Goal: Task Accomplishment & Management: Manage account settings

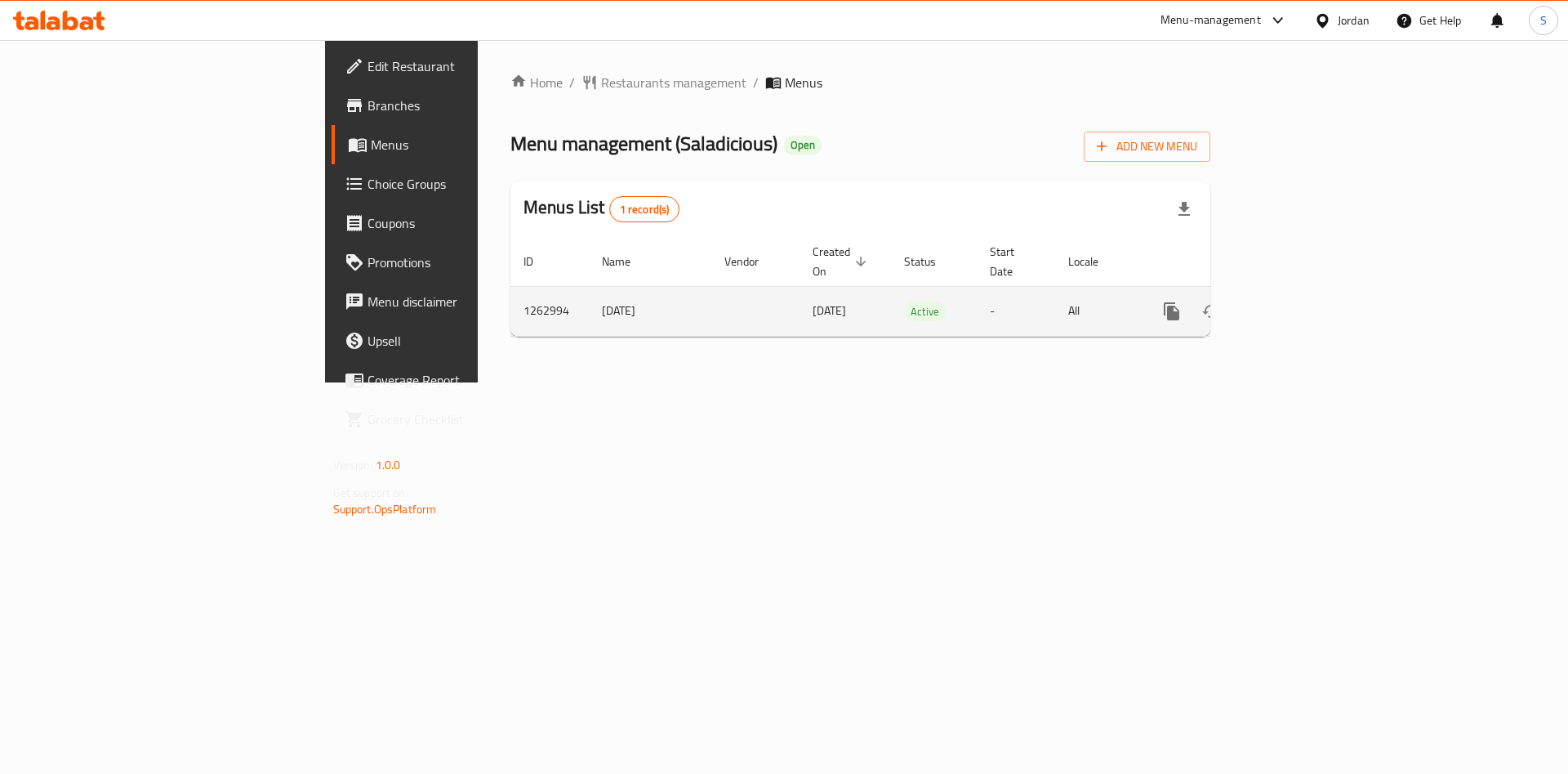
click at [1309, 292] on link "enhanced table" at bounding box center [1290, 311] width 39 height 39
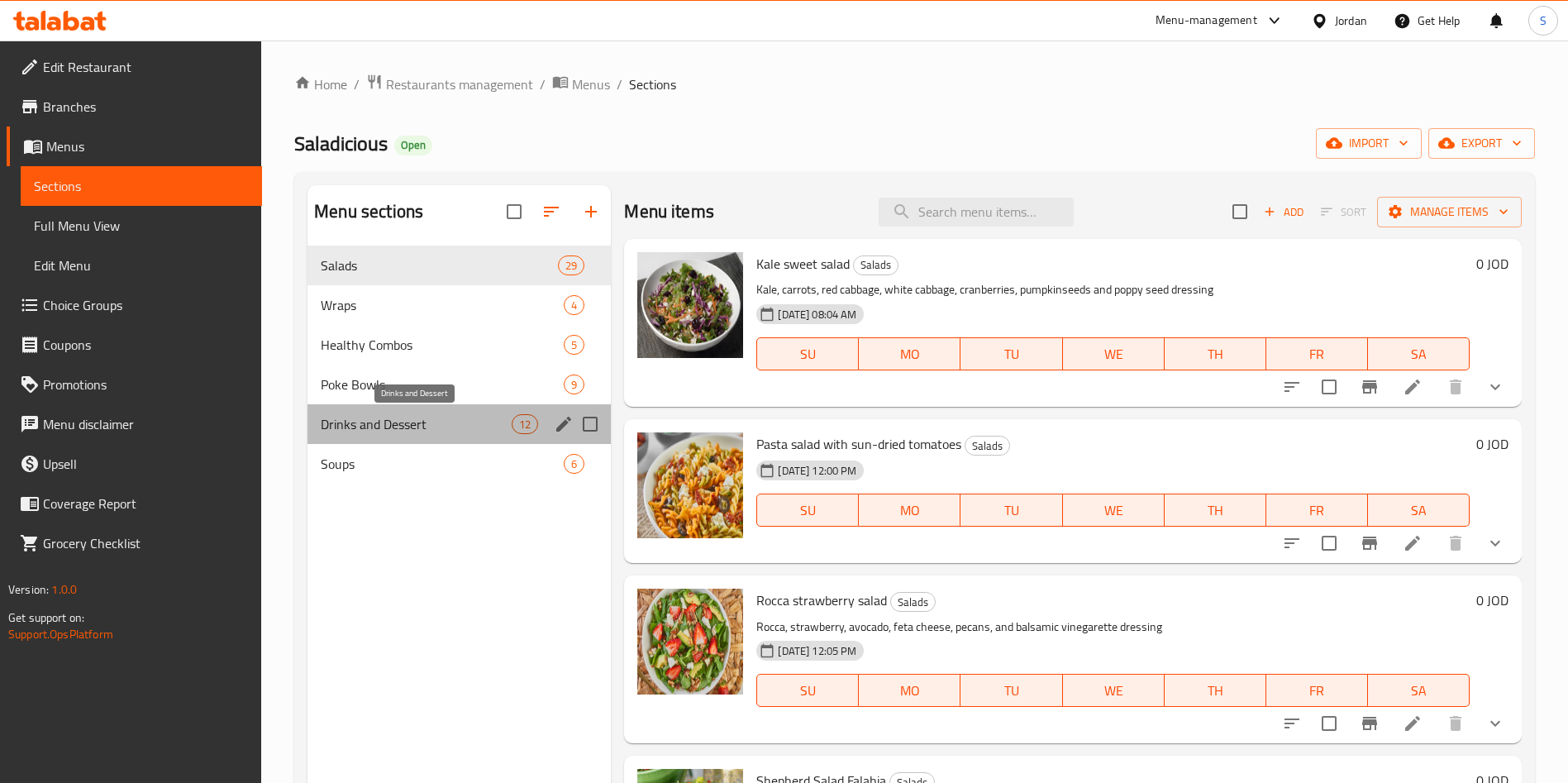
click at [401, 426] on span "Drinks and Dessert" at bounding box center [416, 424] width 191 height 20
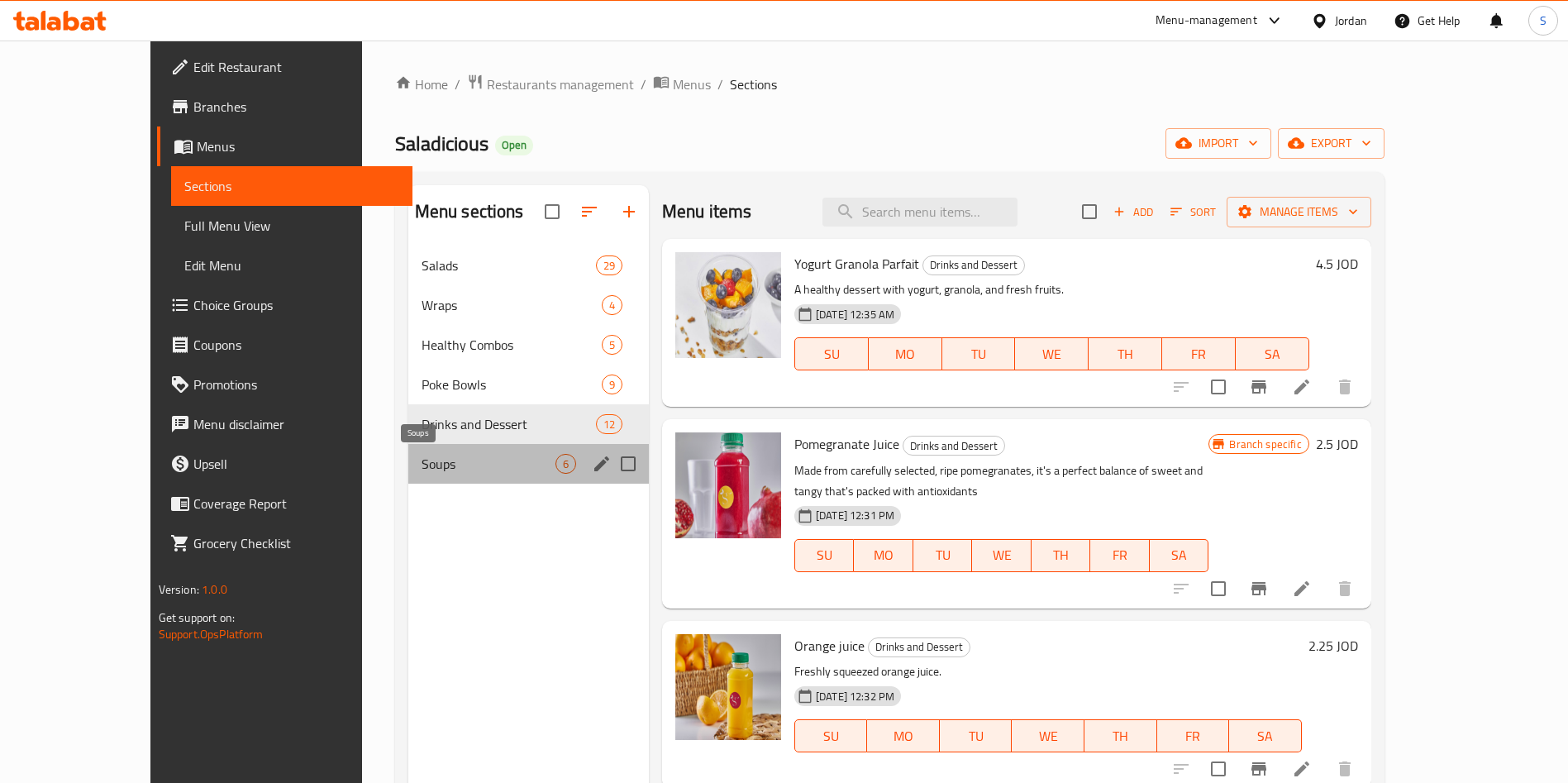
click at [421, 454] on span "Soups" at bounding box center [488, 464] width 134 height 20
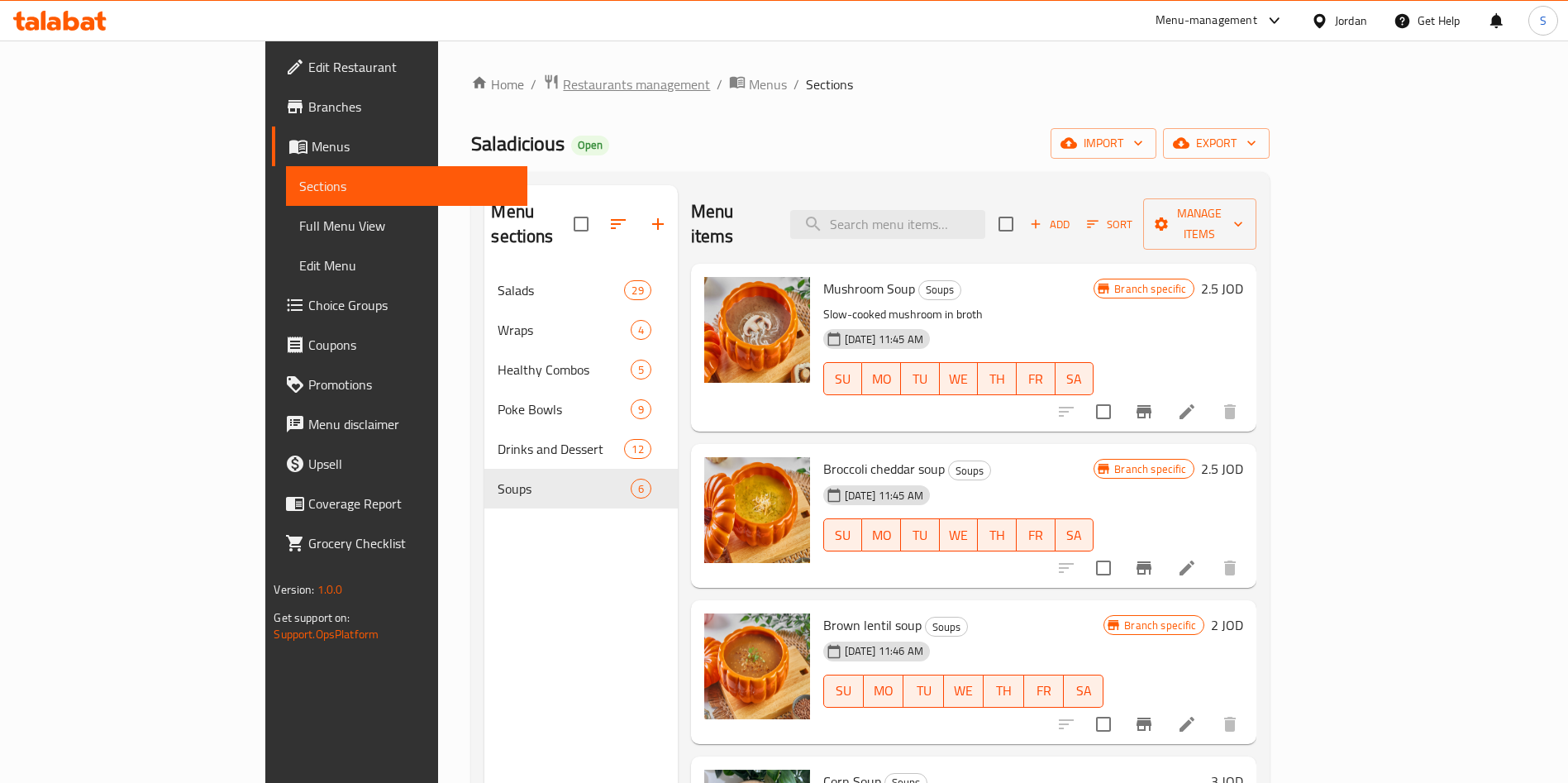
click at [563, 75] on span "Restaurants management" at bounding box center [636, 85] width 147 height 20
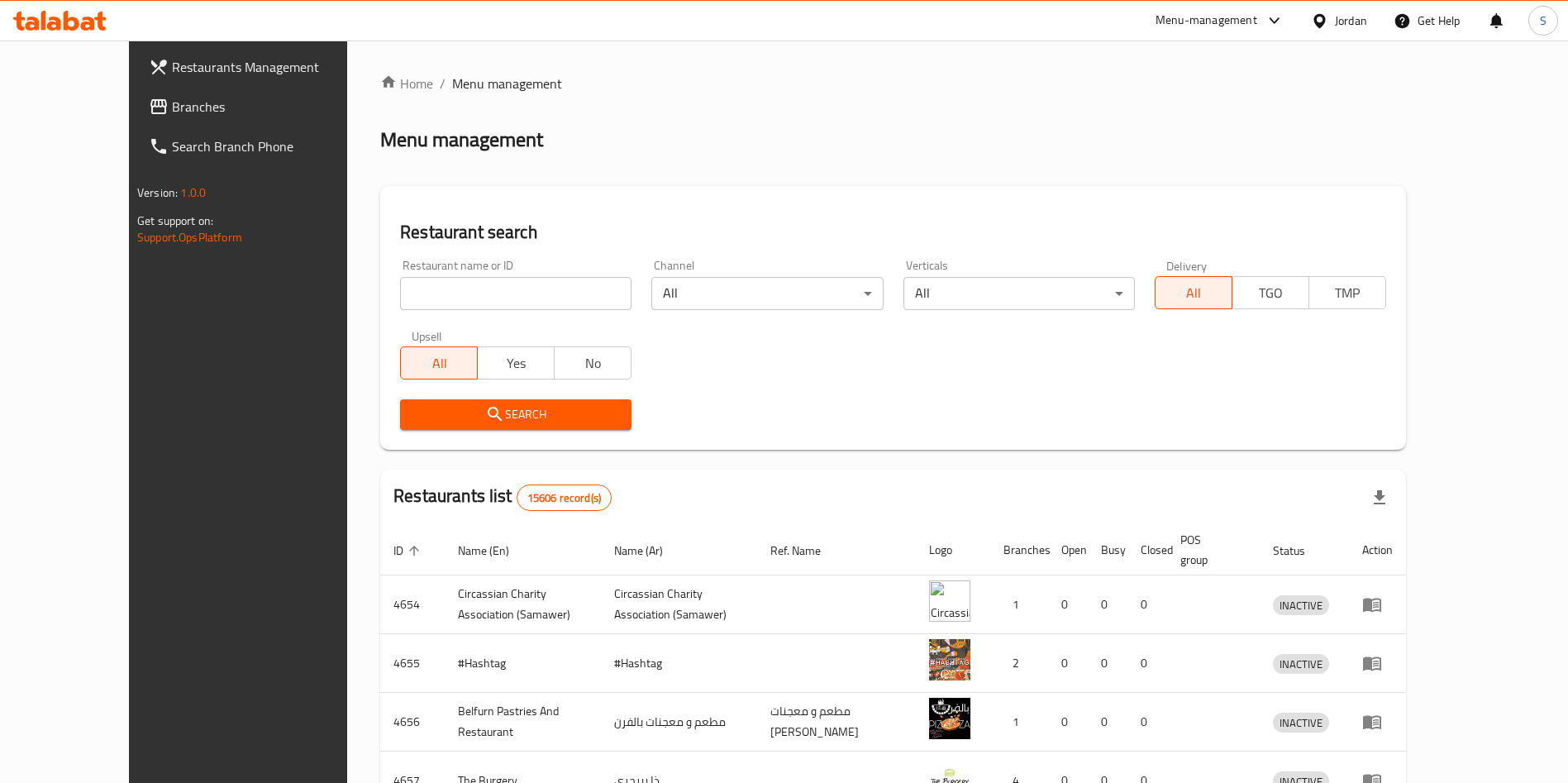
click at [441, 272] on div "Home / Menu management Menu management Restaurant search Restaurant name or ID …" at bounding box center [892, 646] width 1025 height 1145
click at [441, 277] on input "search" at bounding box center [515, 293] width 231 height 33
drag, startPoint x: 461, startPoint y: 303, endPoint x: 440, endPoint y: 460, distance: 158.4
click at [440, 460] on div "Home / Menu management Menu management Restaurant search Restaurant name or ID …" at bounding box center [892, 646] width 1025 height 1145
click at [485, 417] on icon "submit" at bounding box center [495, 414] width 20 height 20
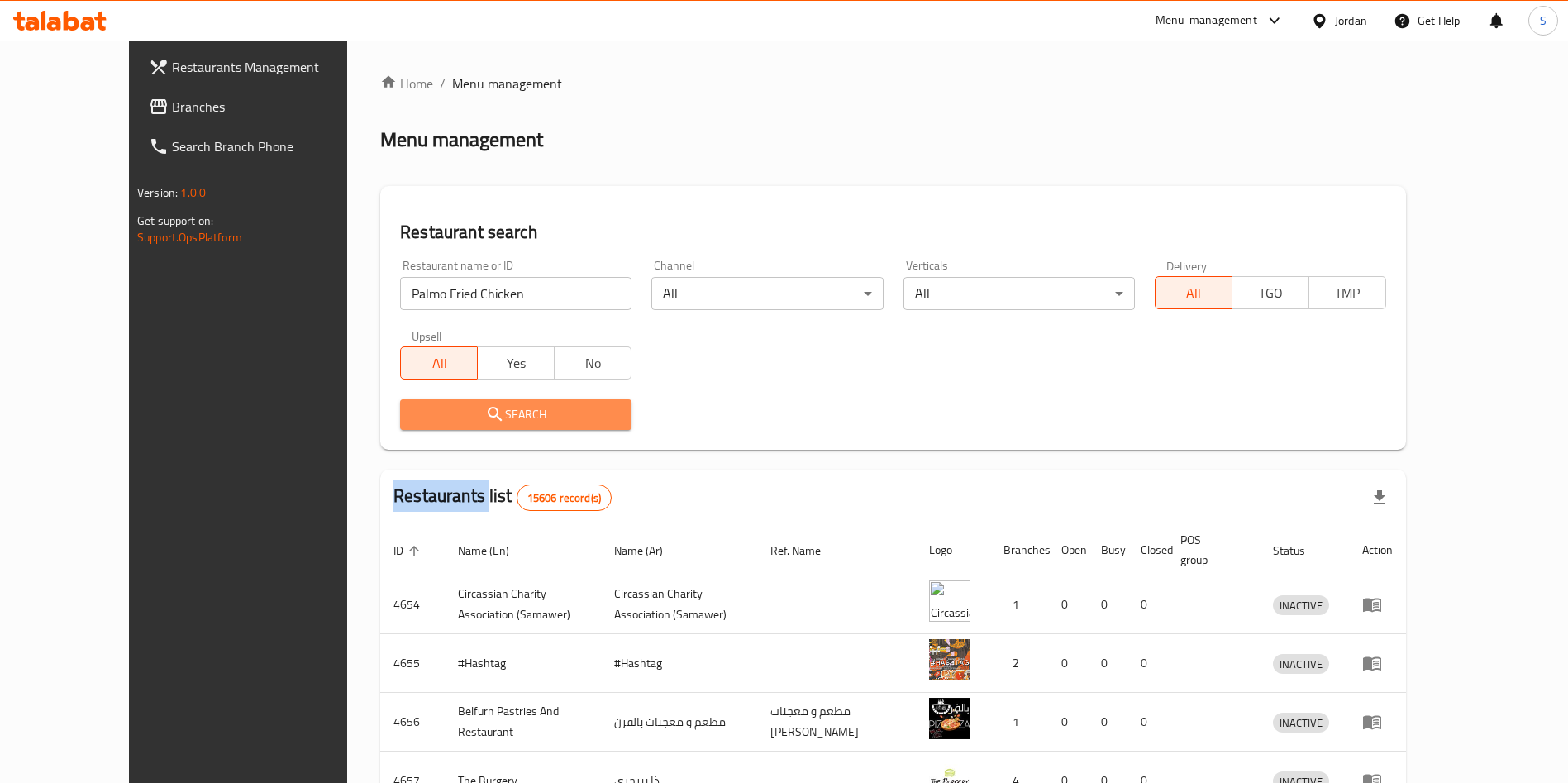
click at [430, 417] on div at bounding box center [784, 392] width 1568 height 783
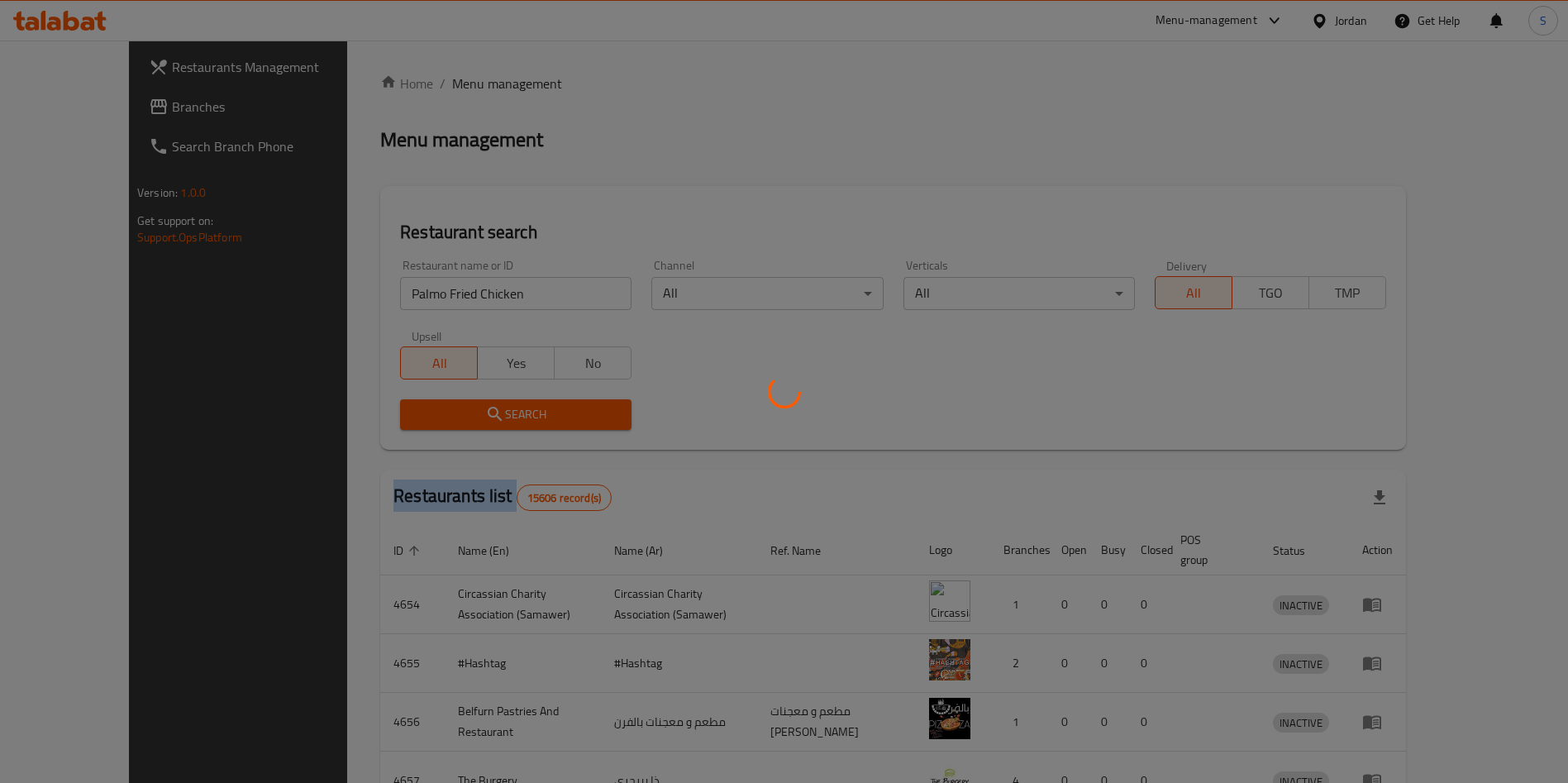
click at [430, 417] on div at bounding box center [784, 392] width 1568 height 783
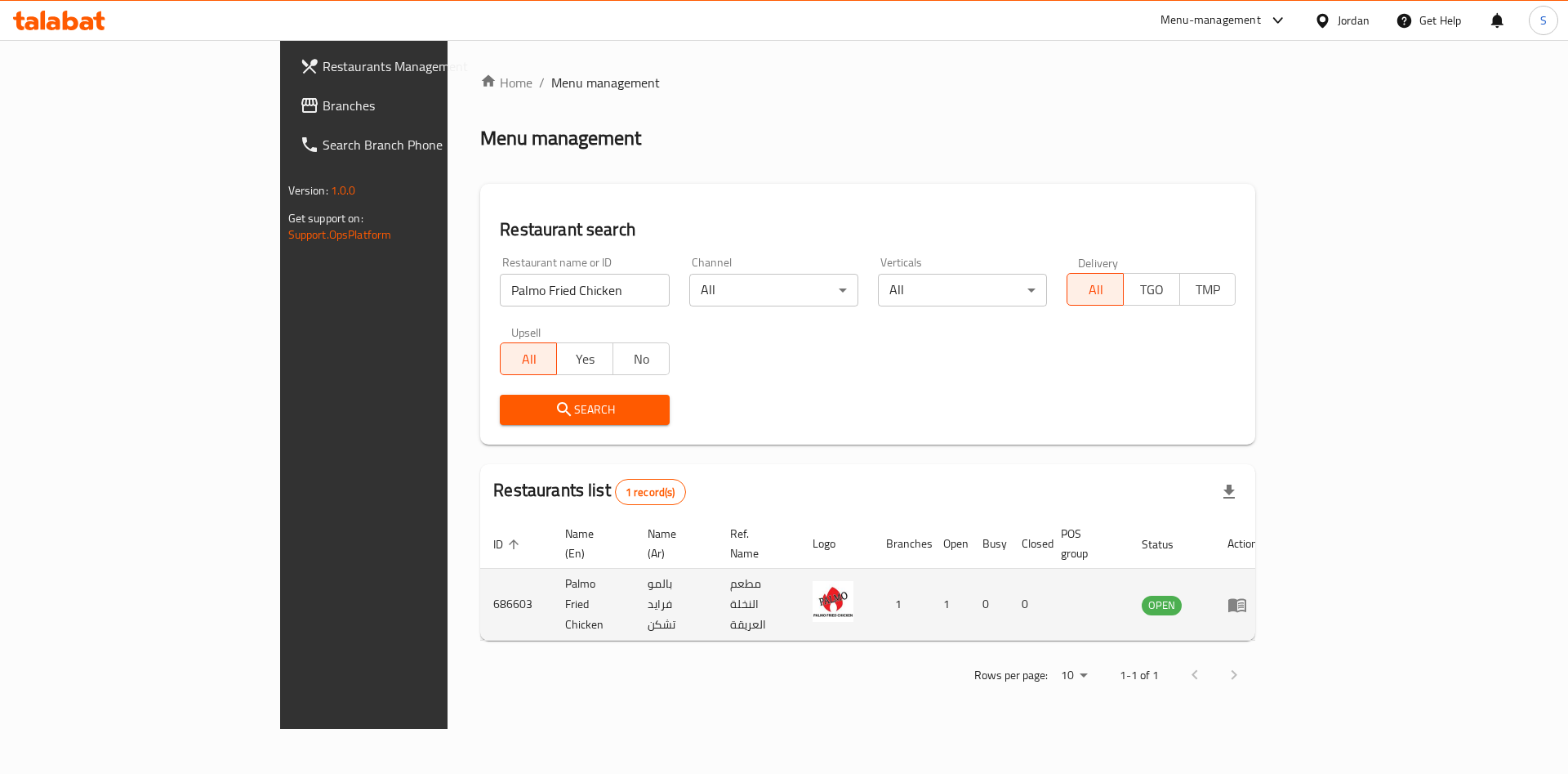
click at [481, 587] on td "686603" at bounding box center [517, 605] width 72 height 72
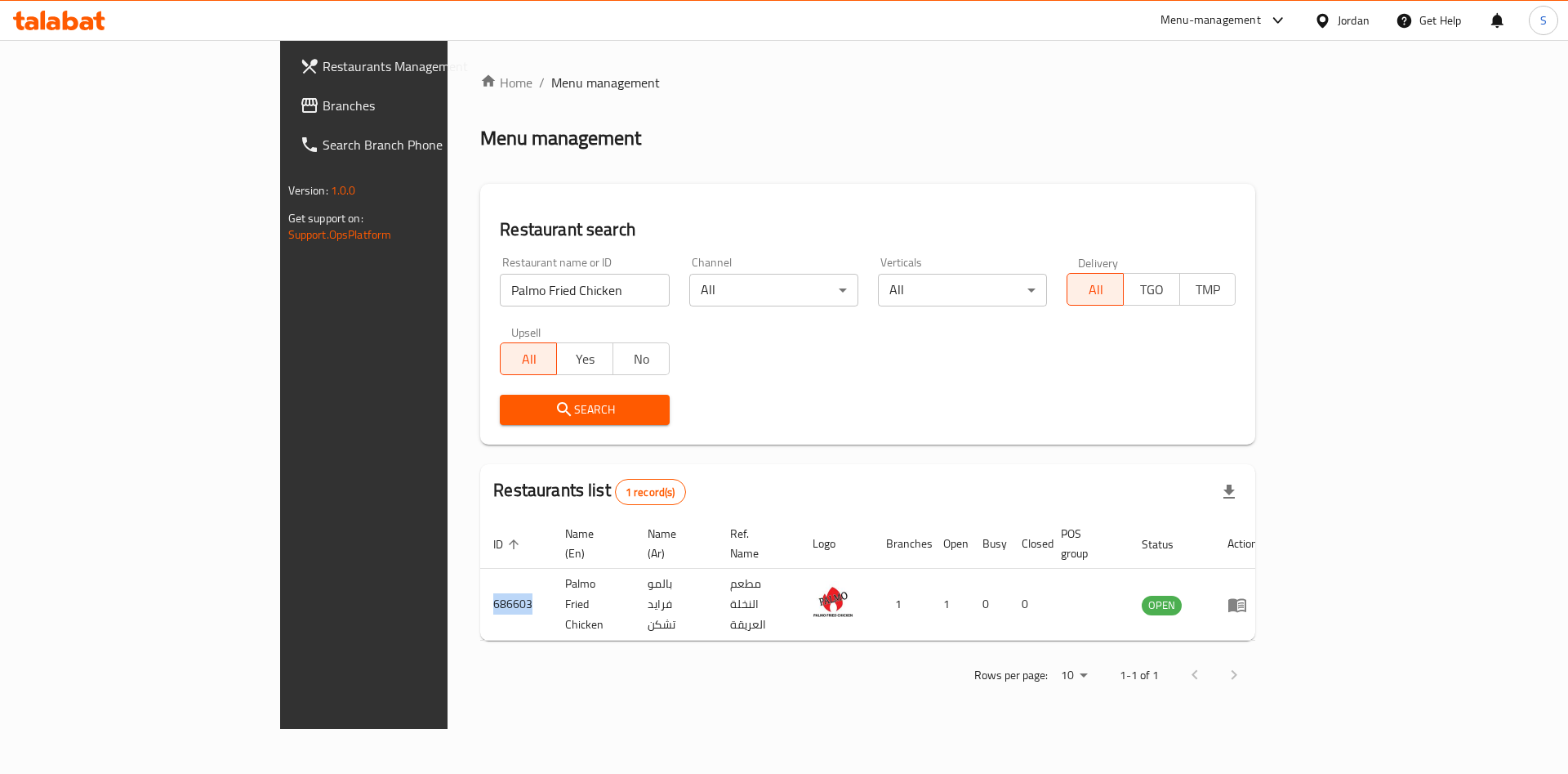
copy td "686603"
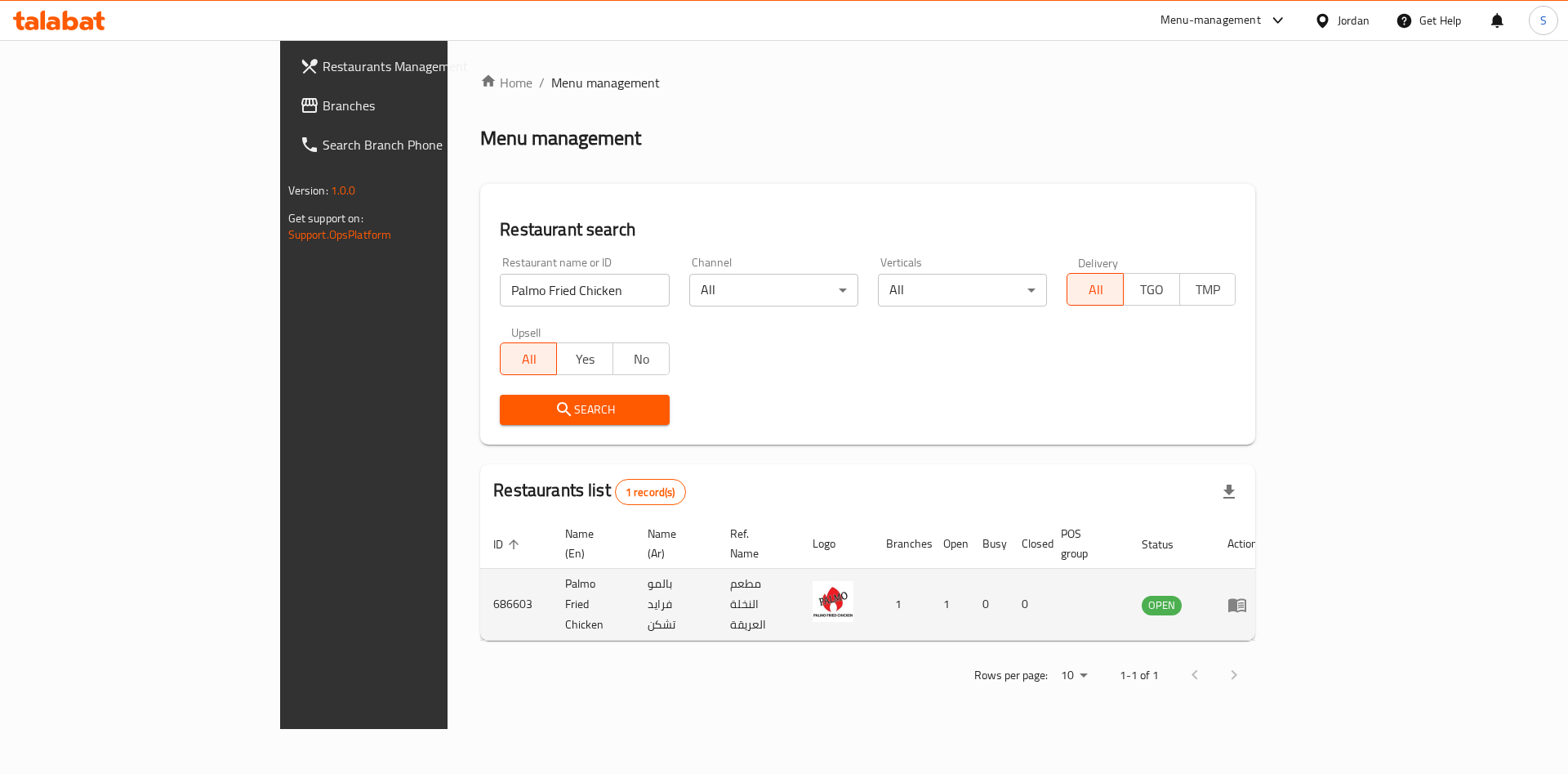
click at [552, 590] on td "Palmo Fried Chicken" at bounding box center [593, 605] width 82 height 72
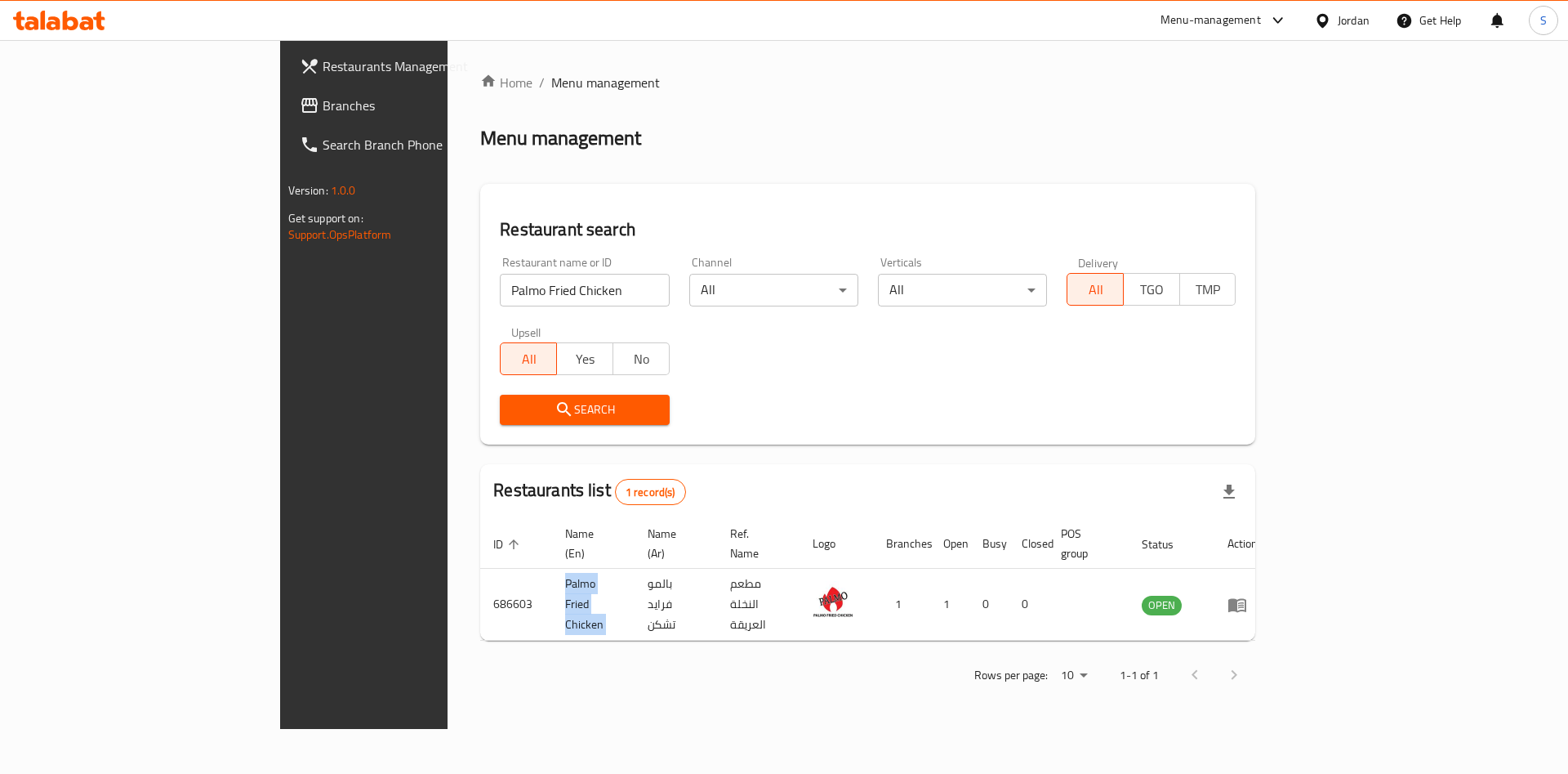
copy td "Palmo Fried Chicken"
click at [500, 275] on input "Palmo Fried Chicken" at bounding box center [585, 290] width 169 height 33
type input "saladicious"
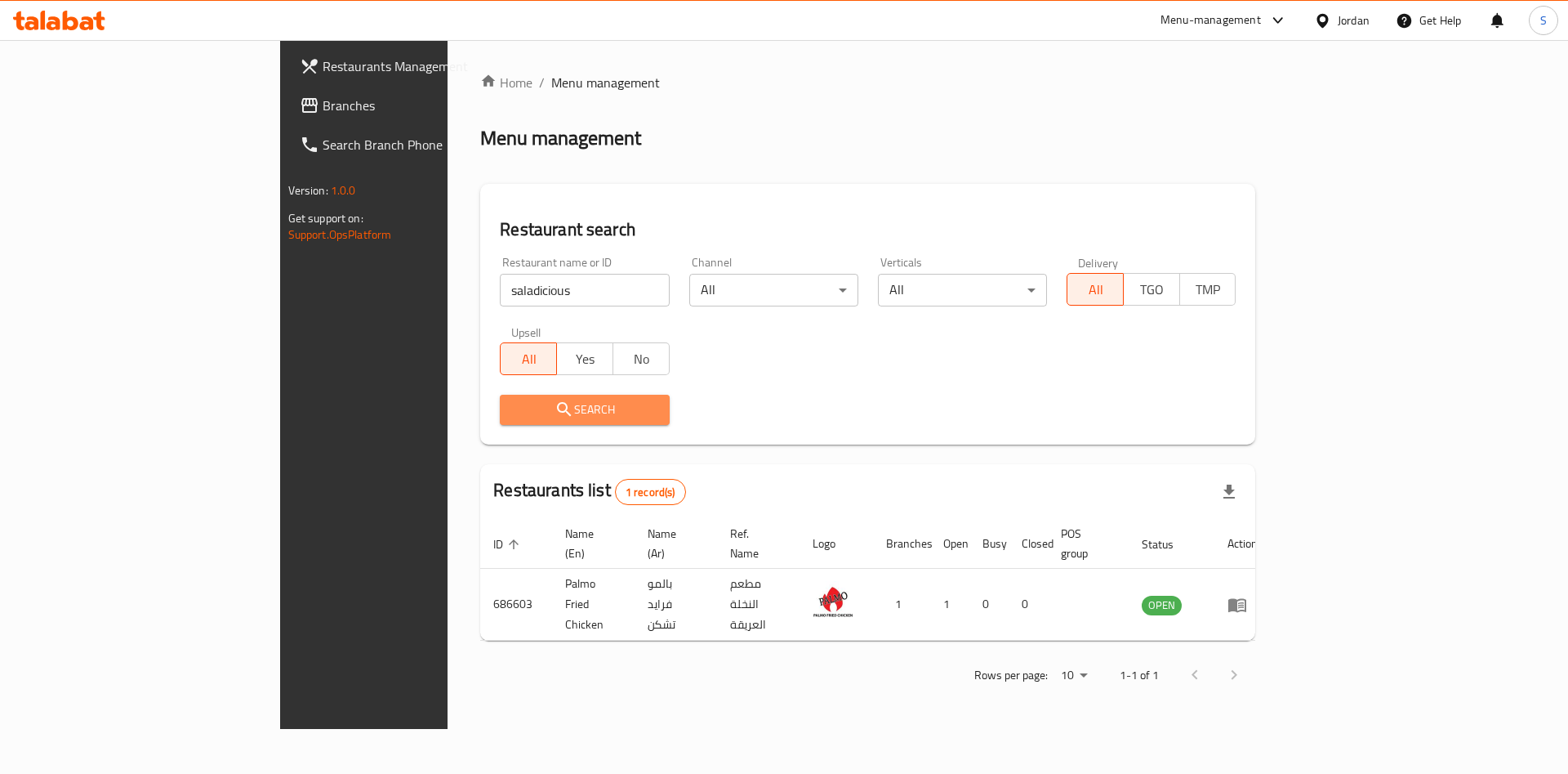
click at [513, 405] on span "Search" at bounding box center [585, 409] width 143 height 21
click at [458, 405] on div at bounding box center [784, 387] width 1568 height 774
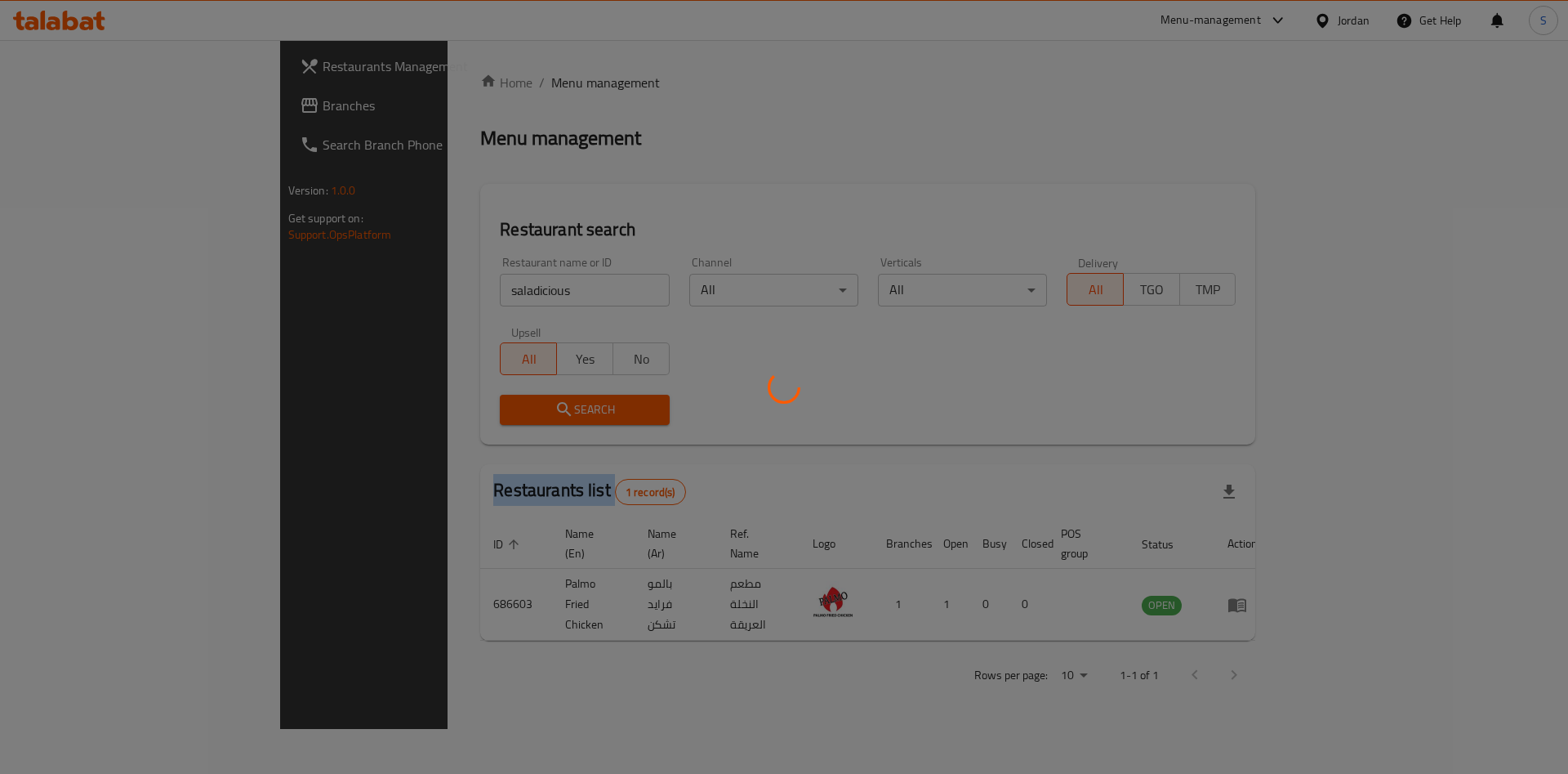
click at [458, 405] on div at bounding box center [784, 387] width 1568 height 774
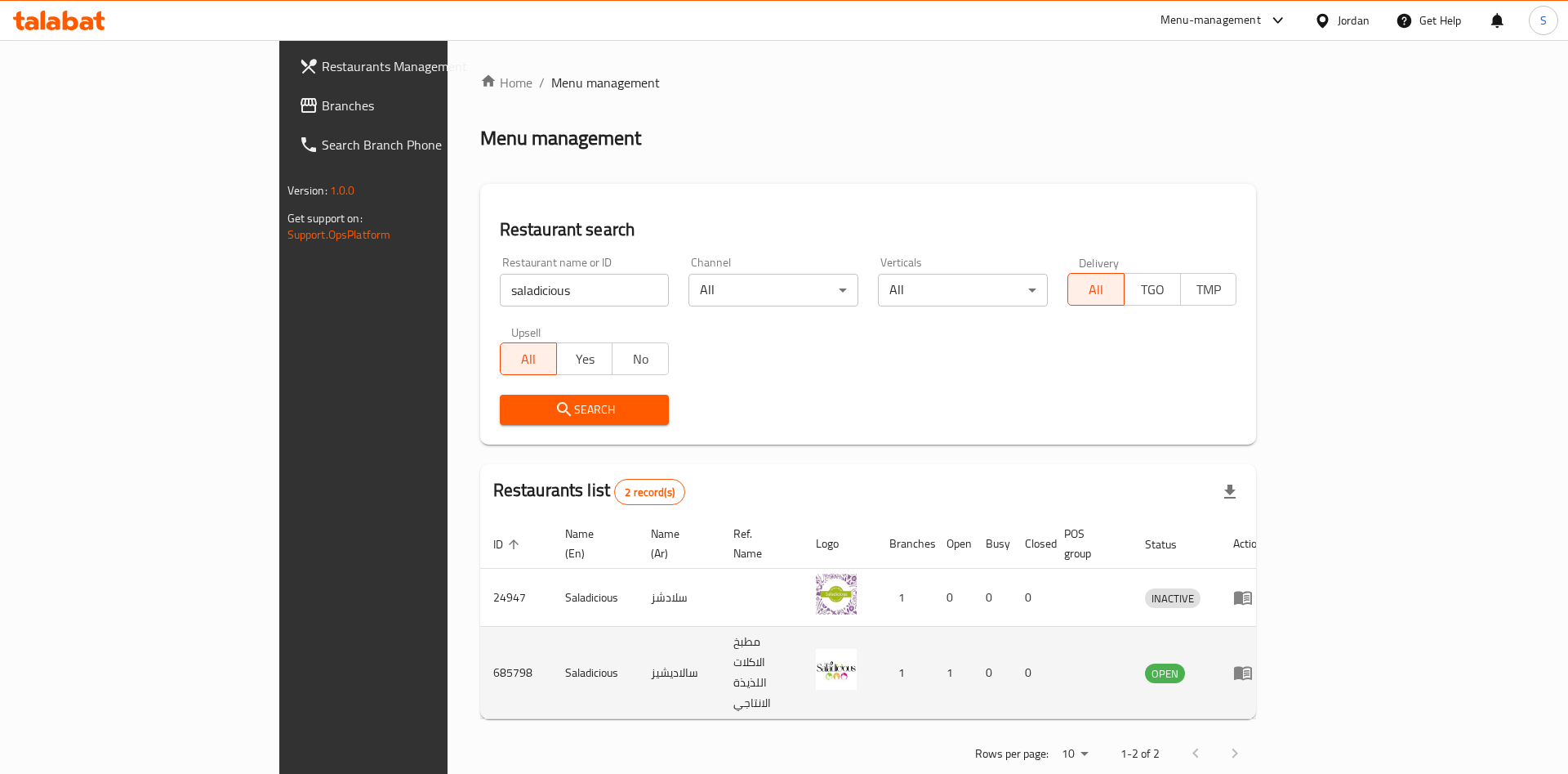
click at [1276, 634] on td "enhanced table" at bounding box center [1248, 673] width 57 height 92
click at [1253, 667] on icon "enhanced table" at bounding box center [1244, 674] width 18 height 14
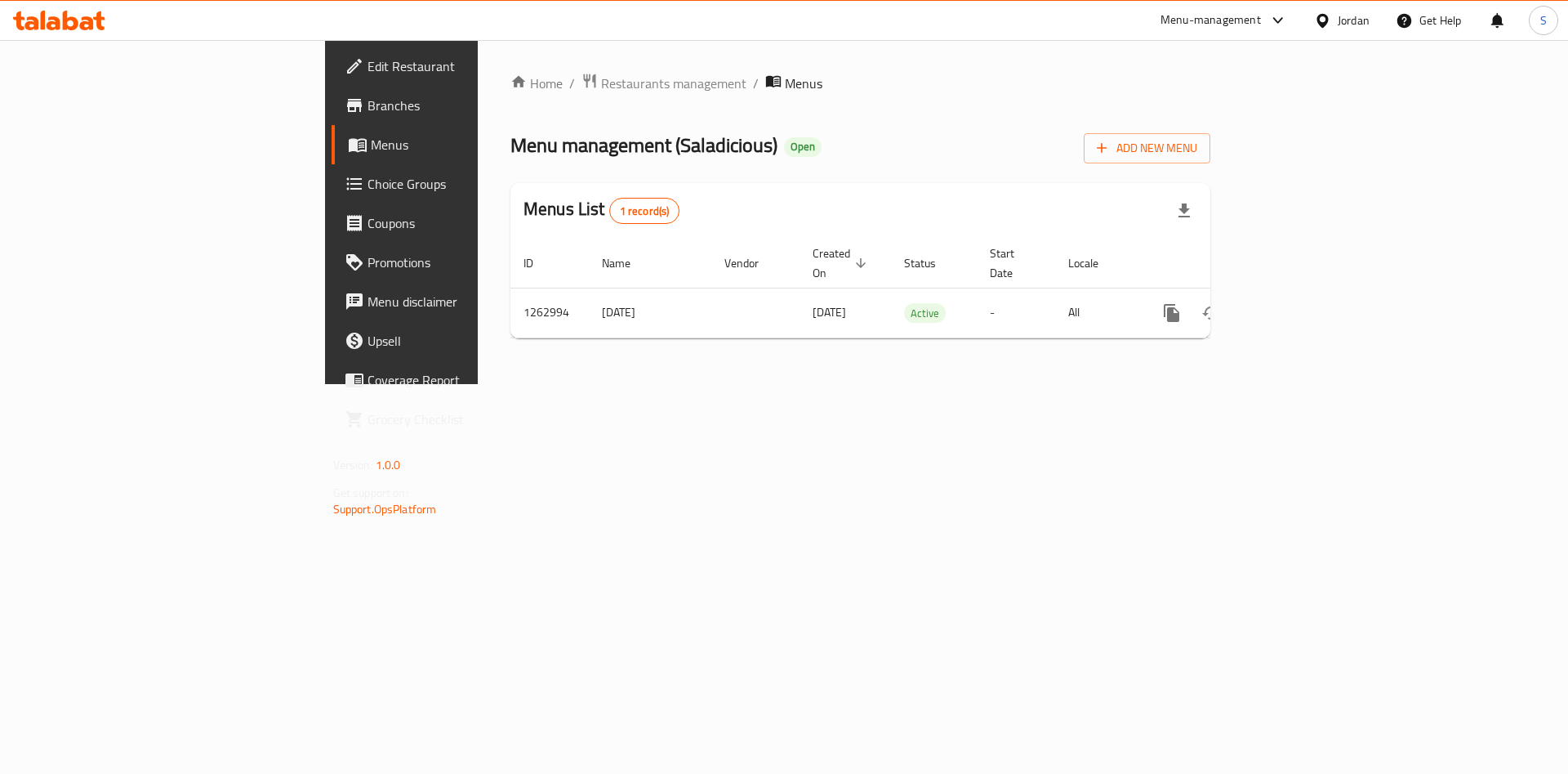
click at [1322, 267] on th "Actions" at bounding box center [1230, 263] width 183 height 50
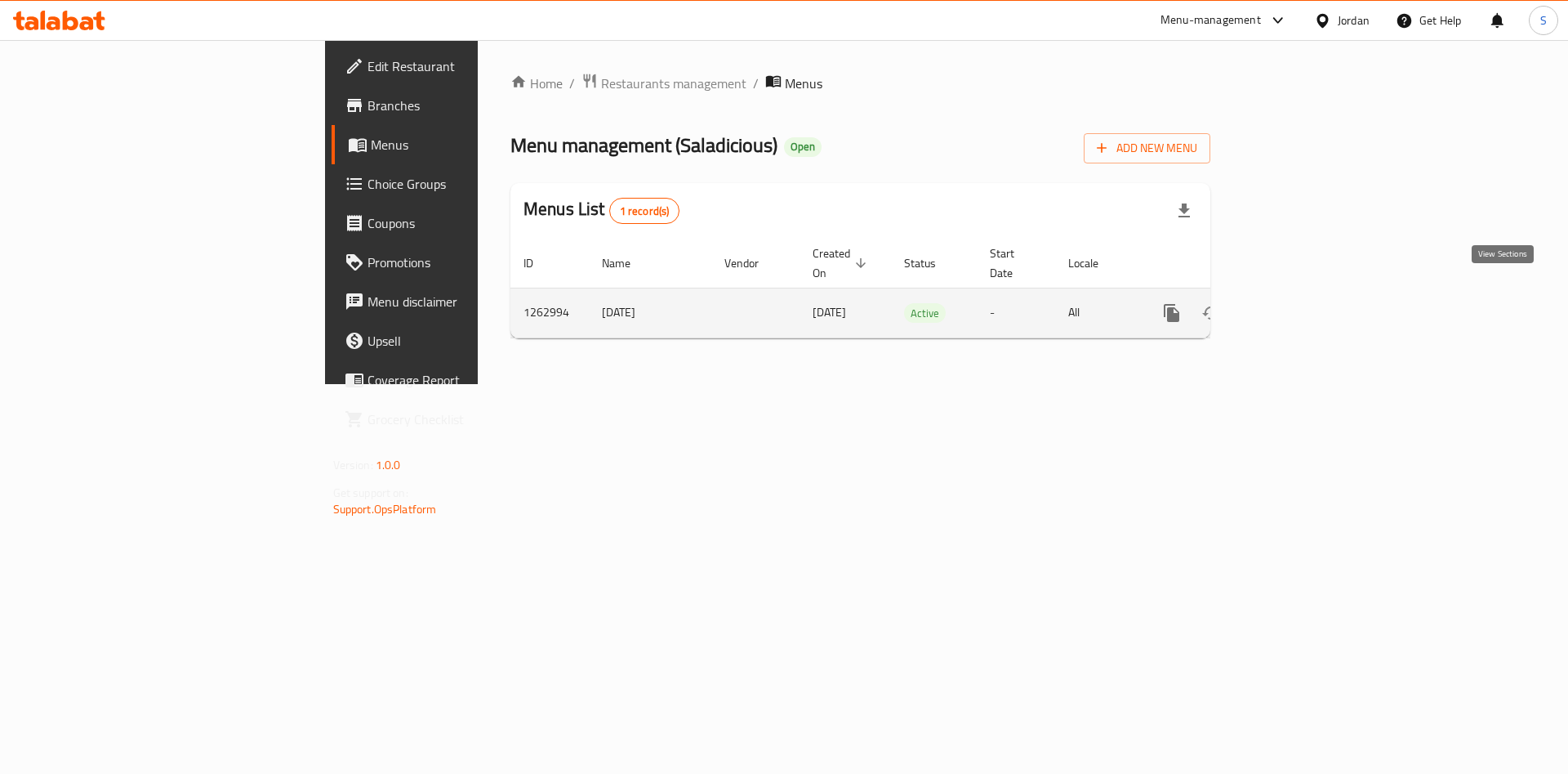
click at [1299, 303] on icon "enhanced table" at bounding box center [1290, 313] width 20 height 20
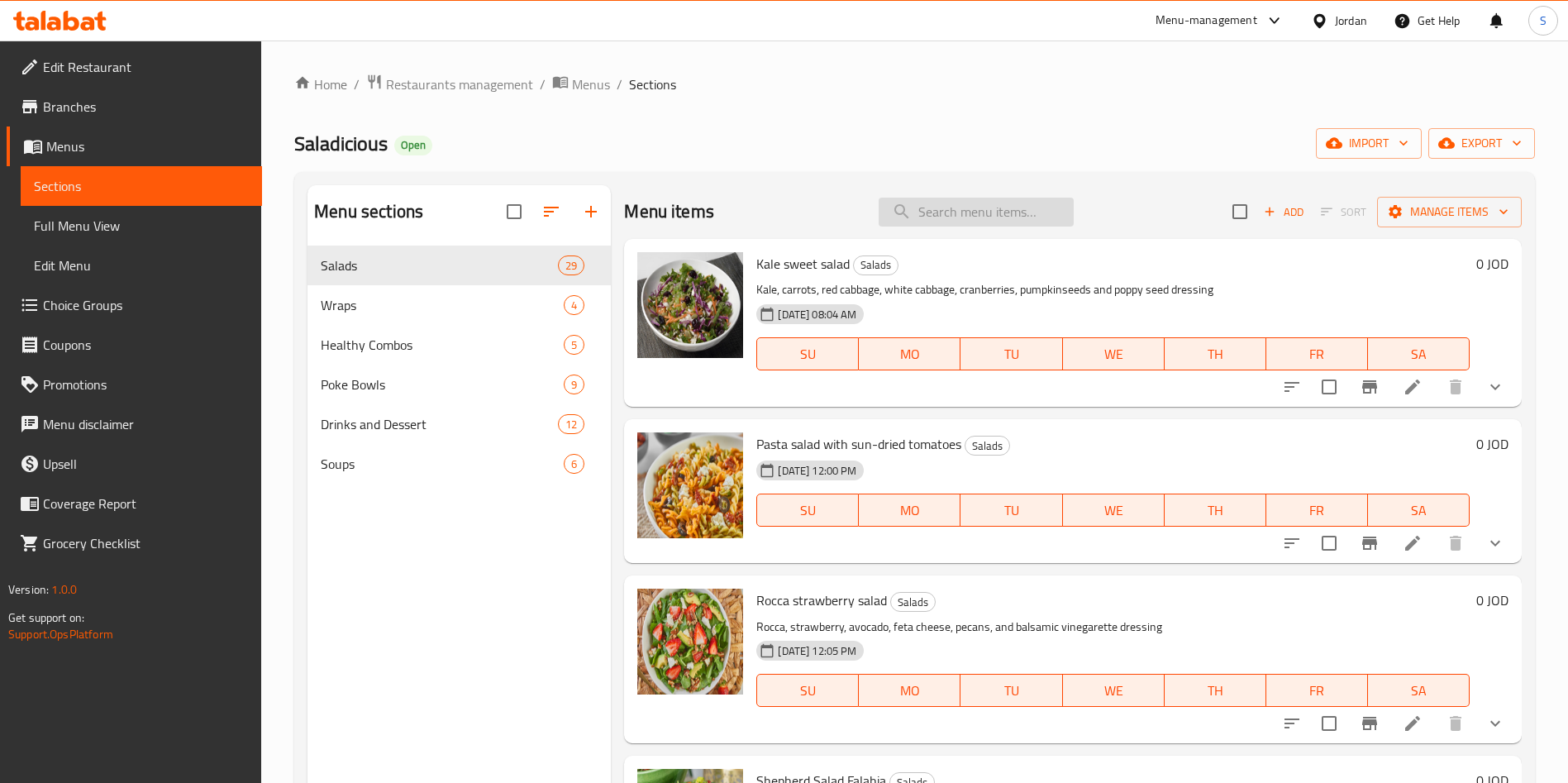
click at [956, 206] on input "search" at bounding box center [976, 212] width 195 height 29
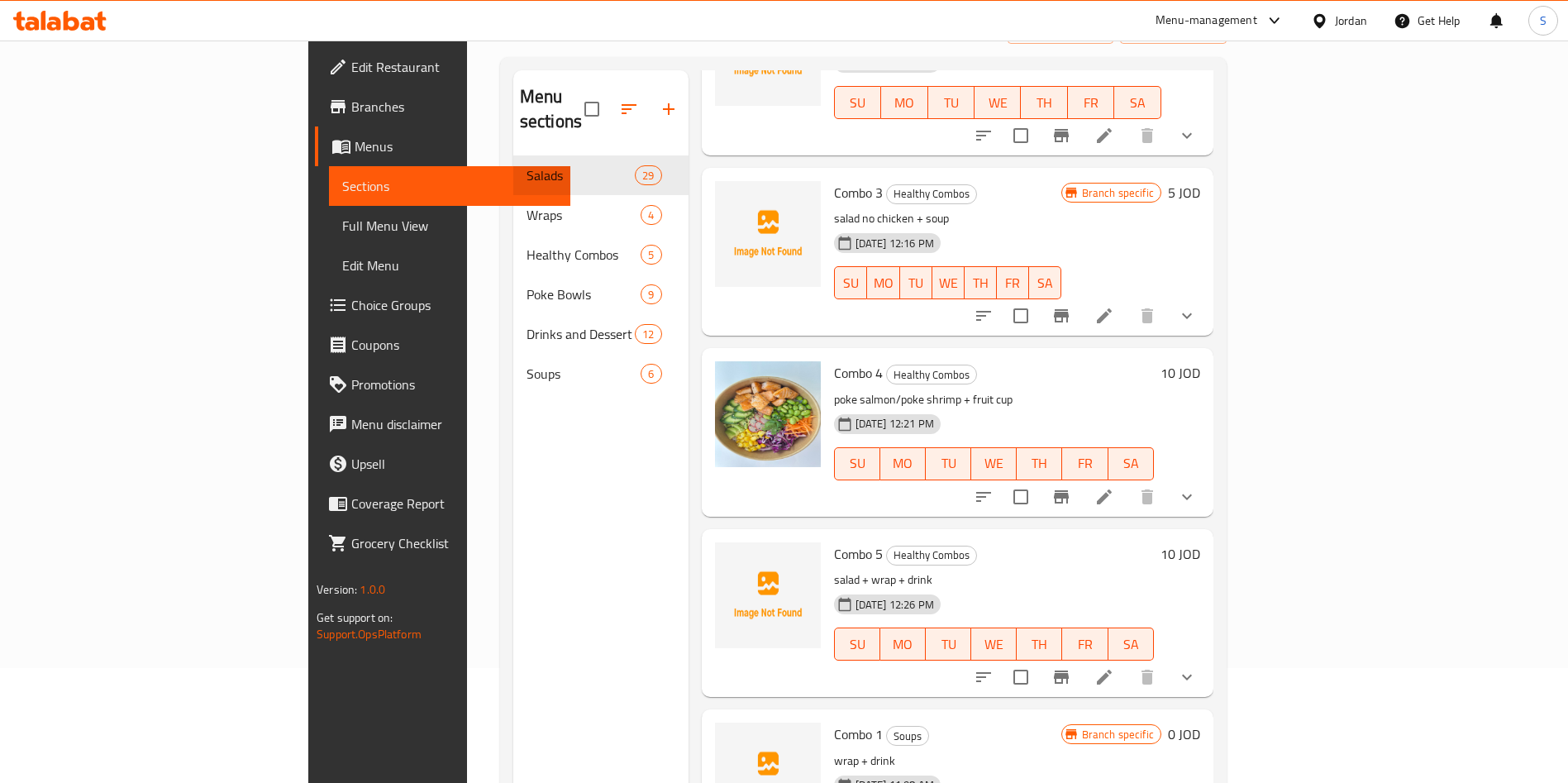
scroll to position [231, 0]
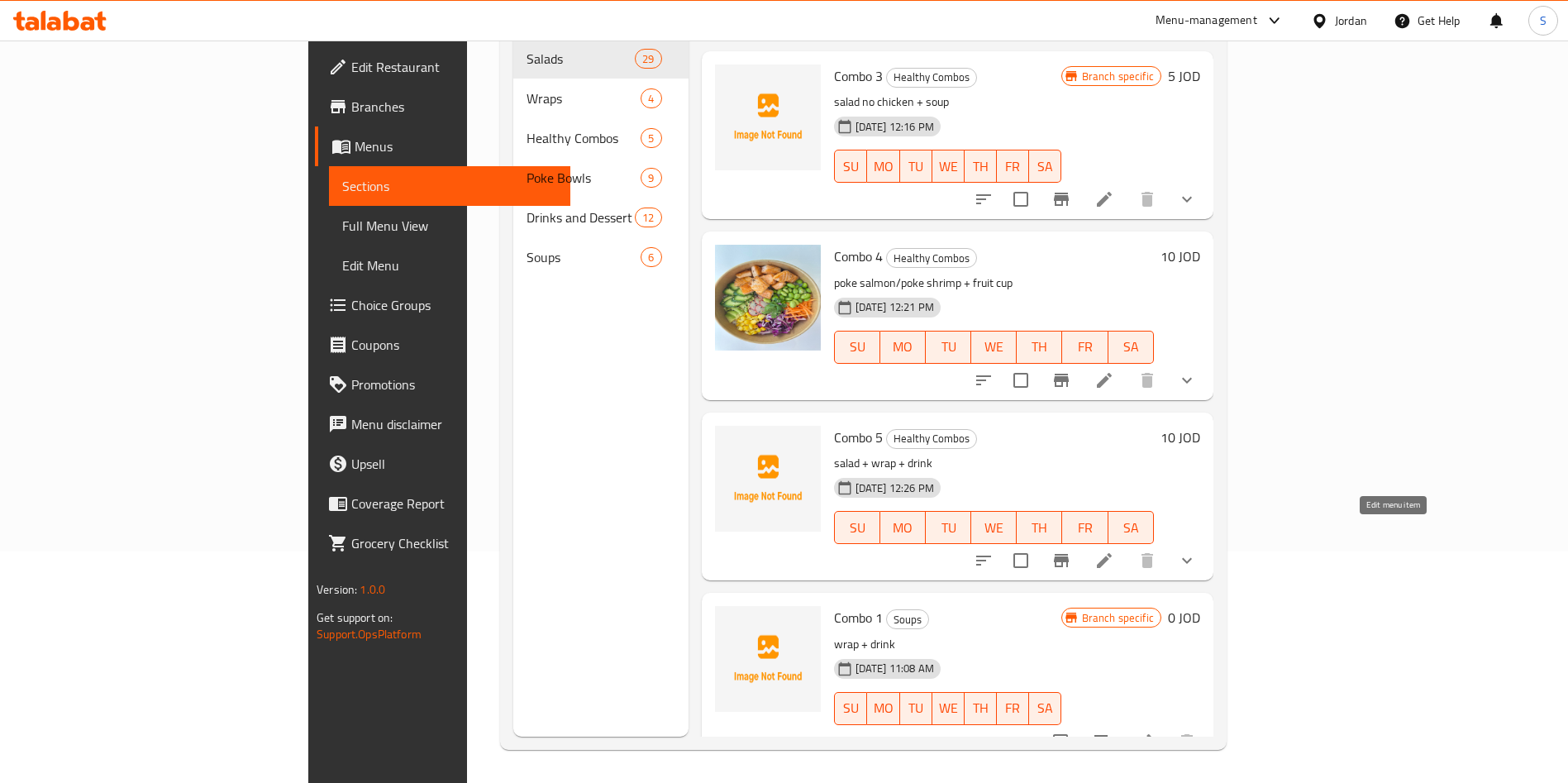
type input "com"
click at [1114, 550] on icon at bounding box center [1104, 560] width 20 height 20
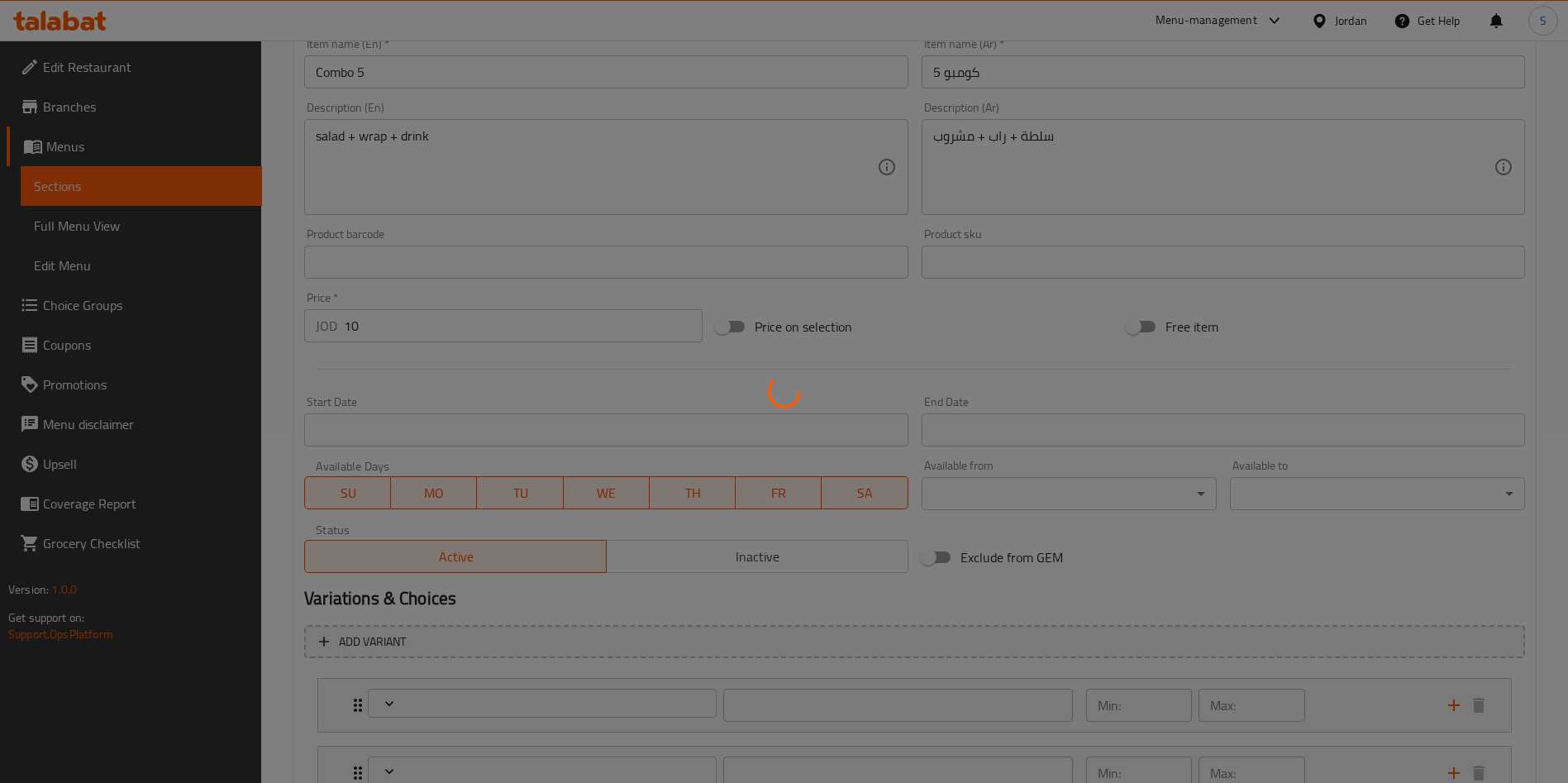
type input "اختيارك للسلطة"
type input "1"
type input "اختيارك للراب"
type input "1"
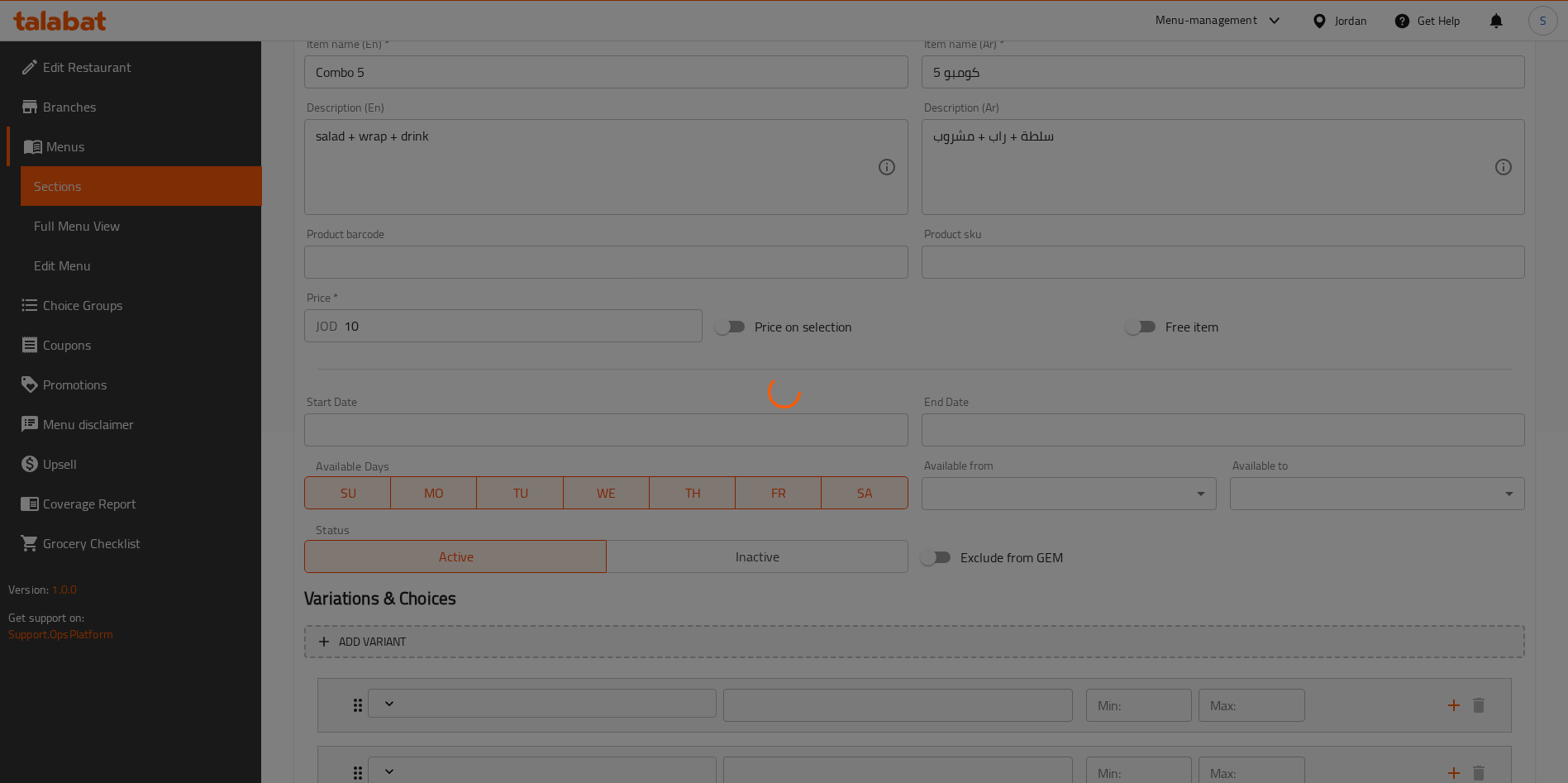
type input "1"
type input "اختيارك للمشروب"
type input "1"
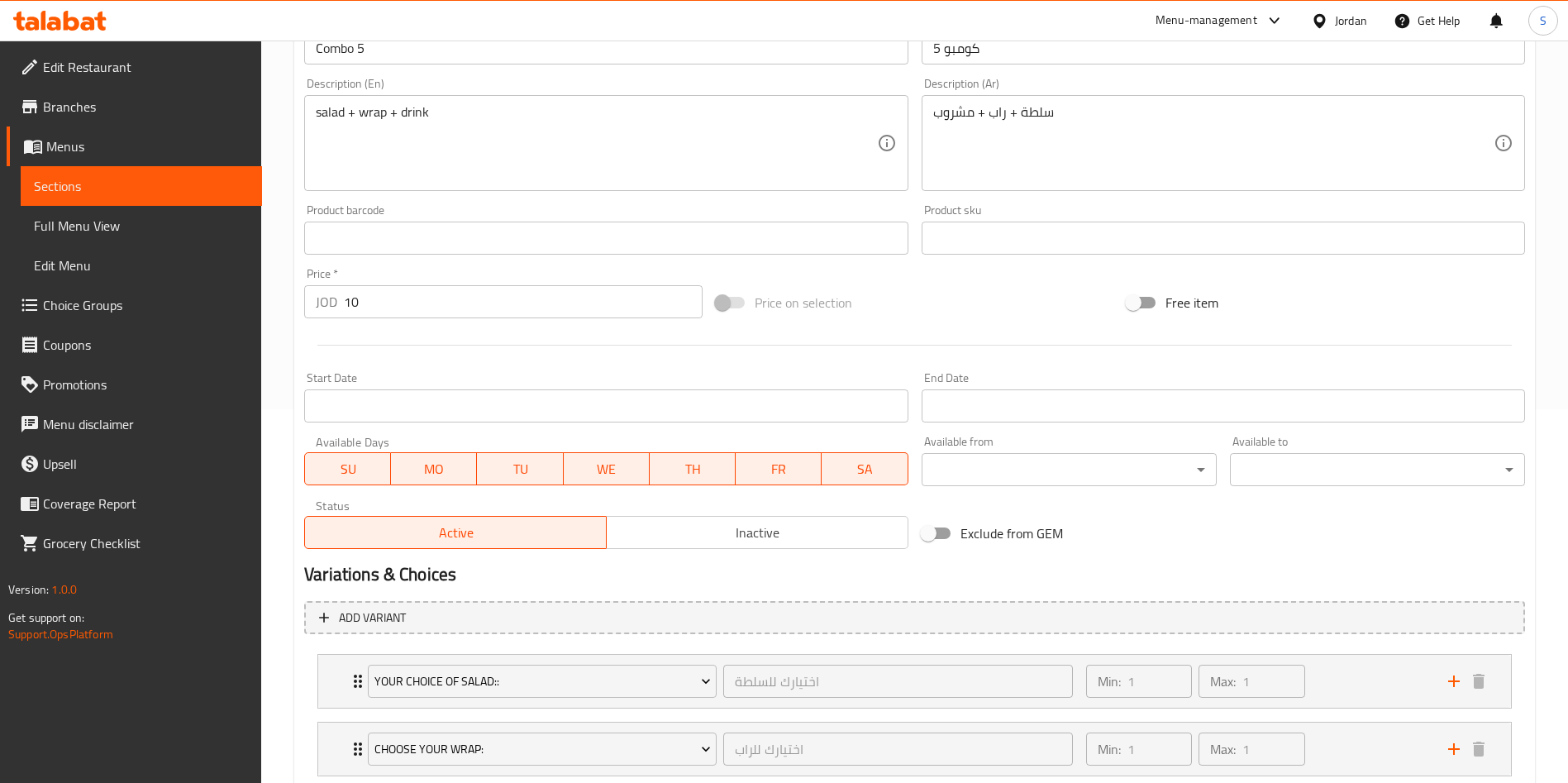
scroll to position [548, 0]
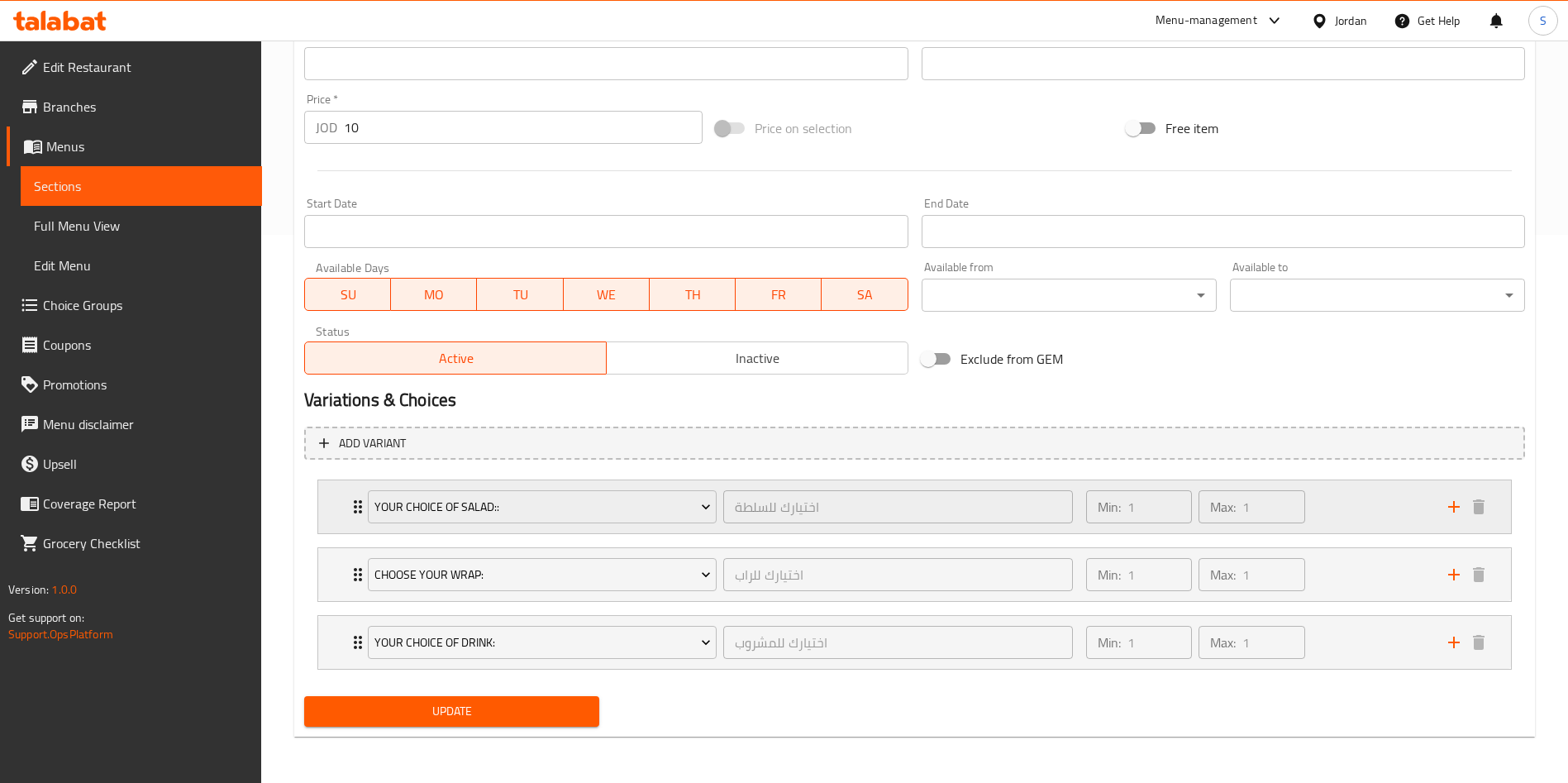
click at [334, 517] on div "your choice of salad:: اختيارك للسلطة ​ Min: 1 ​ Max: 1 ​" at bounding box center [914, 507] width 1192 height 53
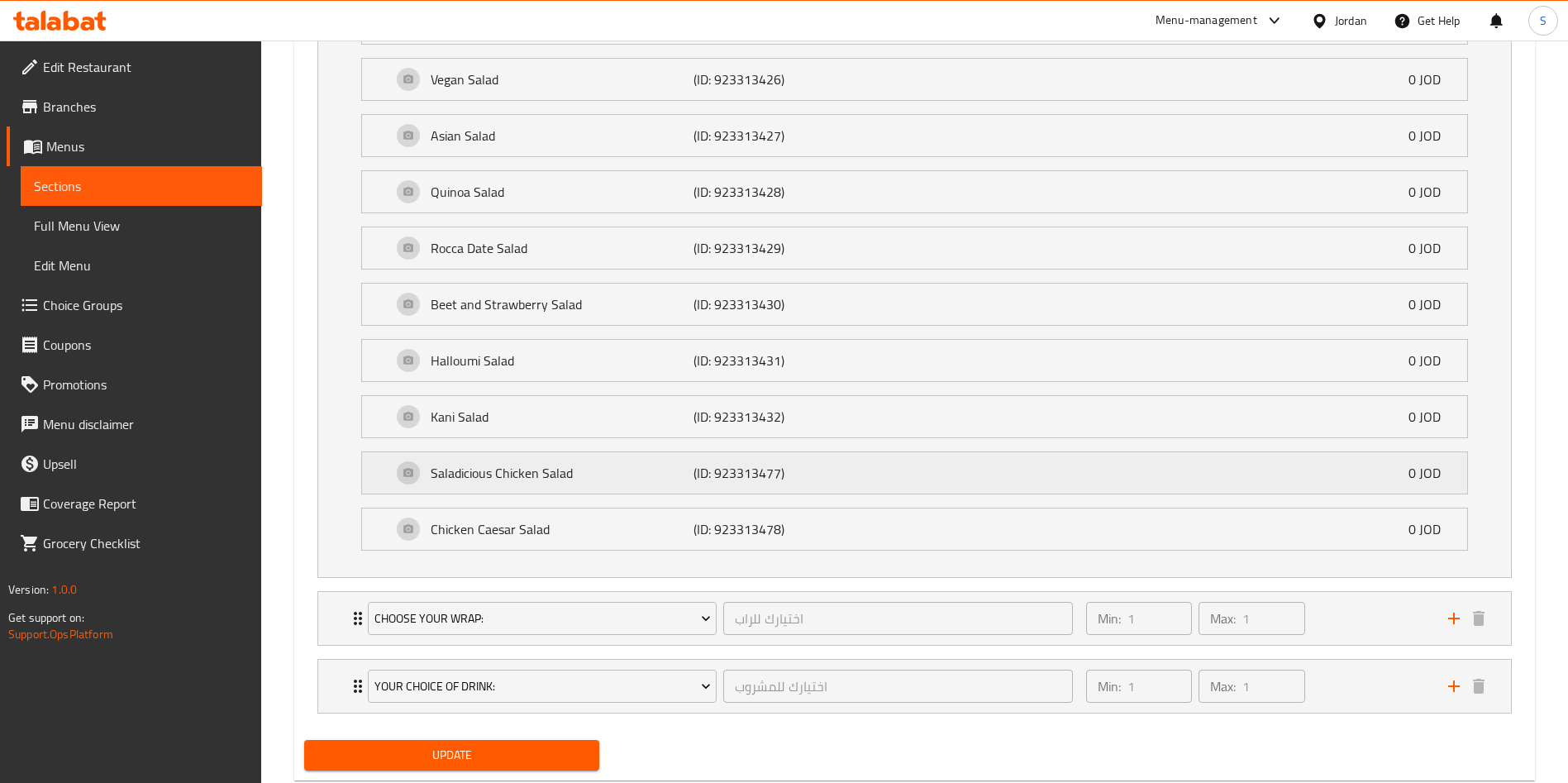
scroll to position [1292, 0]
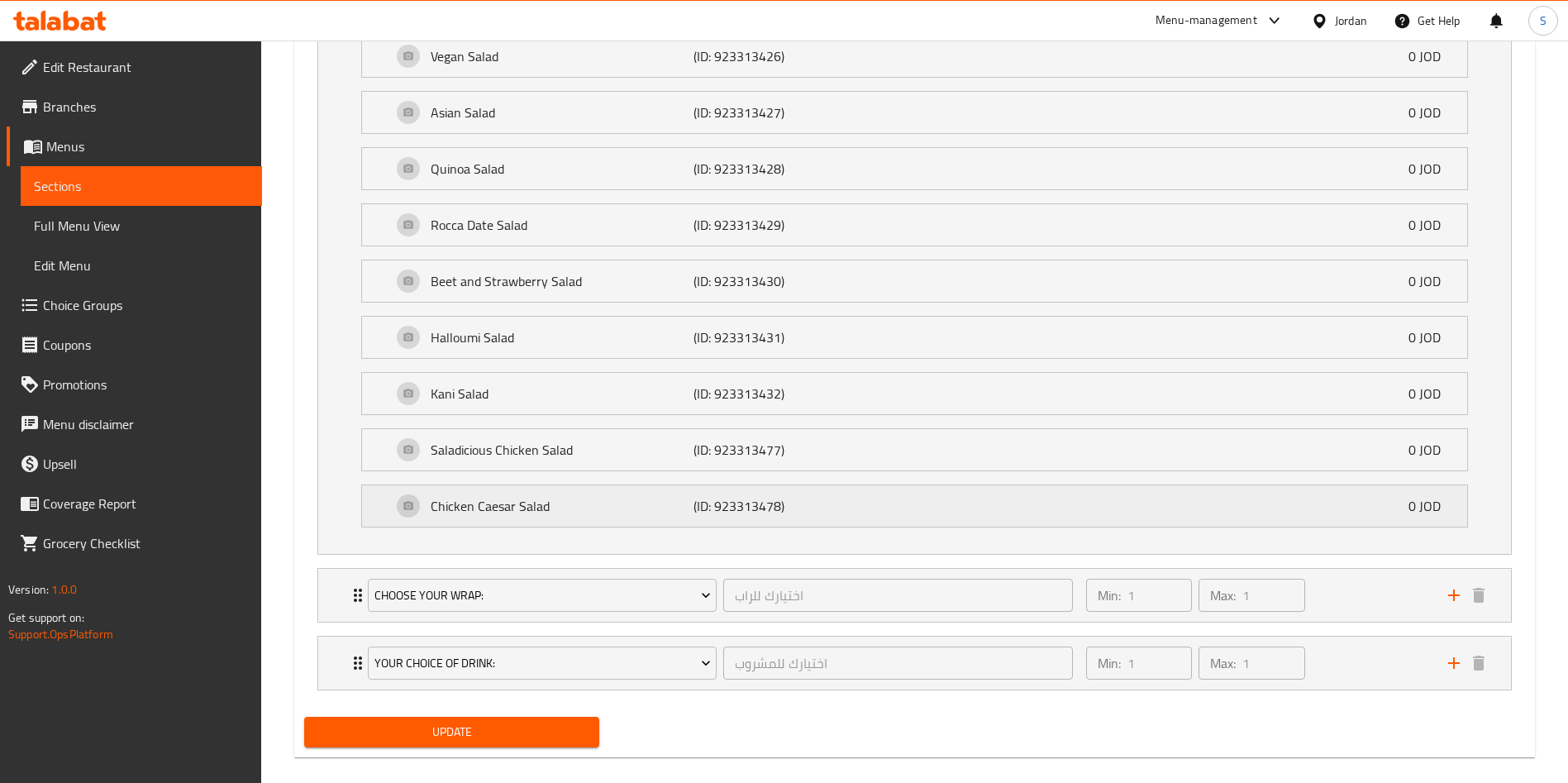
click at [558, 507] on p "Chicken Caesar Salad" at bounding box center [562, 506] width 263 height 20
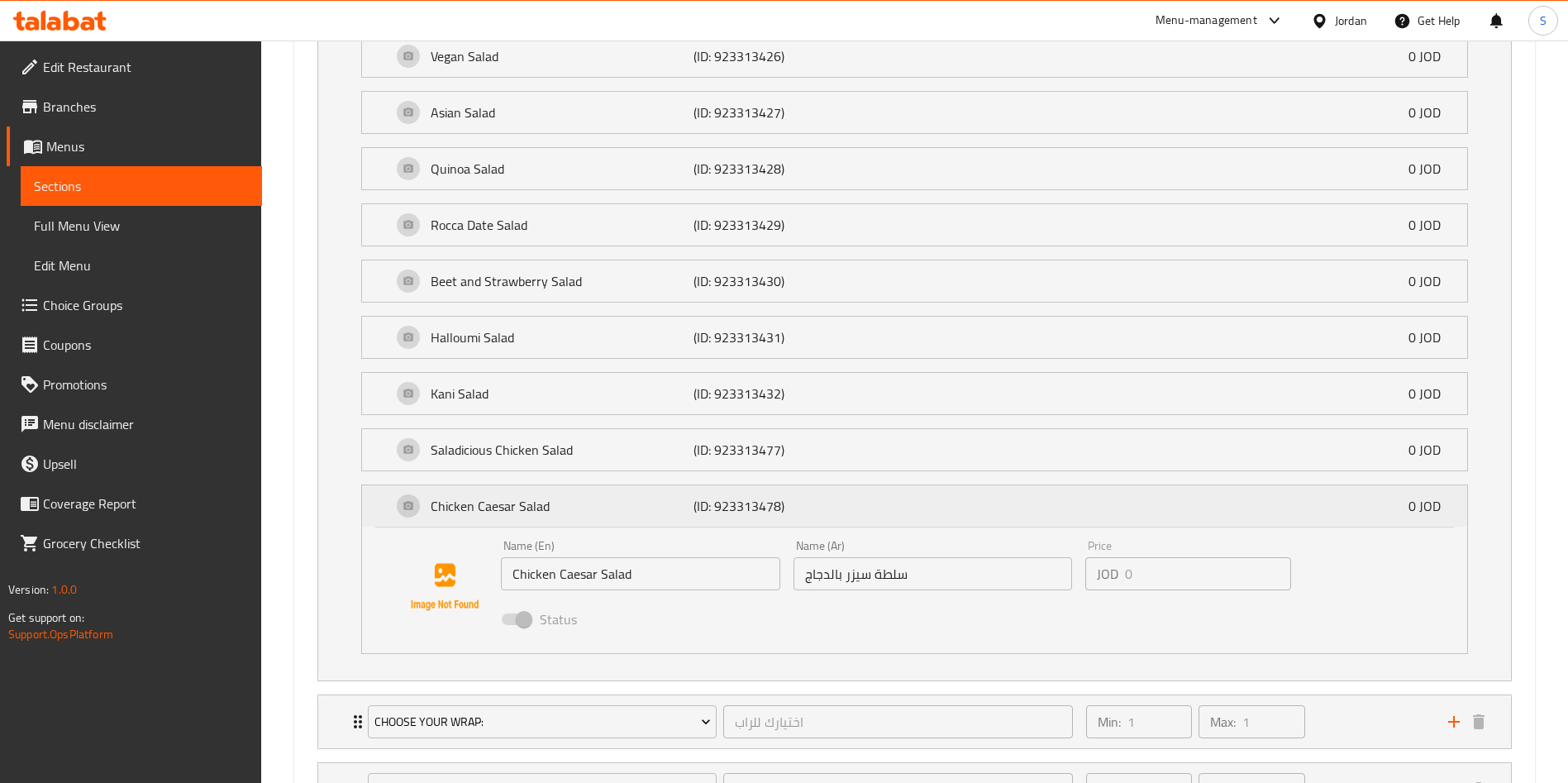
click at [570, 486] on div "Chicken Caesar Salad (ID: 923313478) 0 JOD" at bounding box center [919, 506] width 1055 height 42
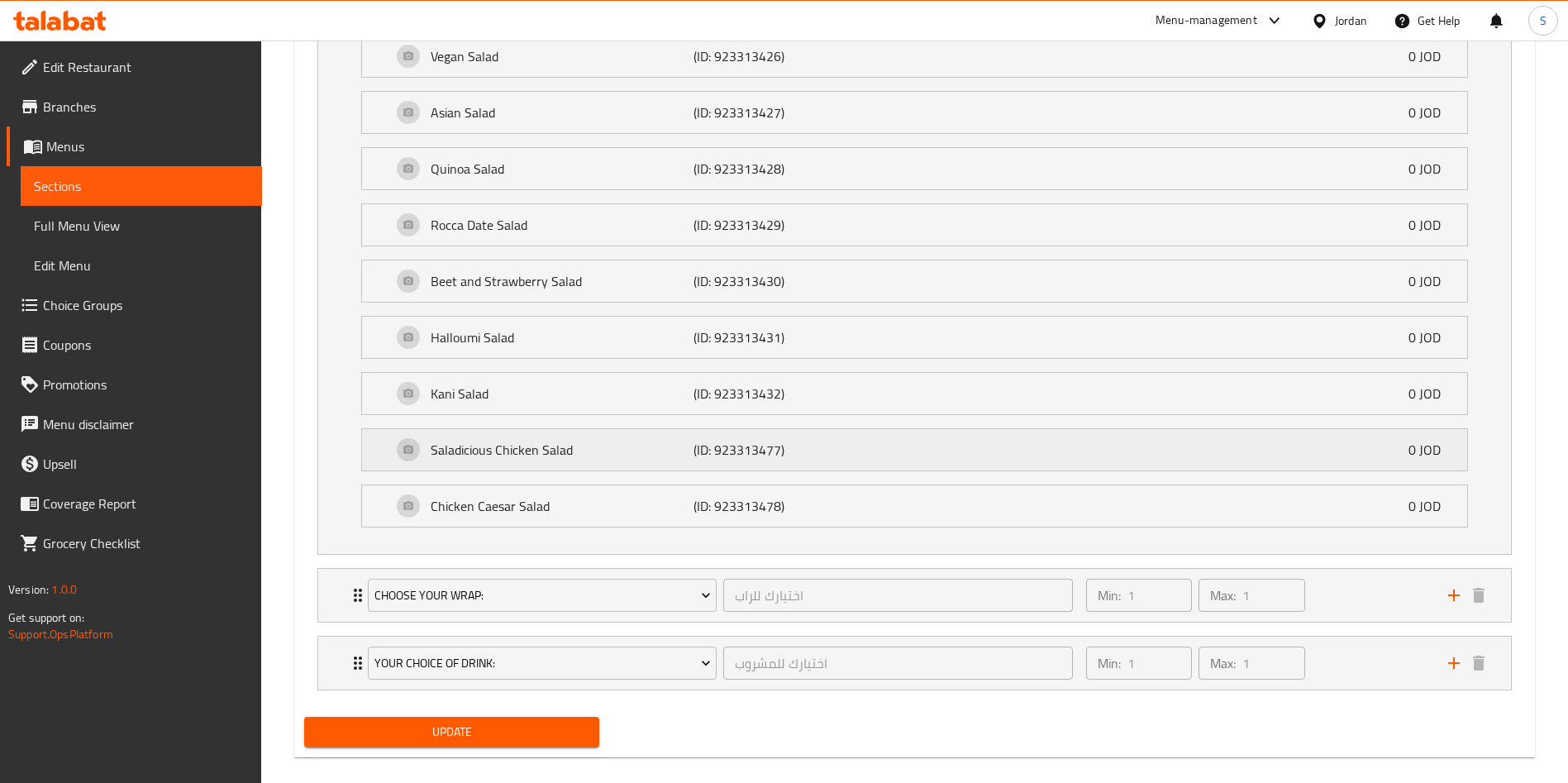
click at [559, 450] on p "Saladicious Chicken Salad" at bounding box center [562, 450] width 263 height 20
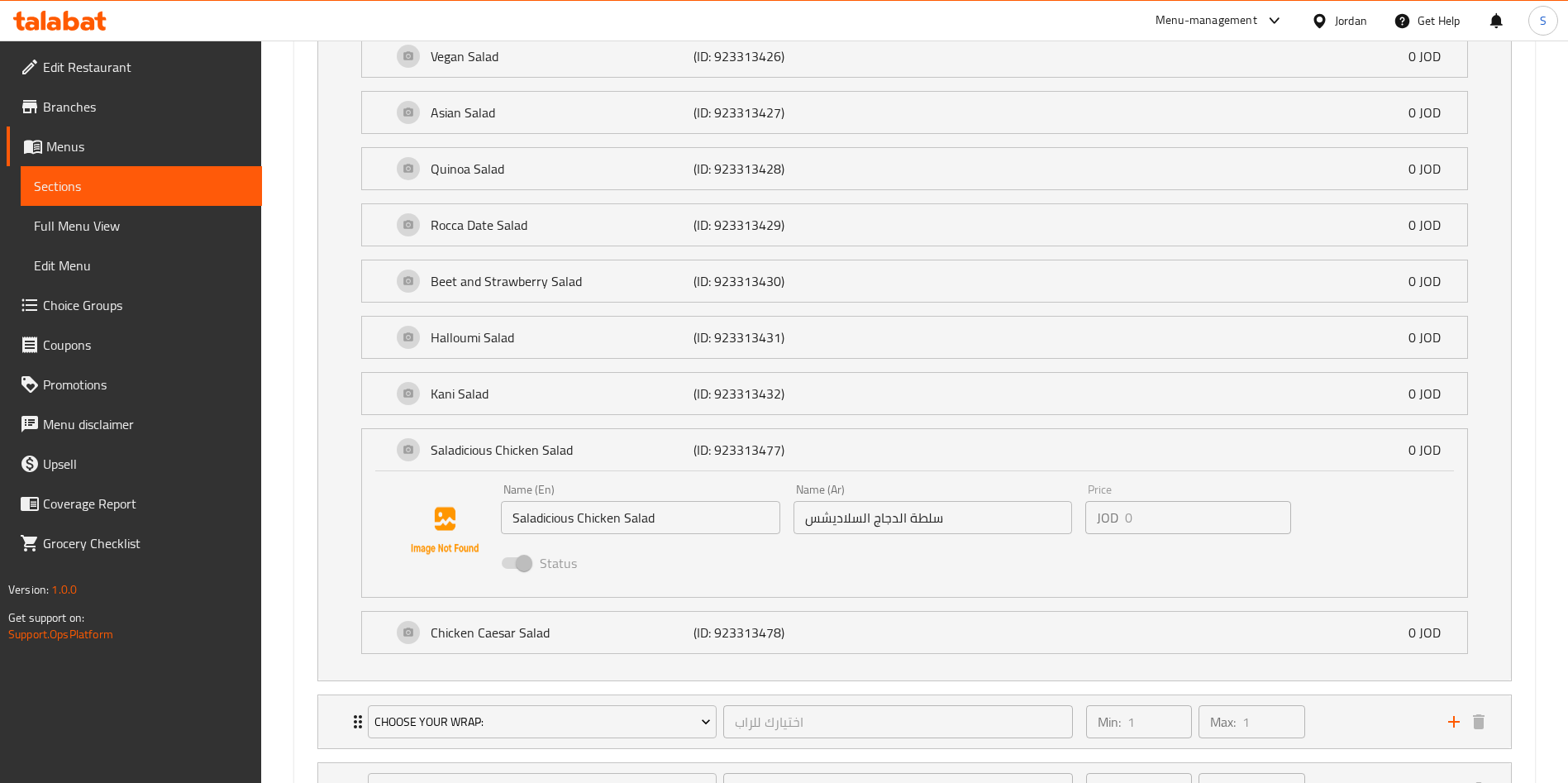
click at [533, 425] on li "Saladicious Chicken Salad (ID: 923313477) 0 JOD Name (En) Saladicious Chicken S…" at bounding box center [914, 513] width 1133 height 183
click at [533, 402] on p "Kani Salad" at bounding box center [562, 393] width 263 height 20
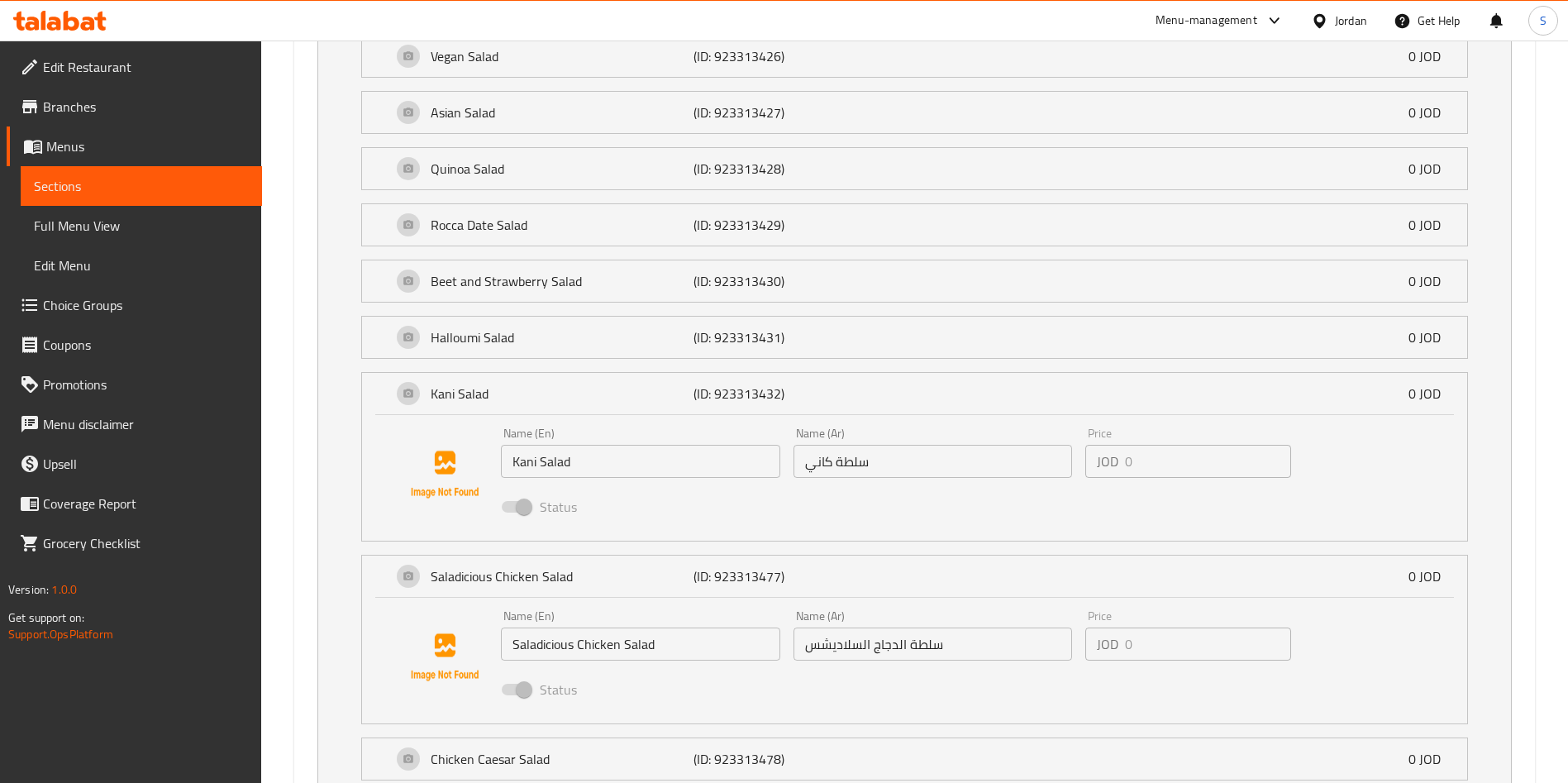
click at [348, 603] on li "Saladicious Chicken Salad (ID: 923313477) 0 JOD Name (En) Saladicious Chicken S…" at bounding box center [914, 639] width 1133 height 183
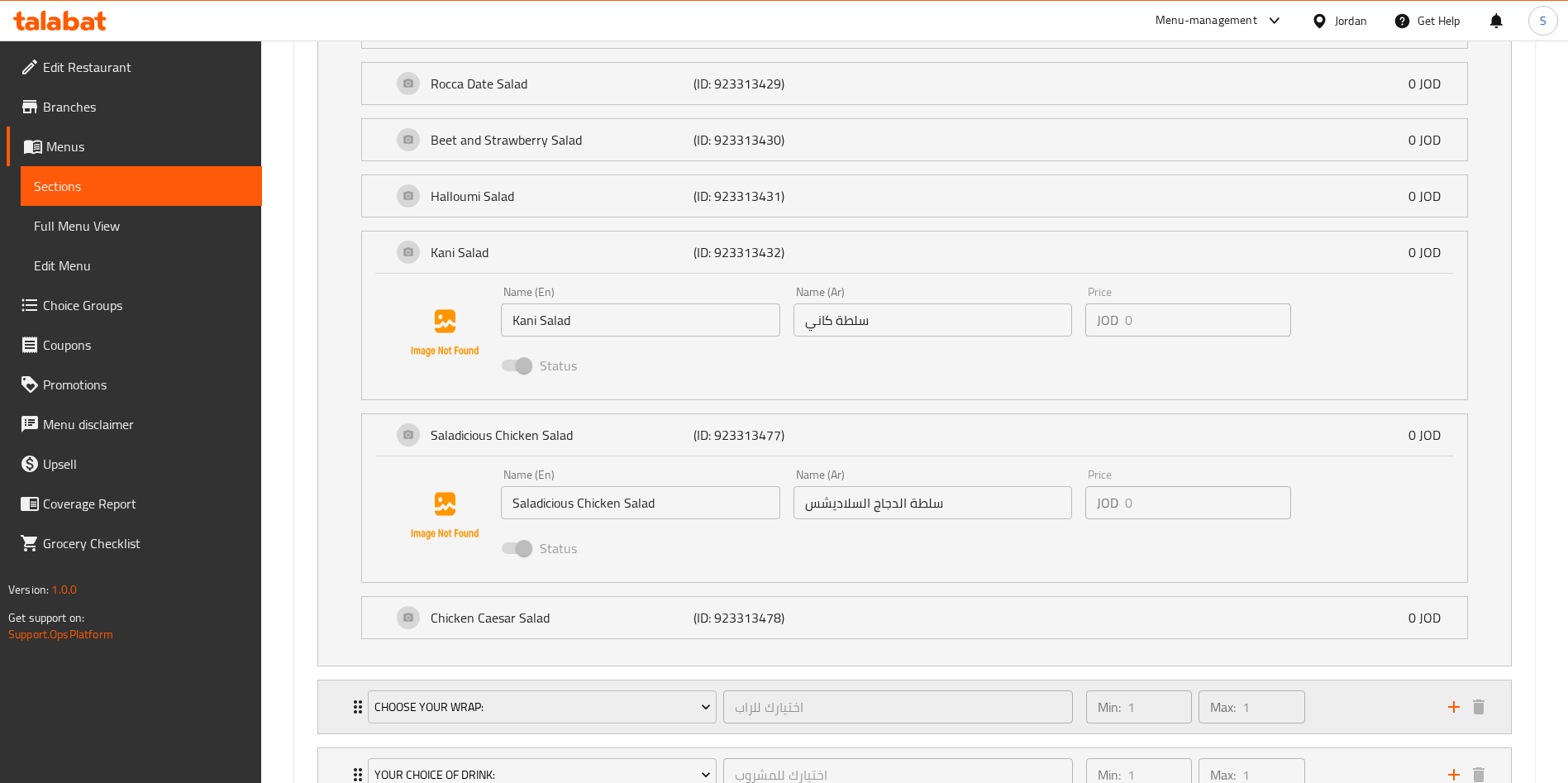
scroll to position [1488, 0]
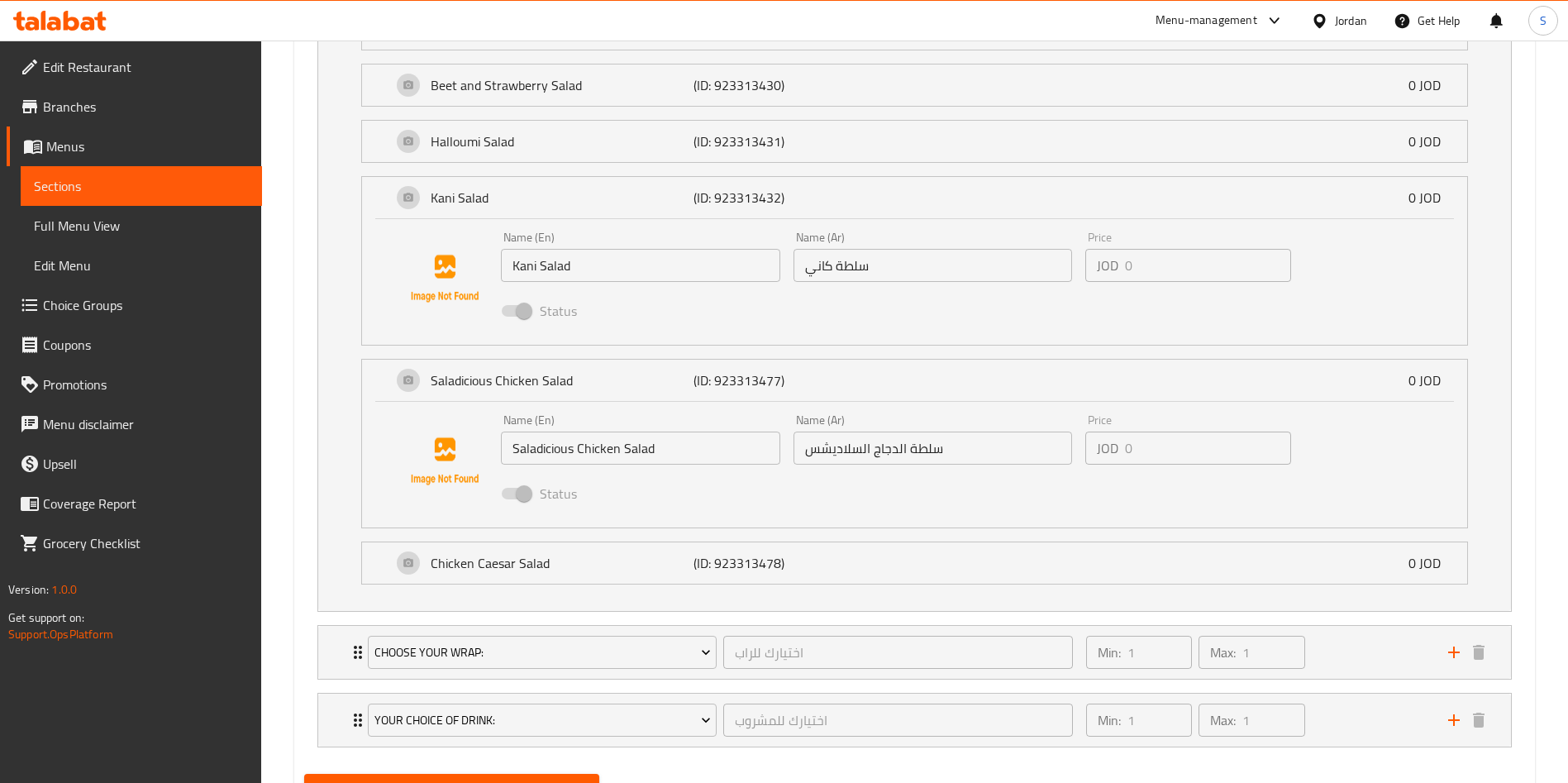
click at [533, 507] on span at bounding box center [516, 494] width 48 height 32
click at [529, 500] on span at bounding box center [516, 494] width 48 height 32
click at [527, 496] on span at bounding box center [516, 494] width 28 height 12
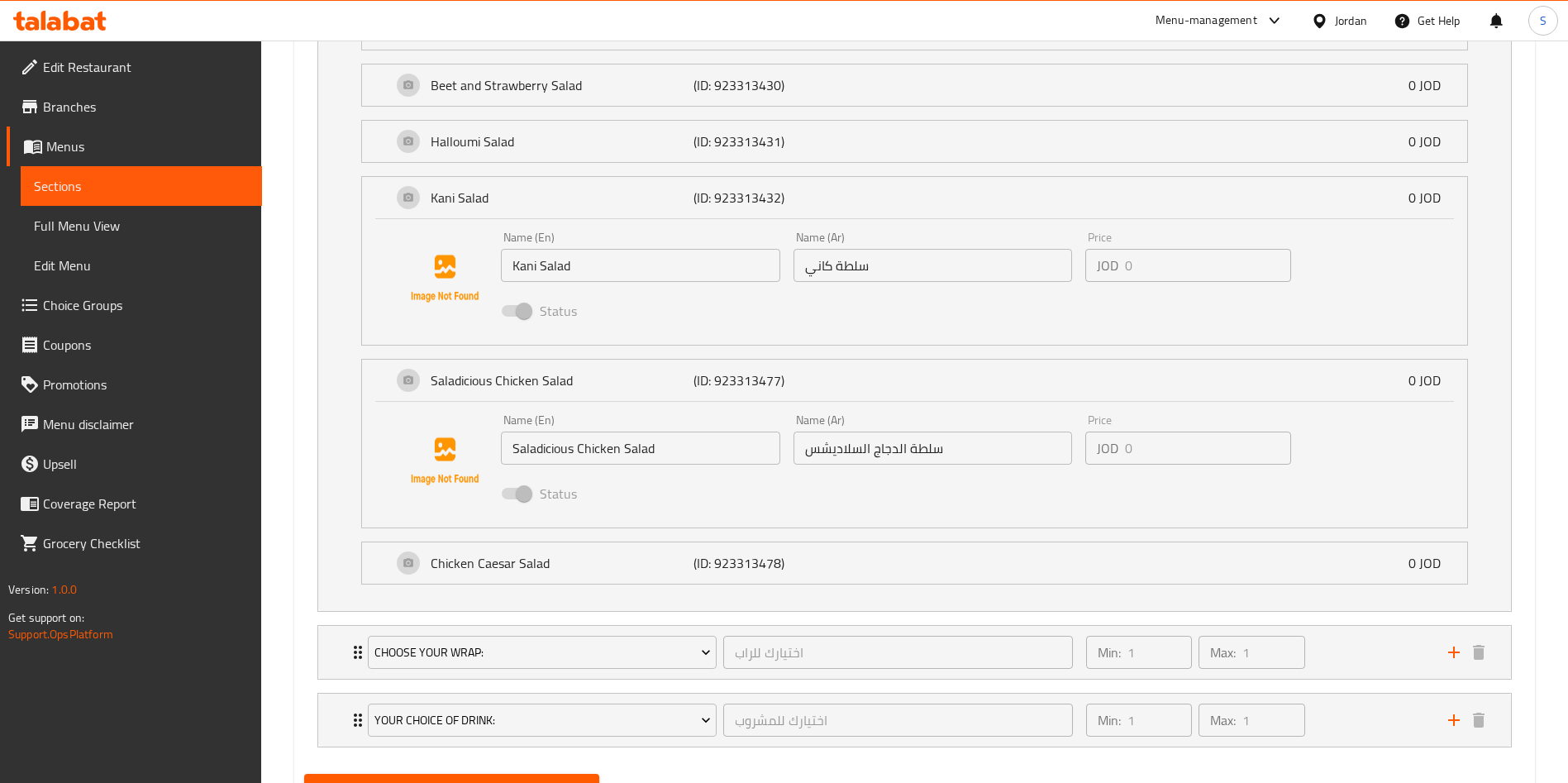
click at [523, 317] on span at bounding box center [516, 311] width 48 height 32
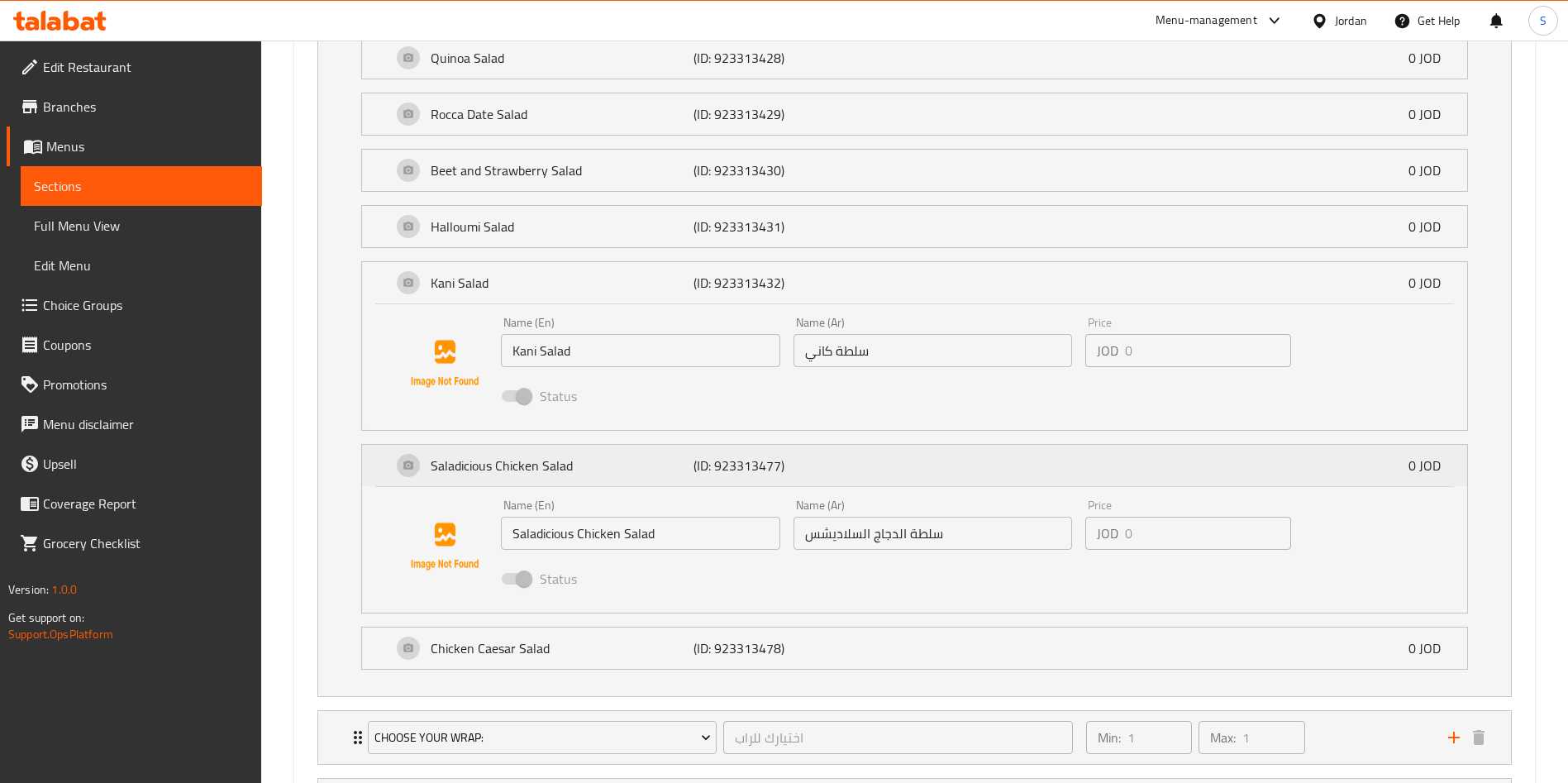
scroll to position [1364, 0]
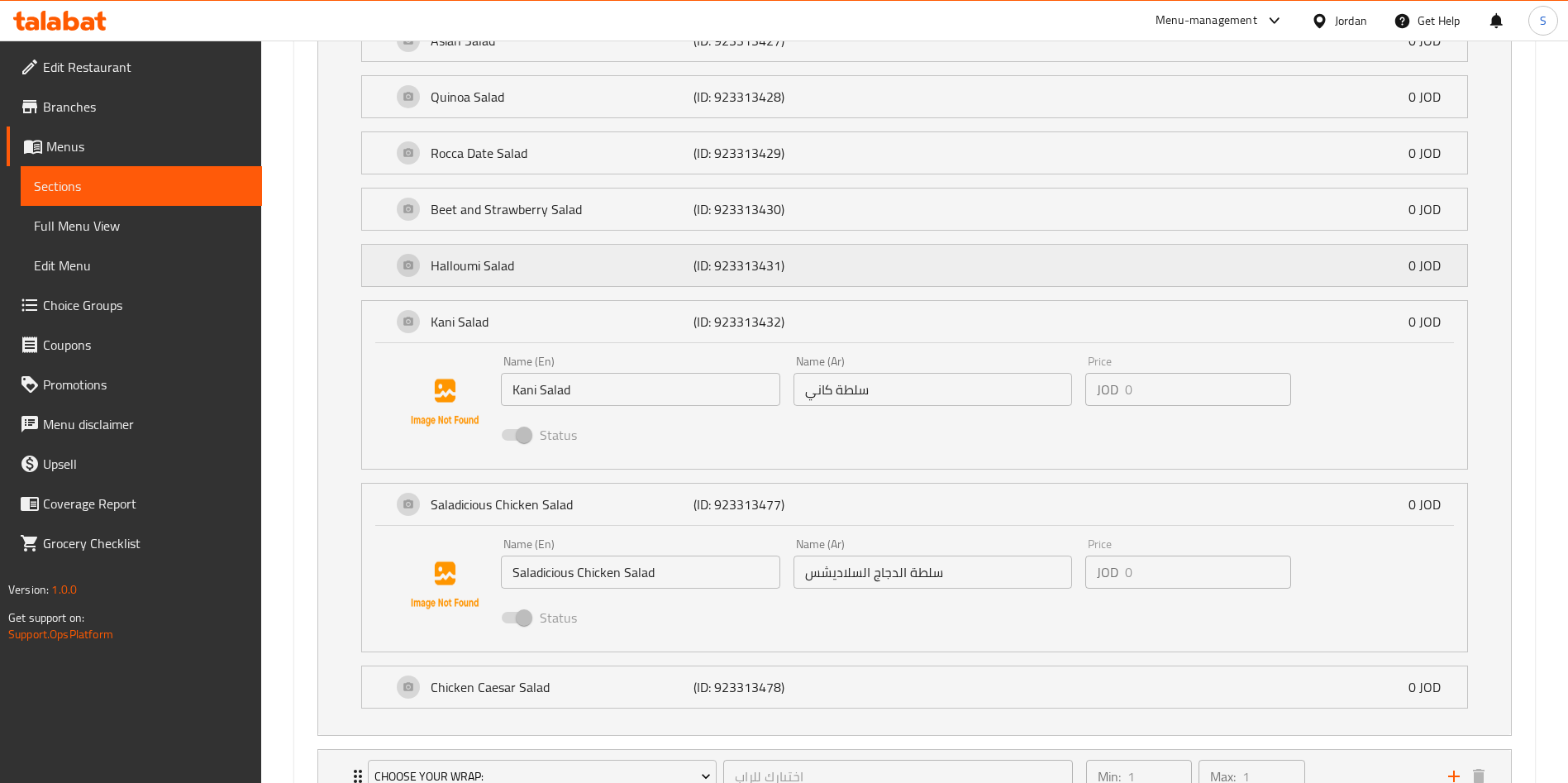
click at [524, 282] on div "Halloumi Salad (ID: 923313431) 0 JOD" at bounding box center [919, 265] width 1055 height 42
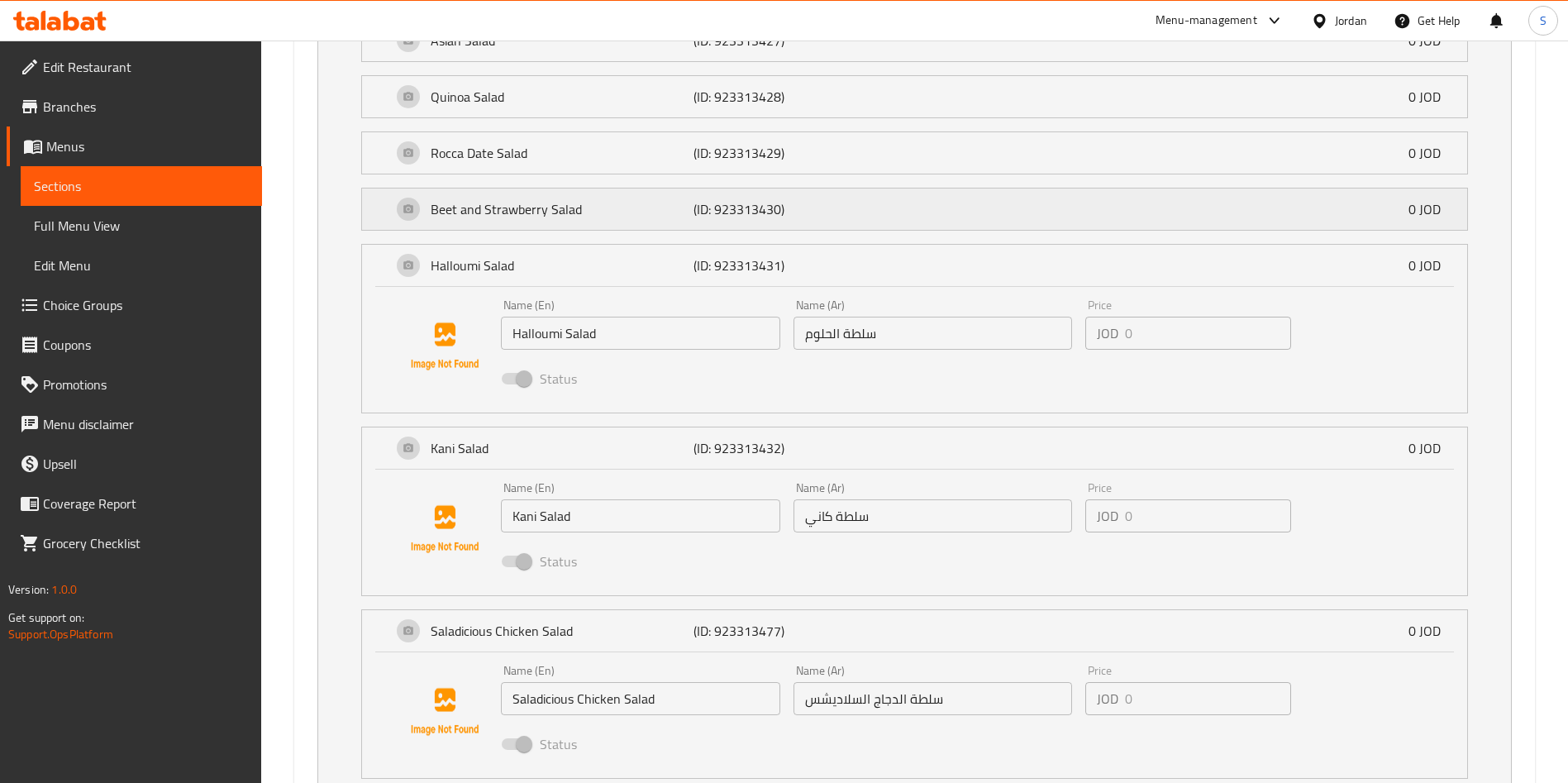
click at [529, 219] on p "Beet and Strawberry Salad" at bounding box center [562, 209] width 263 height 20
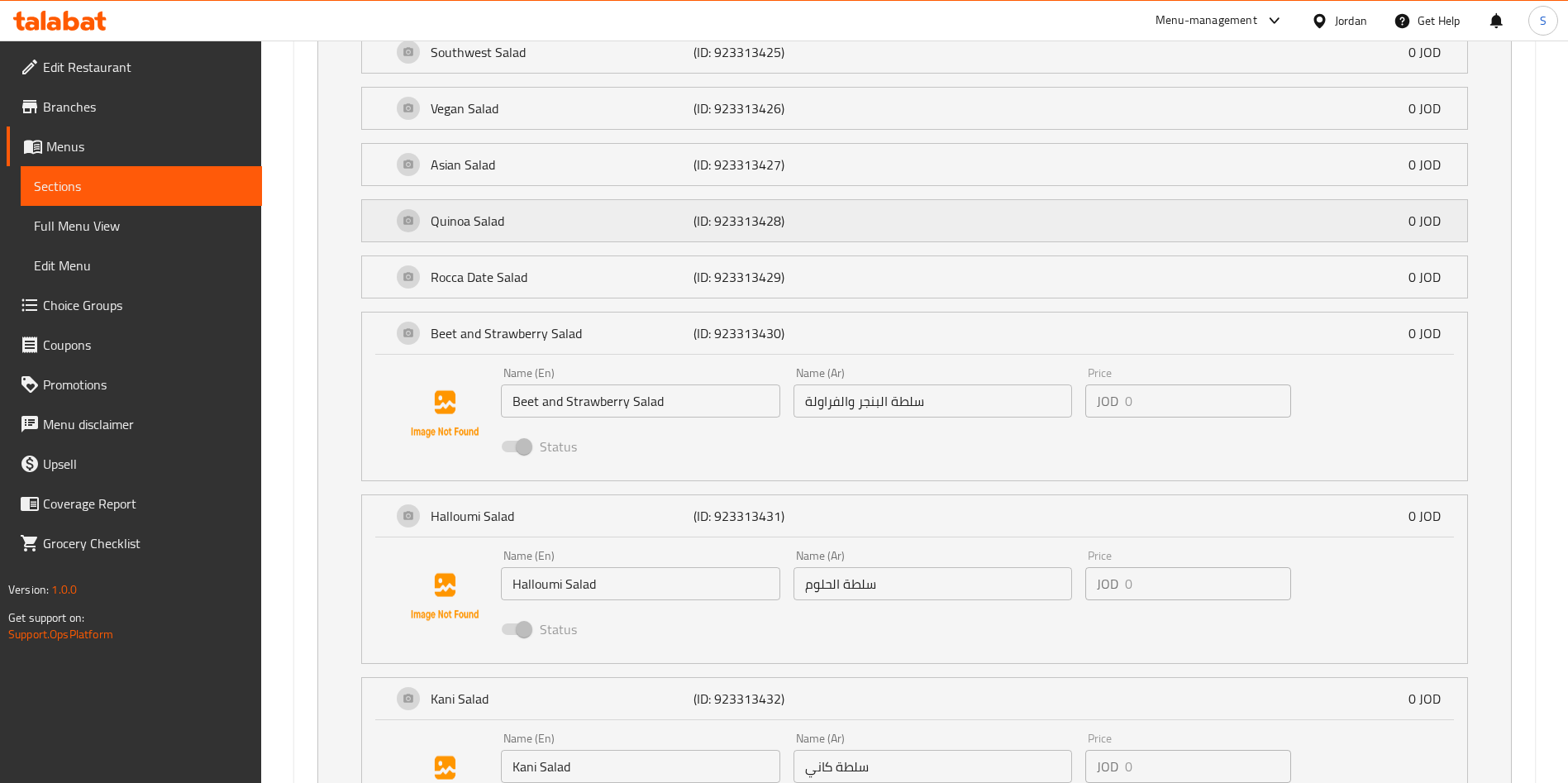
click at [529, 221] on p "Quinoa Salad" at bounding box center [562, 221] width 263 height 20
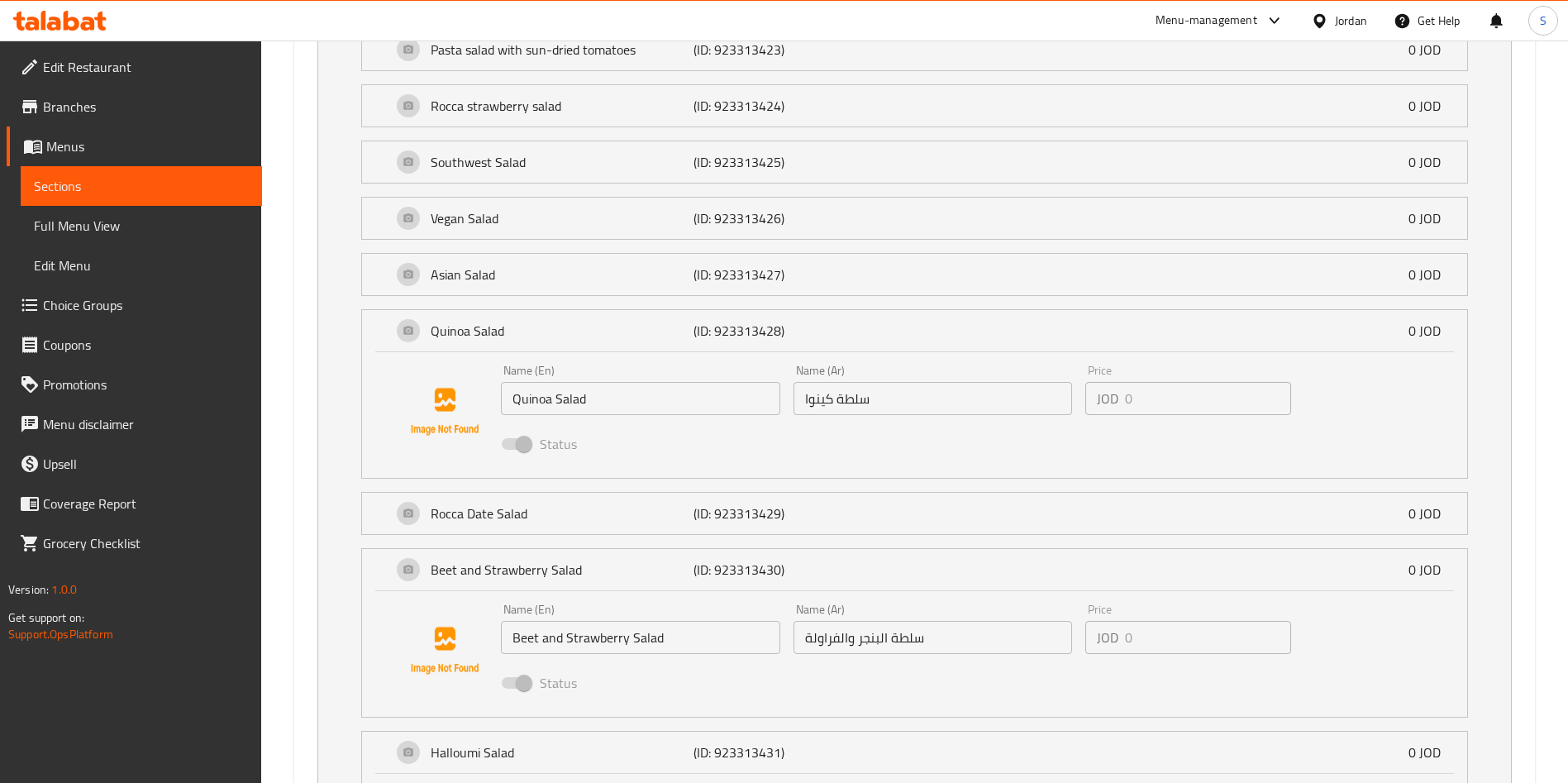
scroll to position [992, 0]
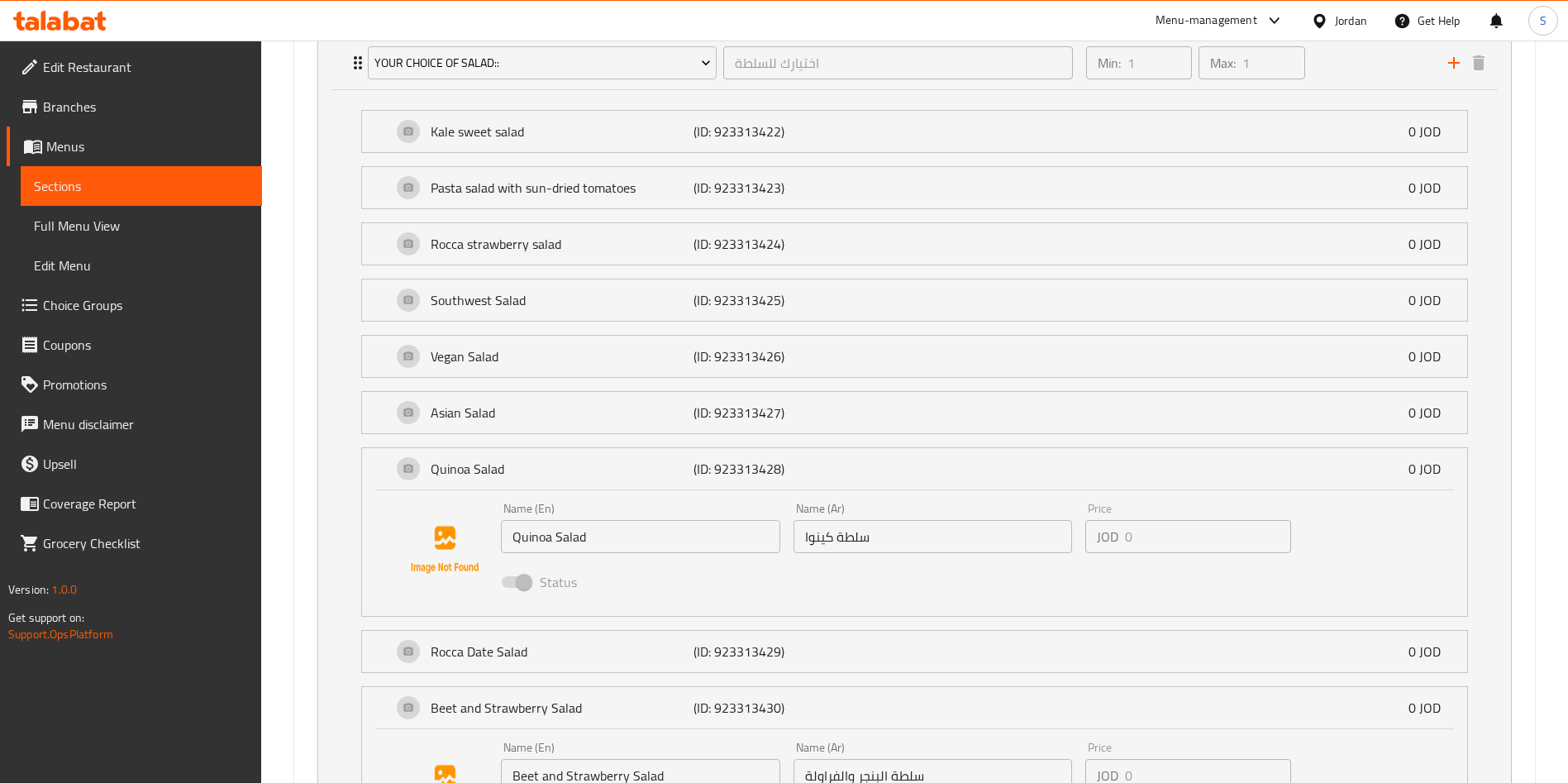
click at [551, 279] on div "Southwest Salad (ID: 923313425) 0 JOD" at bounding box center [919, 300] width 1055 height 42
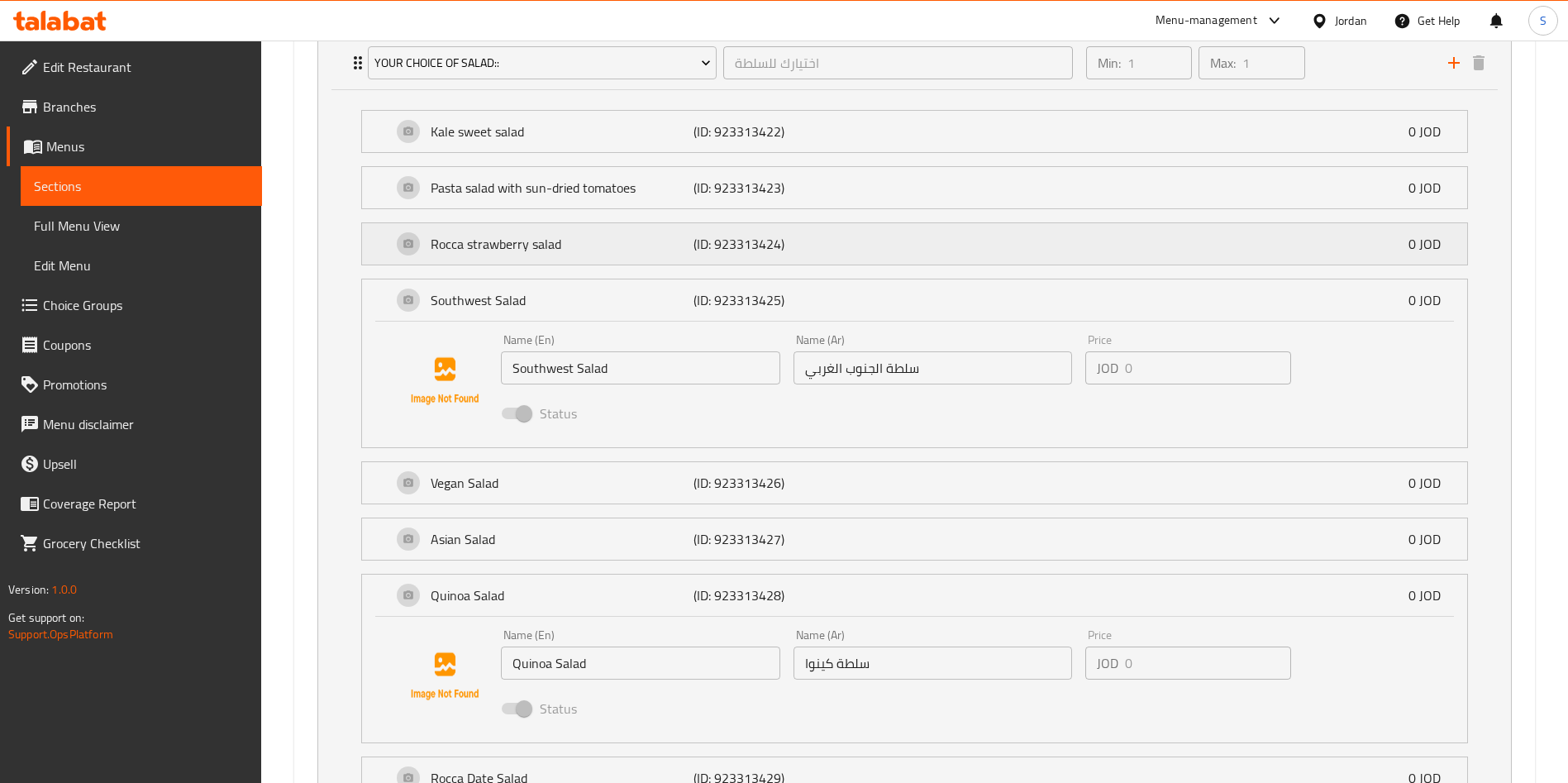
click at [531, 249] on p "Rocca strawberry salad" at bounding box center [562, 244] width 263 height 20
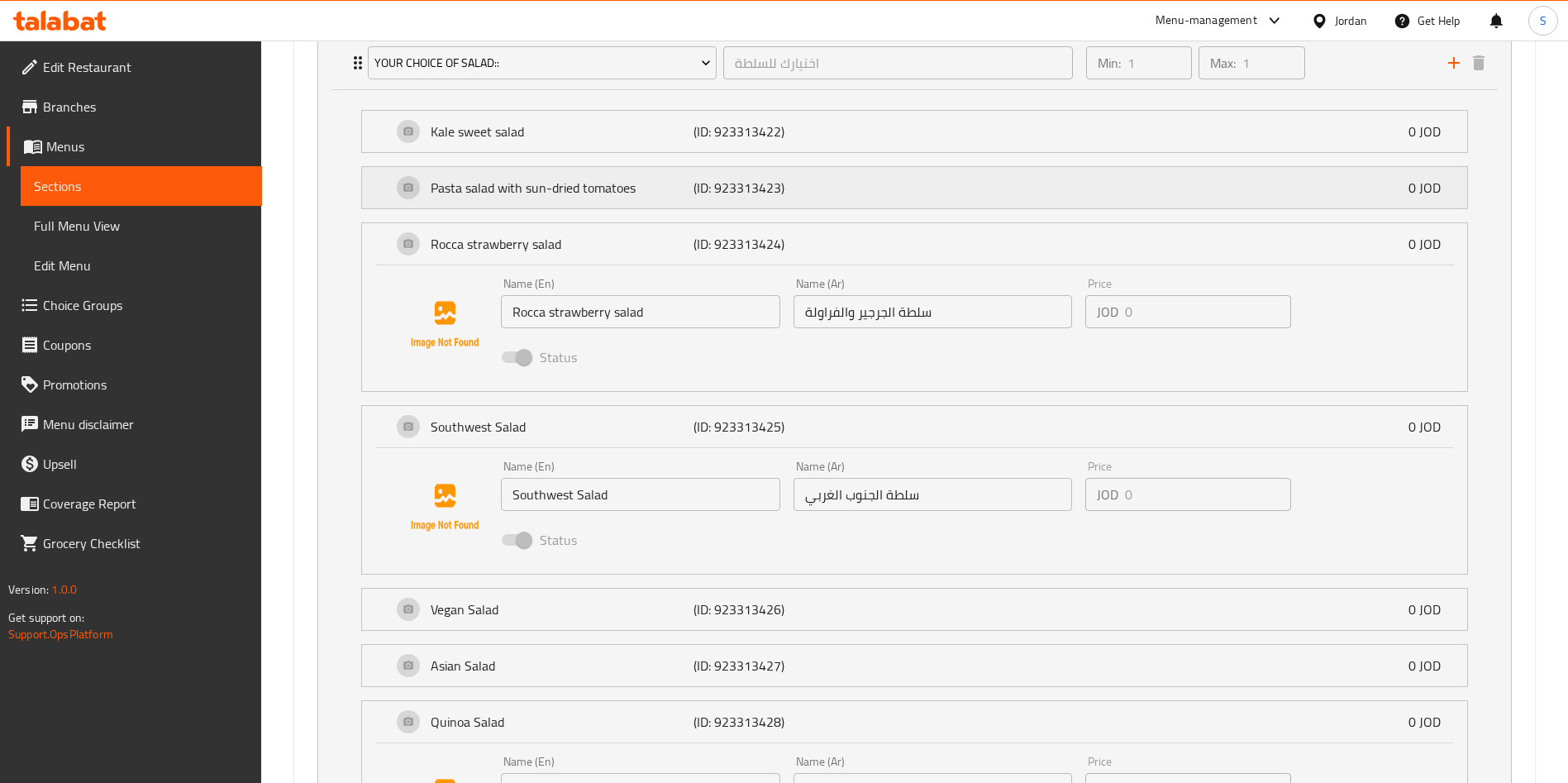
click at [542, 204] on div "Pasta salad with sun-dried tomatoes (ID: 923313423) 0 JOD" at bounding box center [919, 188] width 1055 height 42
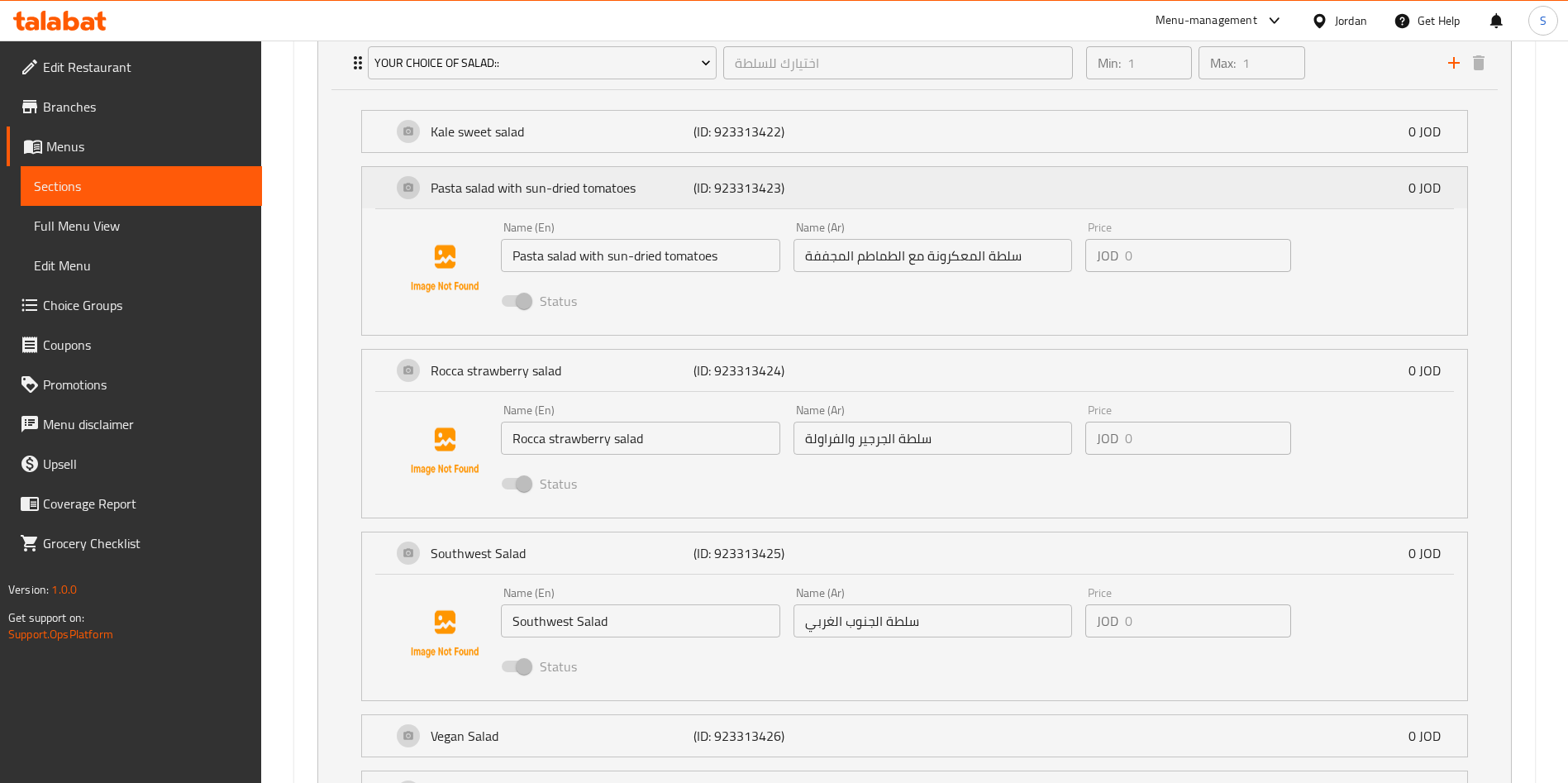
click at [544, 187] on p "Pasta salad with sun-dried tomatoes" at bounding box center [562, 188] width 263 height 20
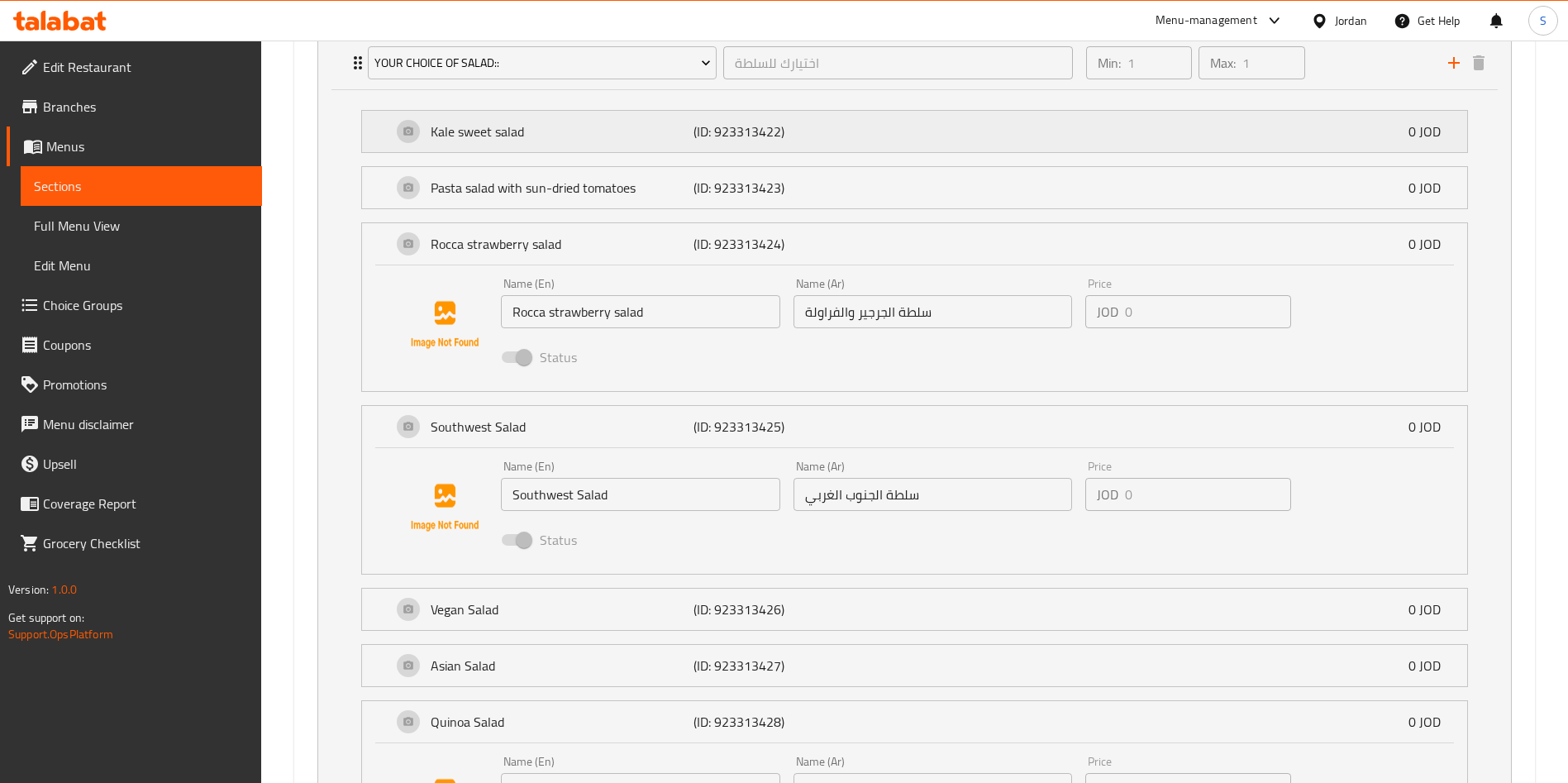
click at [558, 150] on div "Kale sweet salad (ID: 923313422) 0 JOD" at bounding box center [919, 131] width 1055 height 42
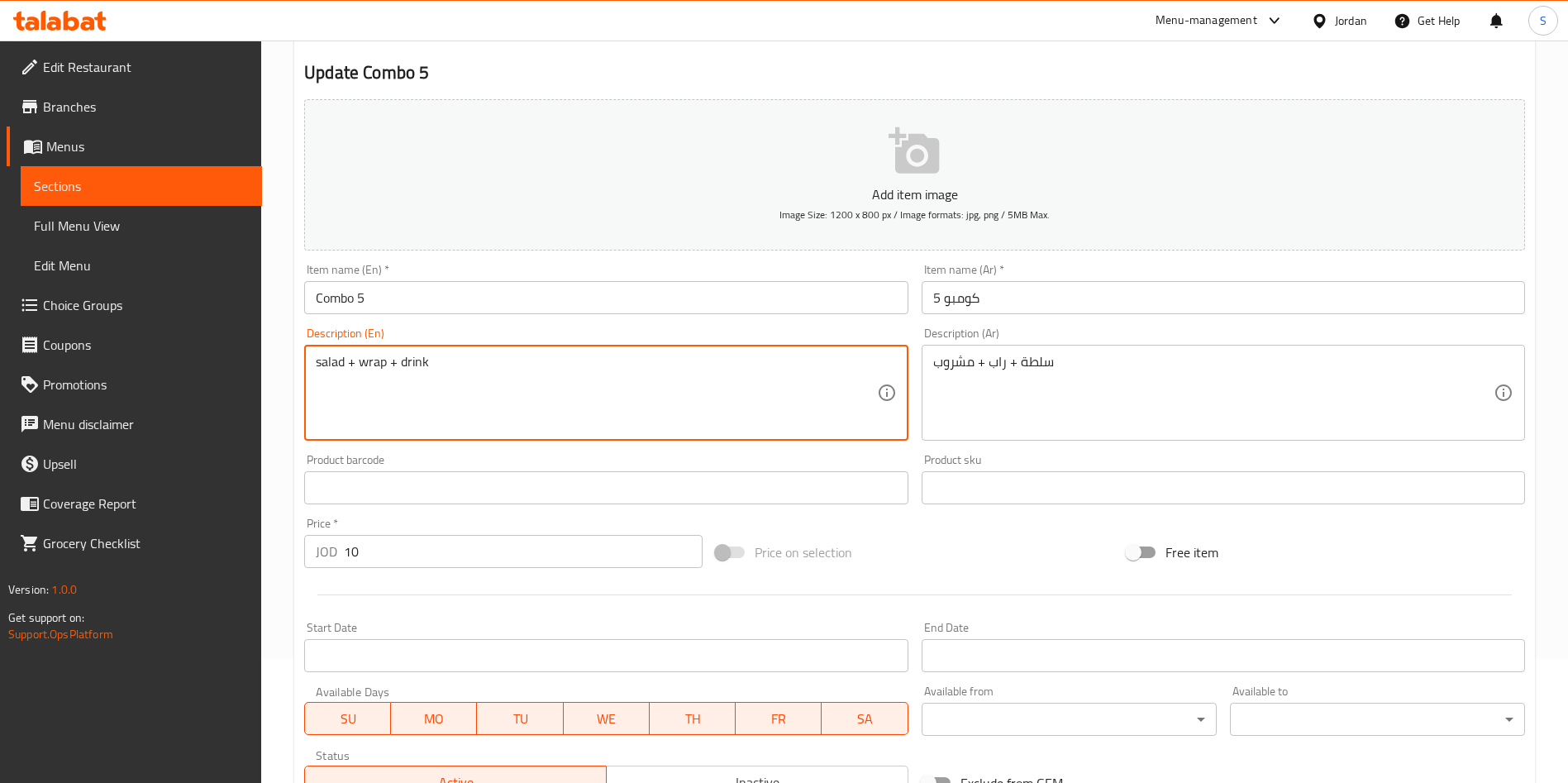
scroll to position [0, 0]
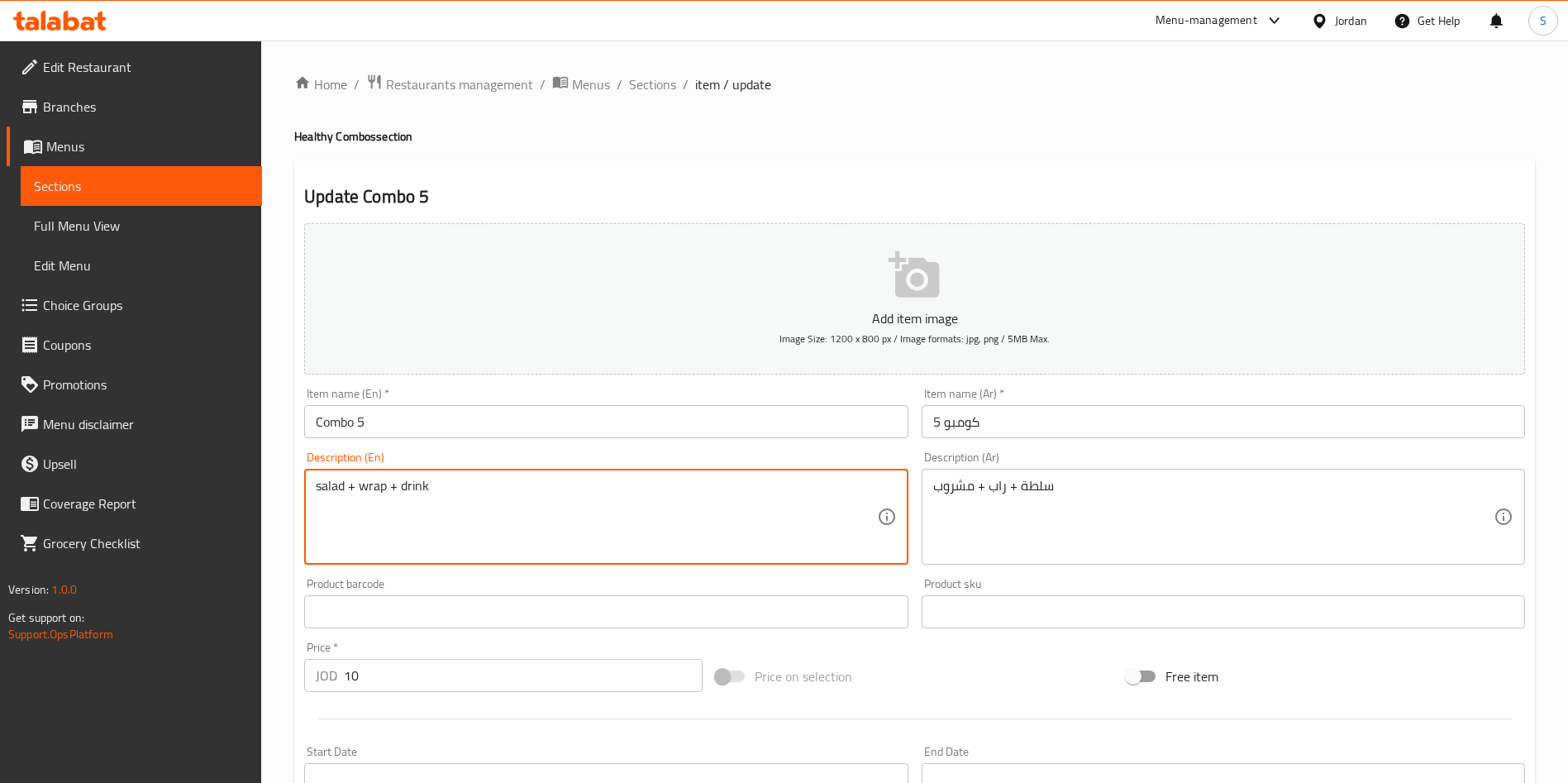
click at [452, 500] on textarea "salad + wrap + drink" at bounding box center [596, 517] width 560 height 78
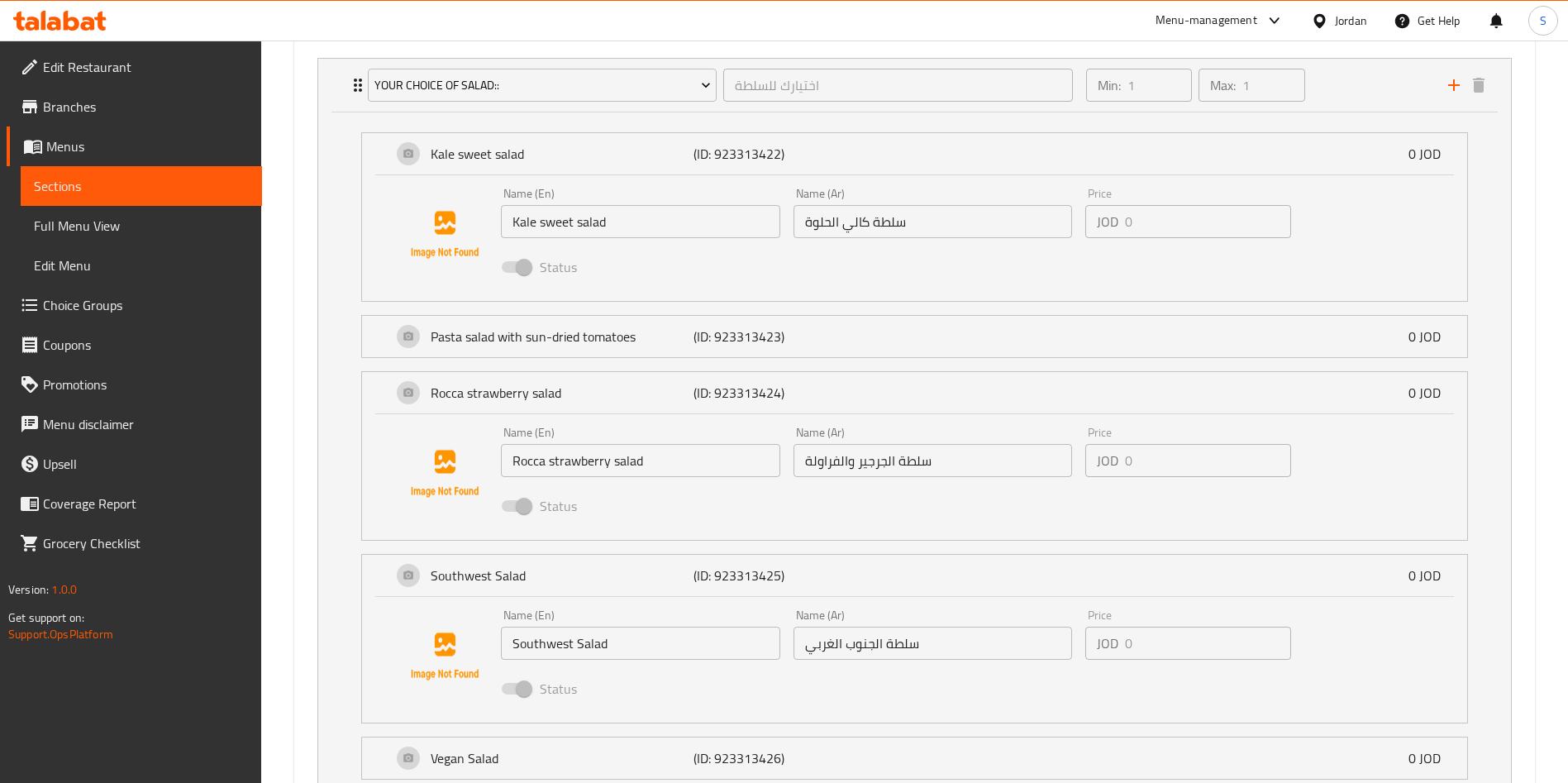
scroll to position [836, 0]
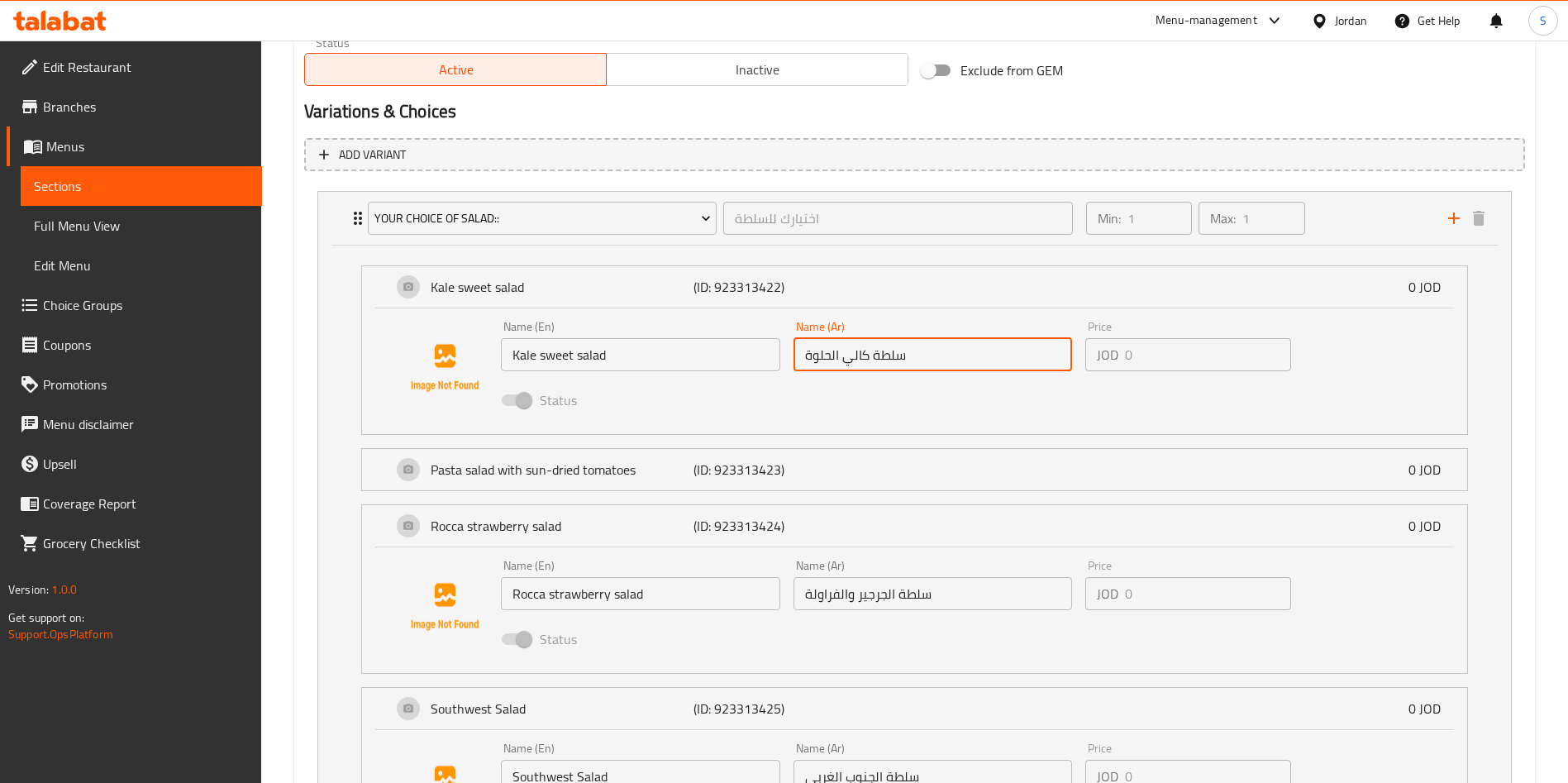
drag, startPoint x: 923, startPoint y: 360, endPoint x: 728, endPoint y: 366, distance: 195.1
click at [728, 366] on div "Name (En) Kale sweet salad Name (En) Name (Ar) سلطة كالي الحلوة Name (Ar) Price…" at bounding box center [932, 368] width 877 height 108
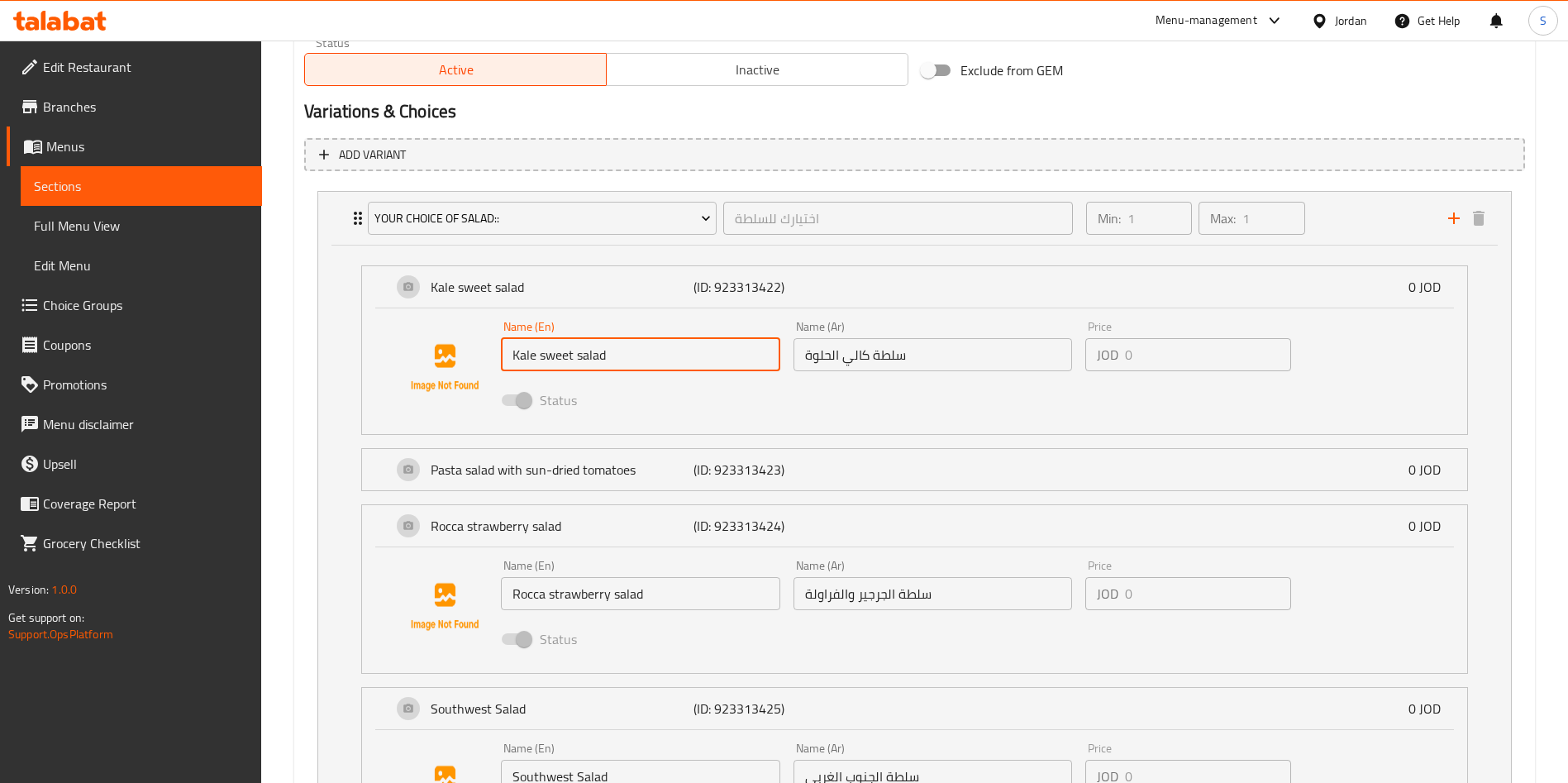
click at [524, 366] on input "Kale sweet salad" at bounding box center [641, 355] width 279 height 33
click at [610, 360] on input "Kale sweet salad" at bounding box center [641, 355] width 279 height 33
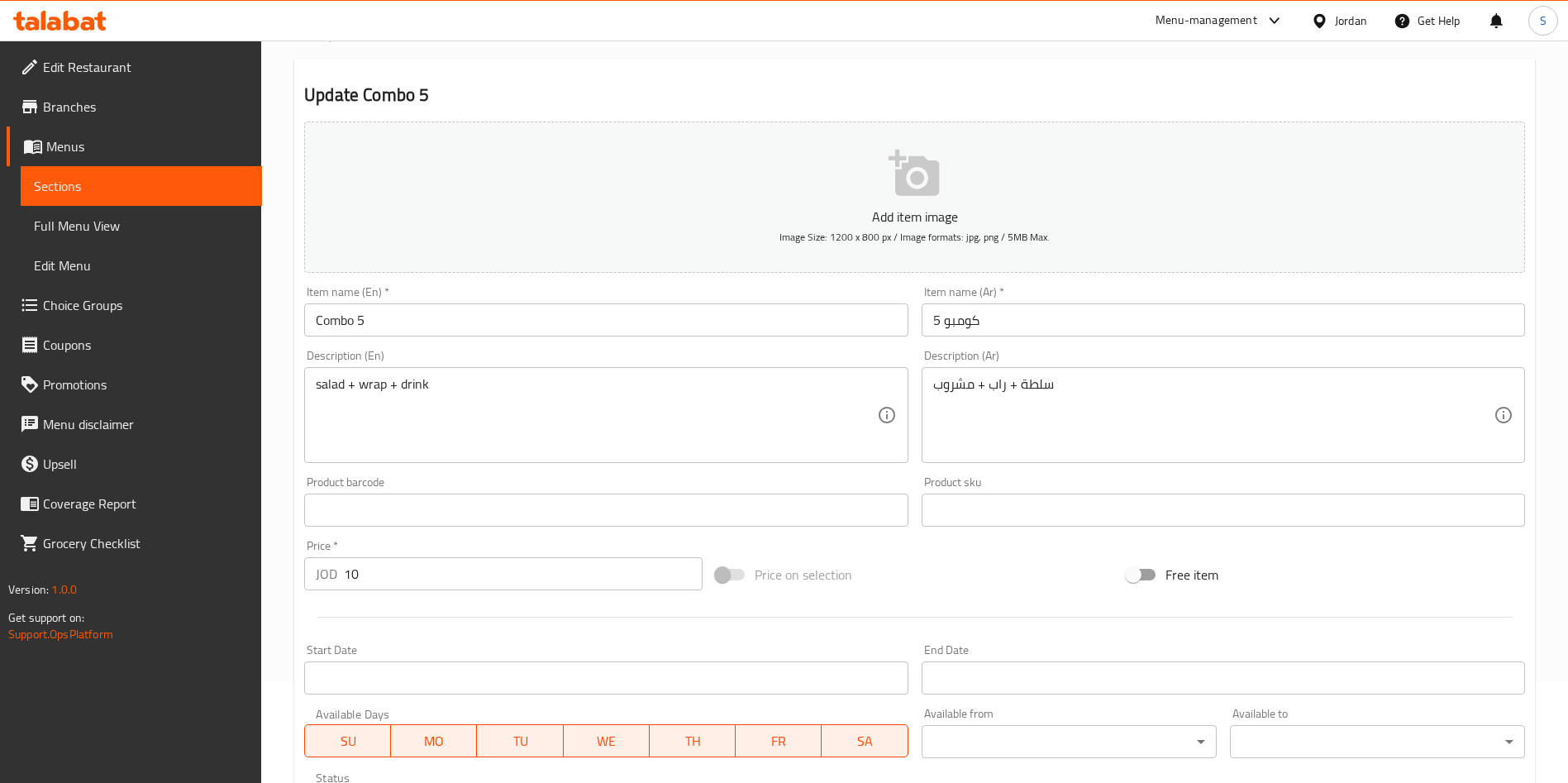
scroll to position [0, 0]
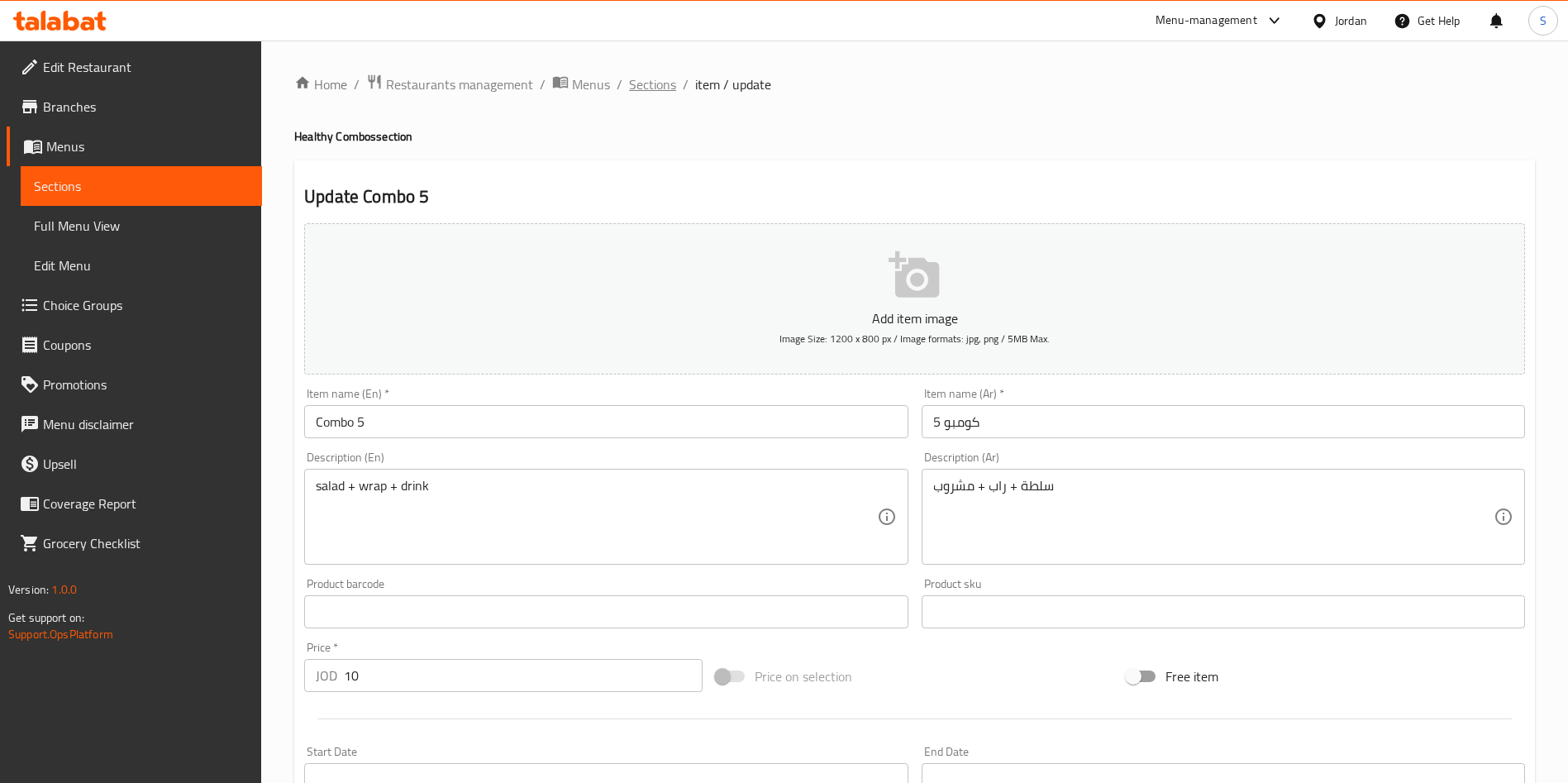
click at [644, 80] on span "Sections" at bounding box center [652, 85] width 47 height 20
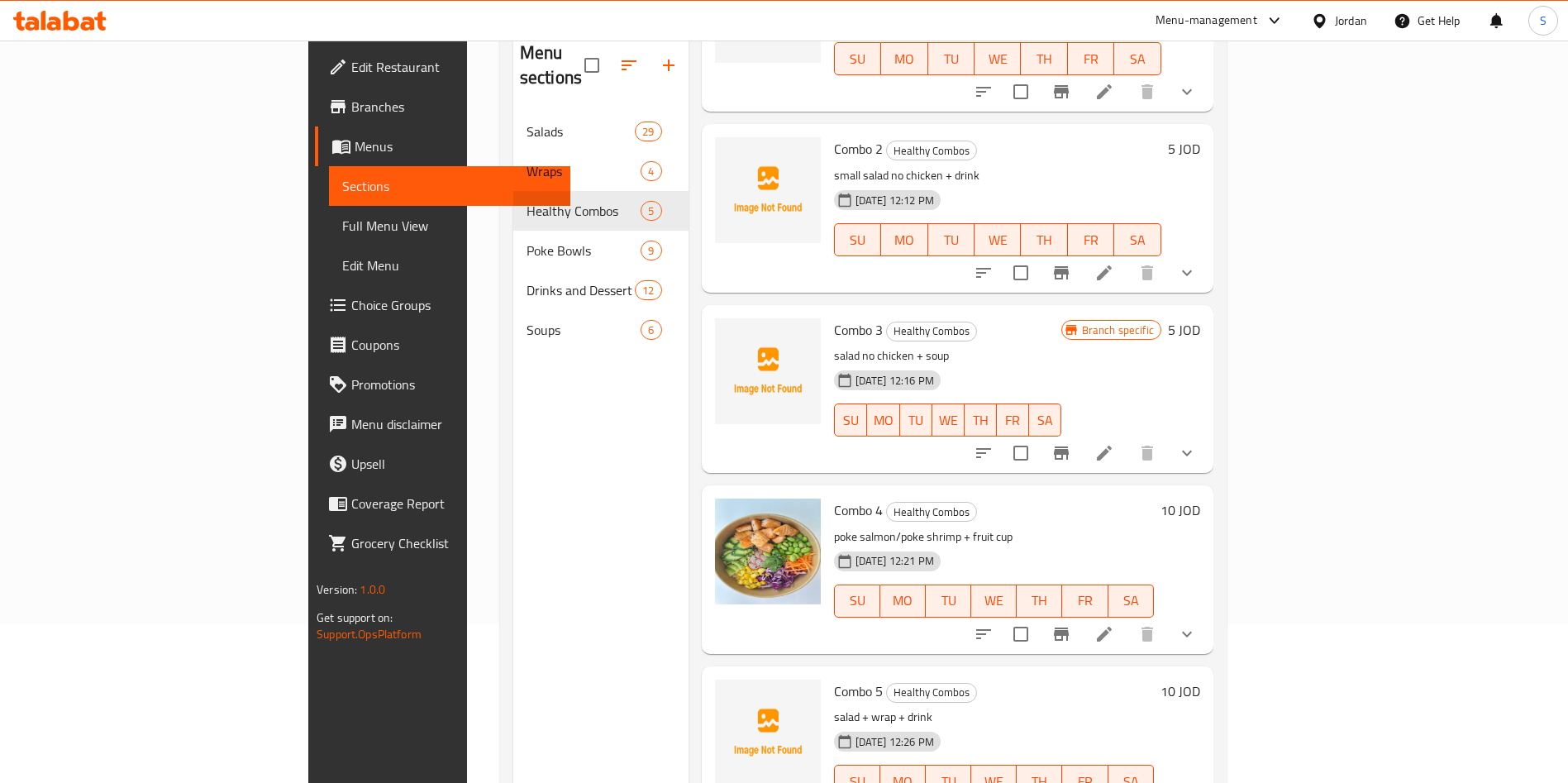
scroll to position [231, 0]
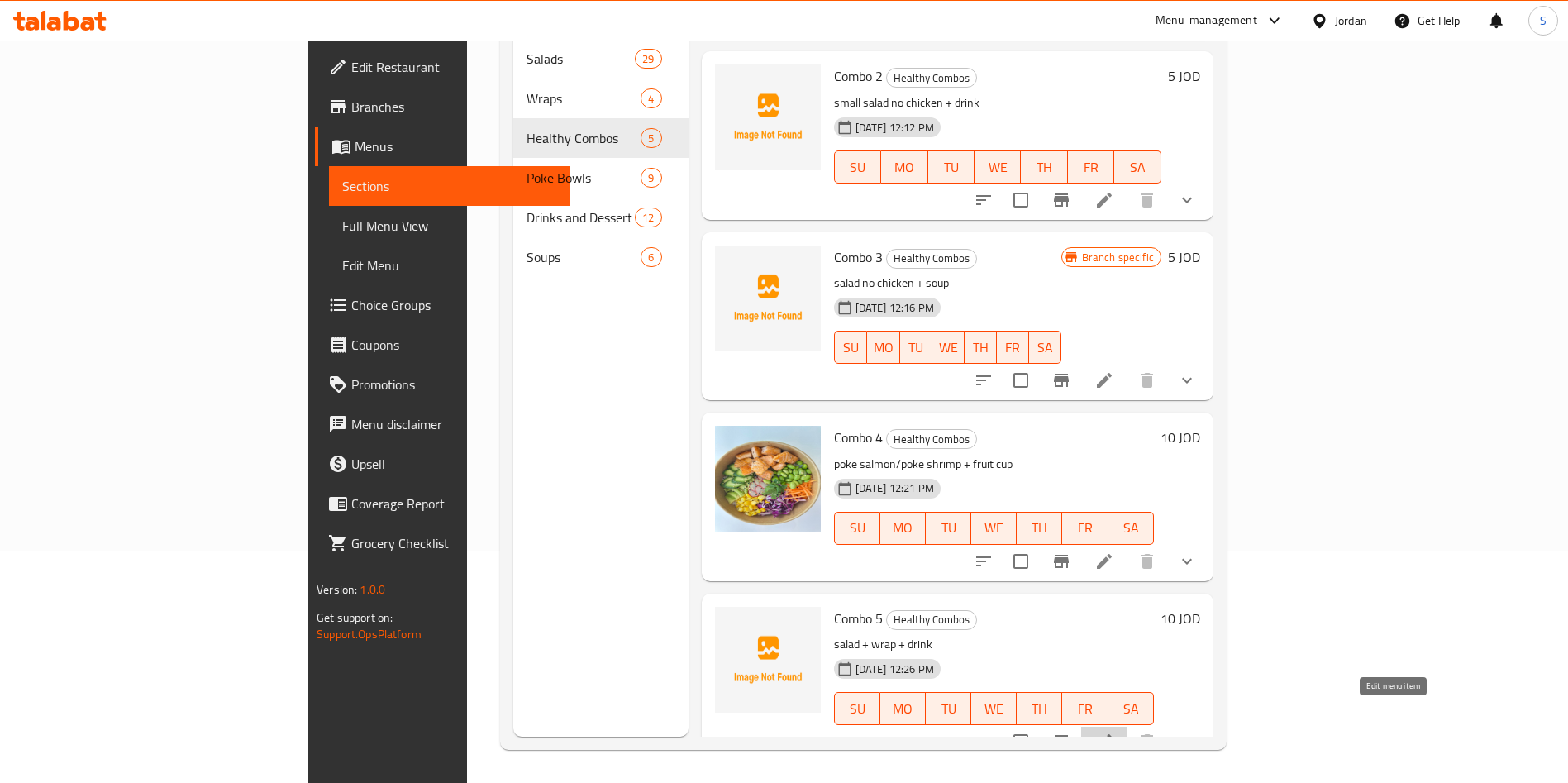
click at [1114, 731] on icon at bounding box center [1104, 741] width 20 height 20
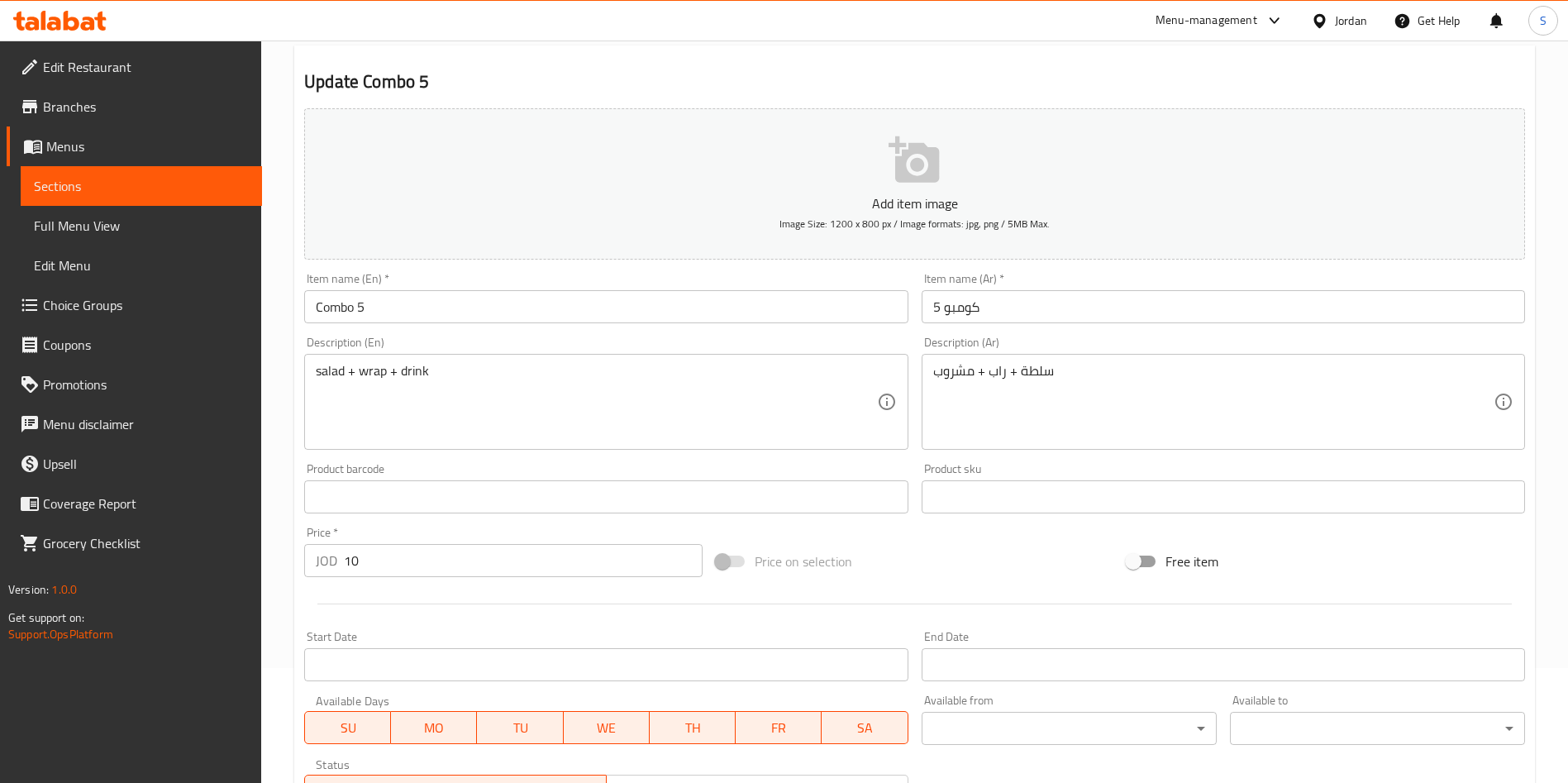
scroll to position [248, 0]
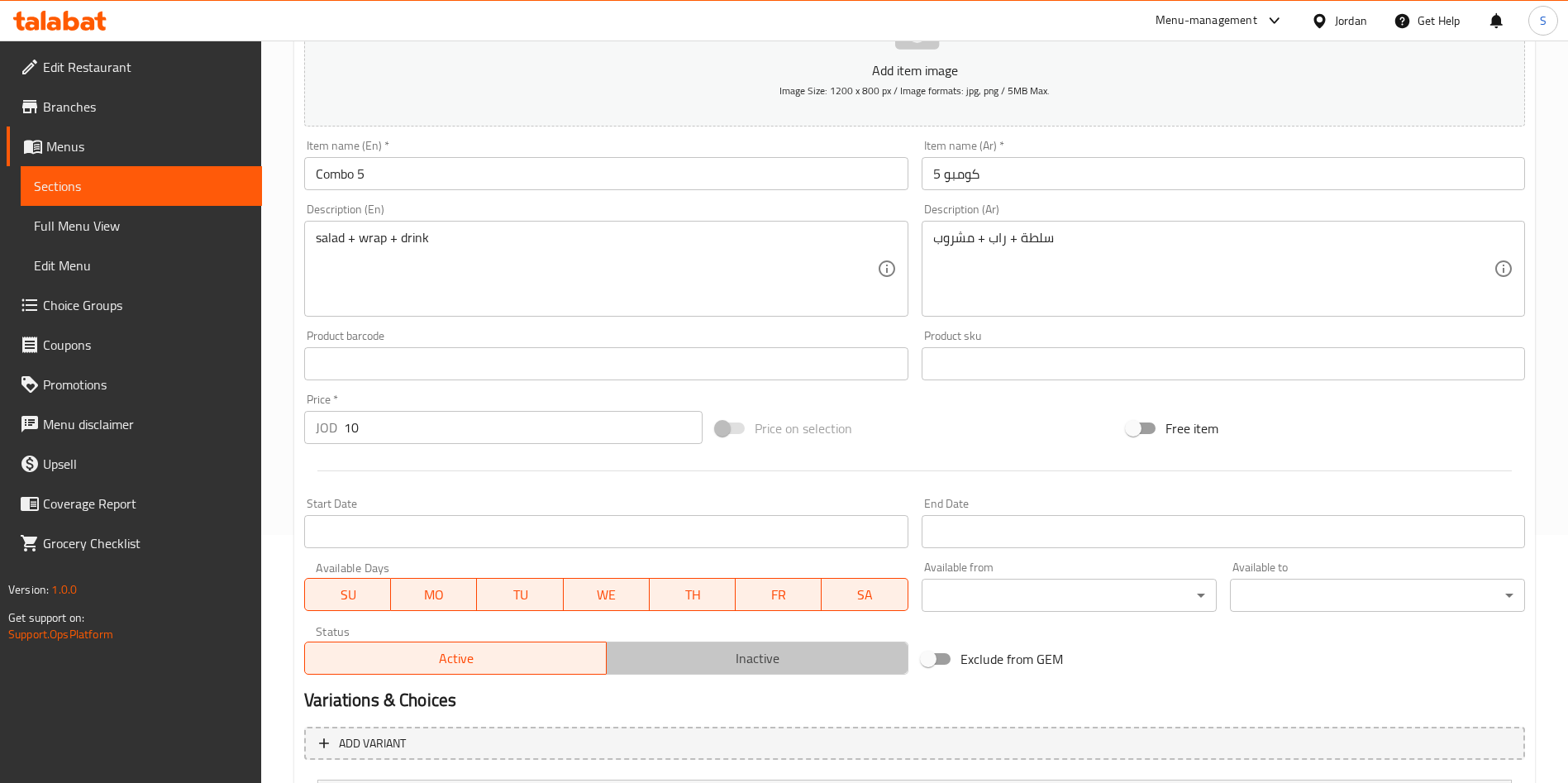
click at [780, 660] on span "Inactive" at bounding box center [757, 658] width 288 height 24
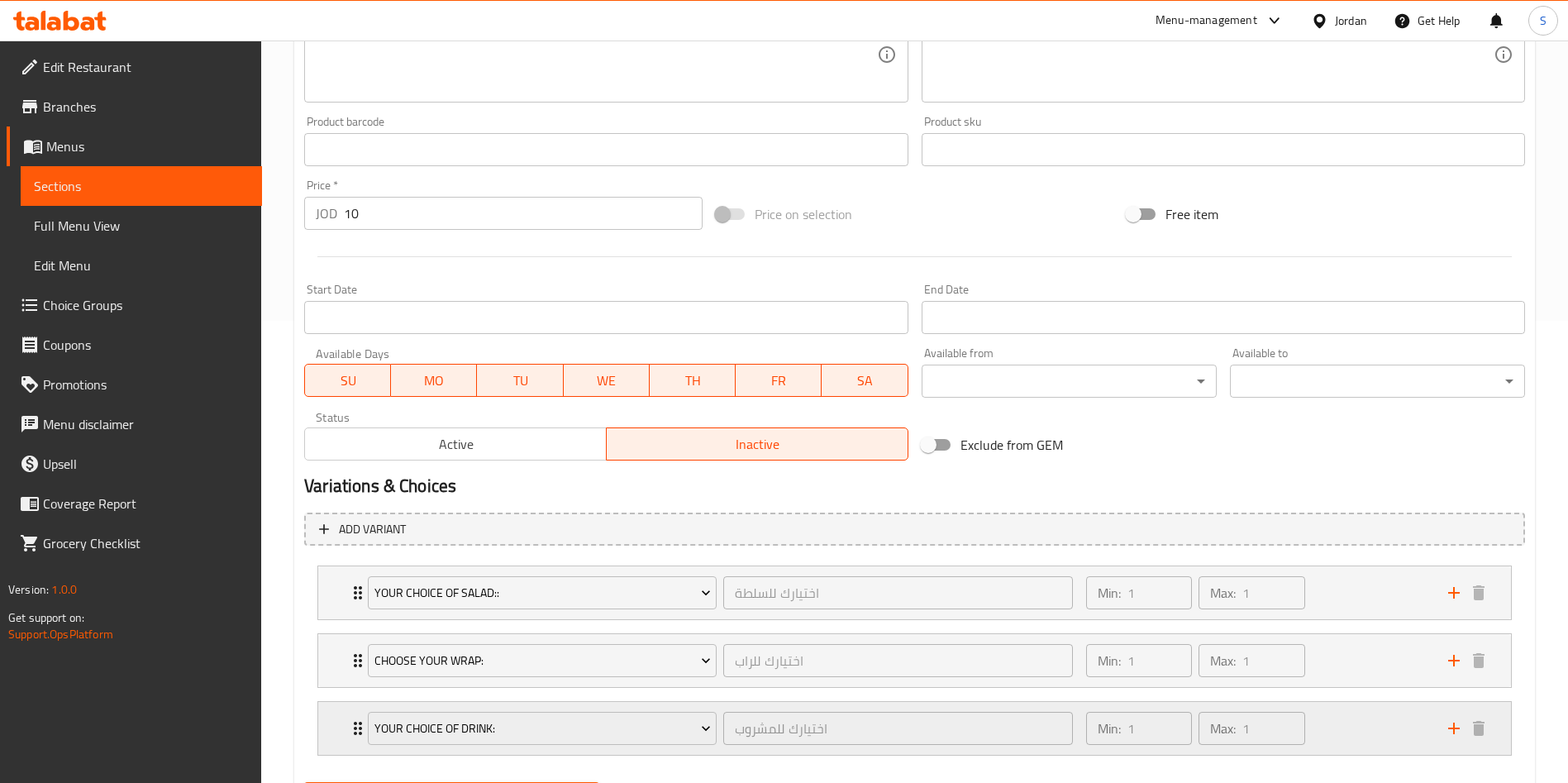
scroll to position [548, 0]
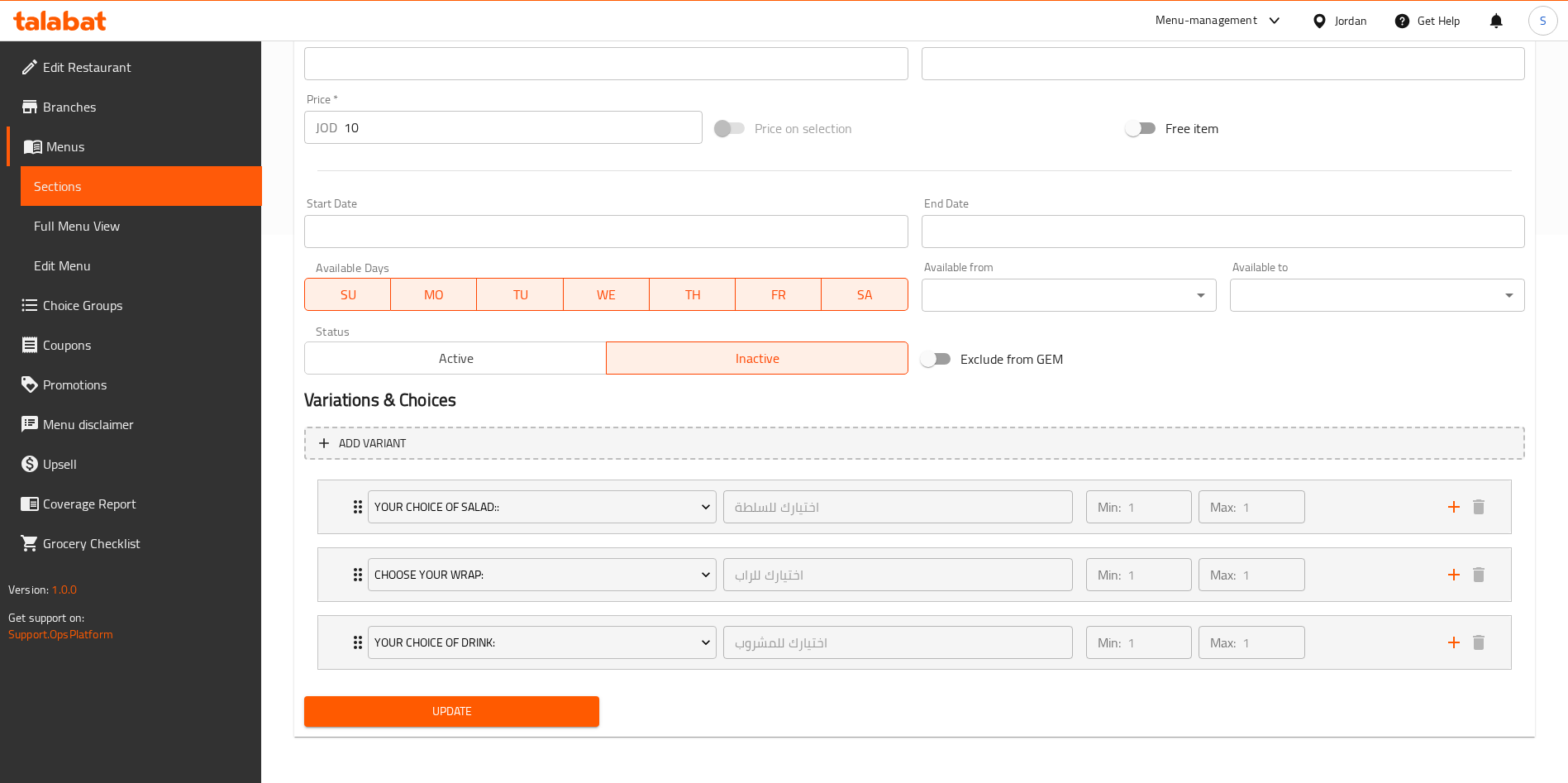
click at [578, 698] on button "Update" at bounding box center [451, 711] width 295 height 31
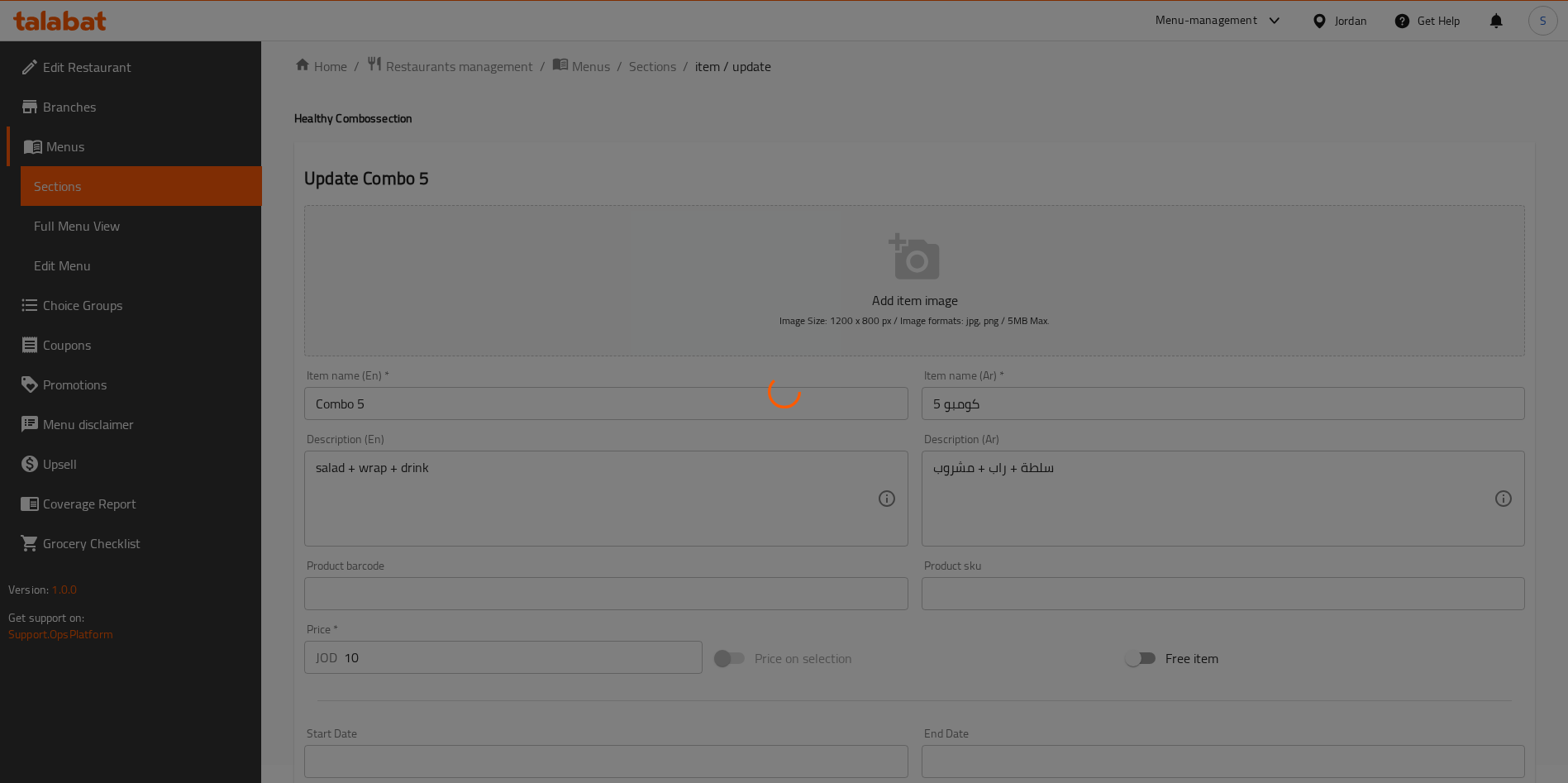
scroll to position [0, 0]
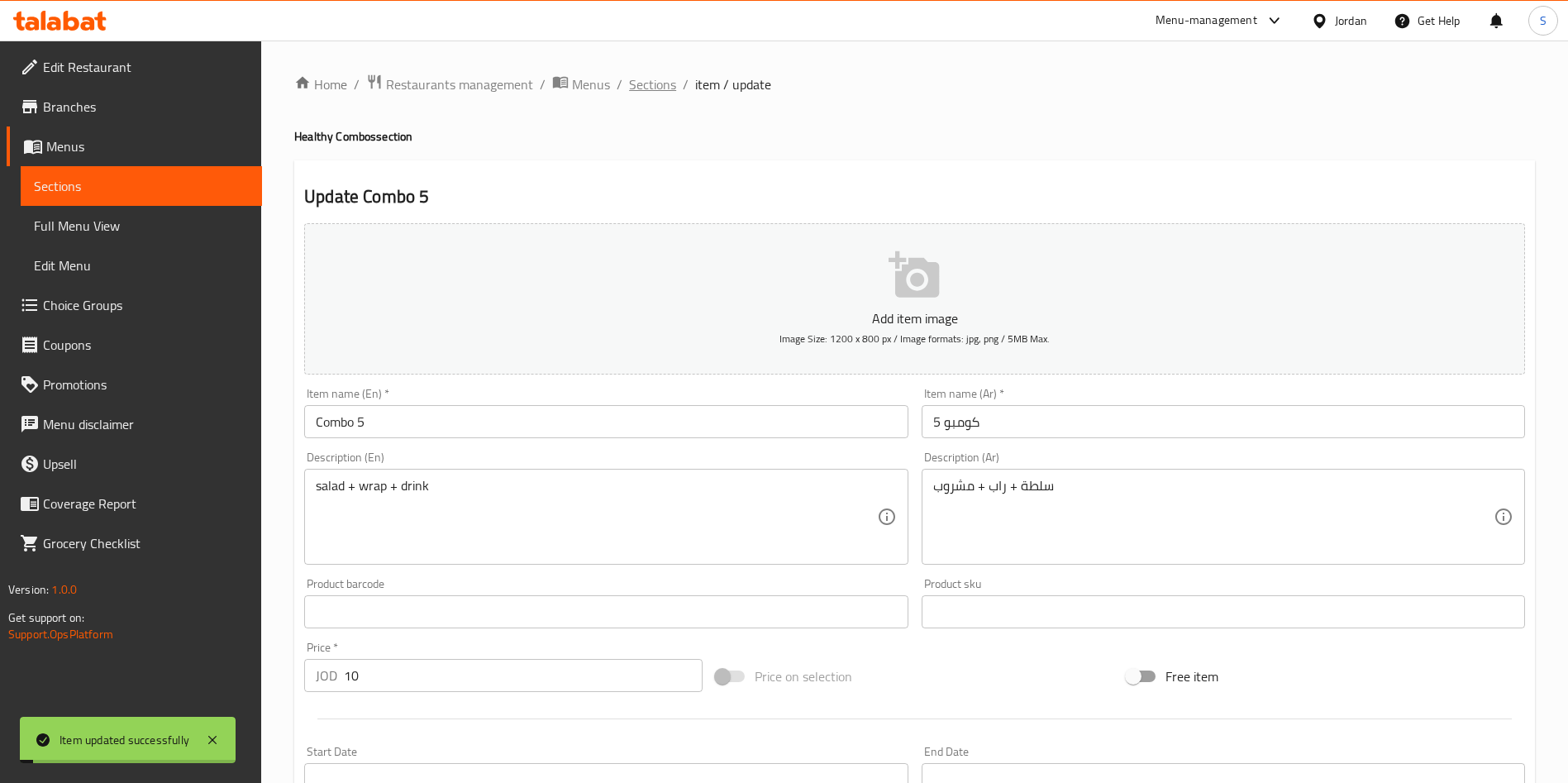
click at [666, 75] on span "Sections" at bounding box center [652, 85] width 47 height 20
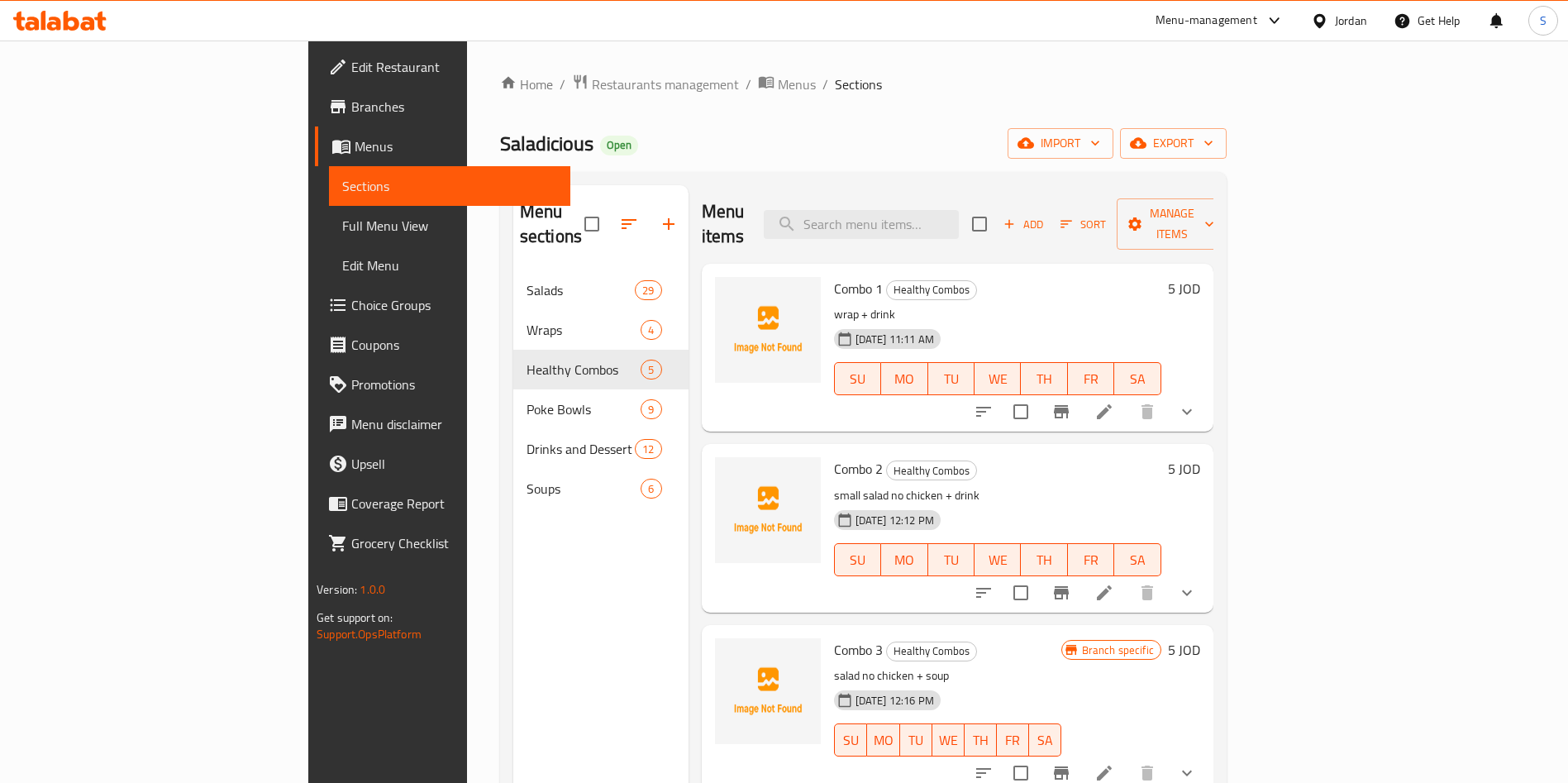
click at [1226, 337] on div "Menu sections Salads 29 Wraps 4 Healthy Combos 5 Poke Bowls 9 Drinks and Desser…" at bounding box center [863, 577] width 726 height 810
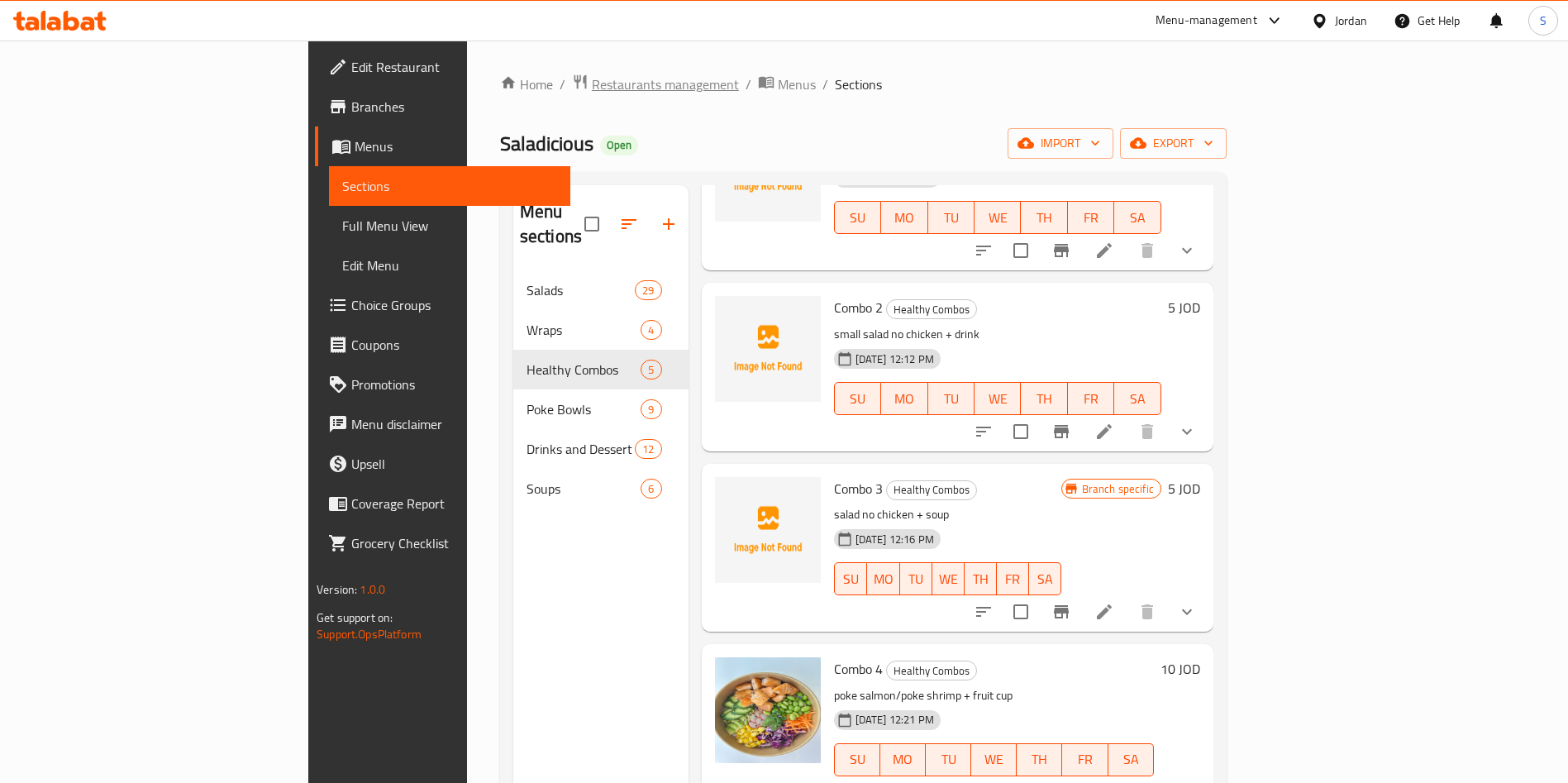
click at [592, 86] on span "Restaurants management" at bounding box center [665, 85] width 147 height 20
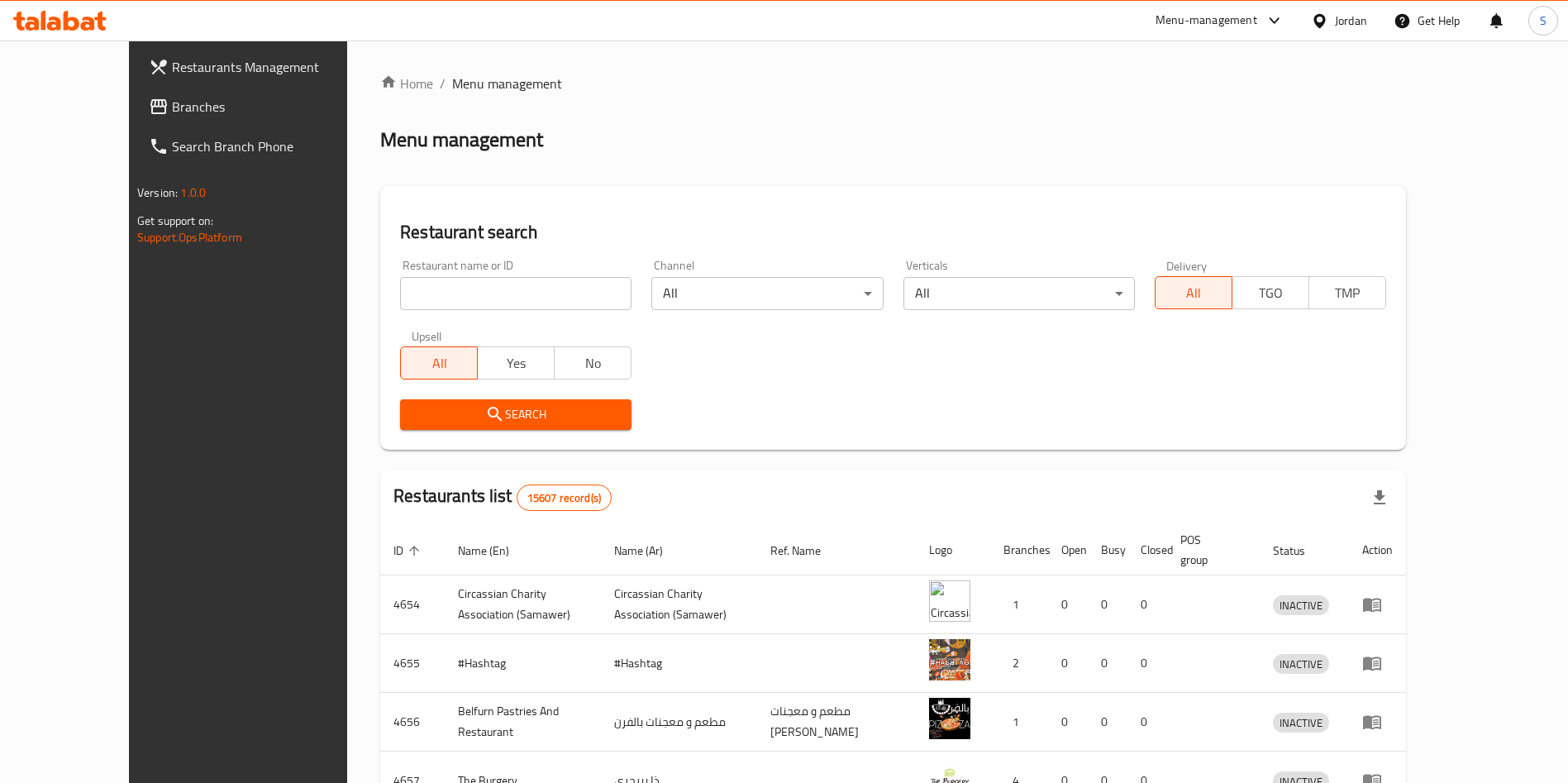
click at [455, 288] on input "search" at bounding box center [515, 293] width 231 height 33
type input "سدر وفخارة"
click at [481, 431] on div "Search" at bounding box center [515, 414] width 251 height 51
click at [481, 430] on div "Search" at bounding box center [515, 414] width 251 height 51
click at [475, 421] on span "Search" at bounding box center [515, 414] width 205 height 21
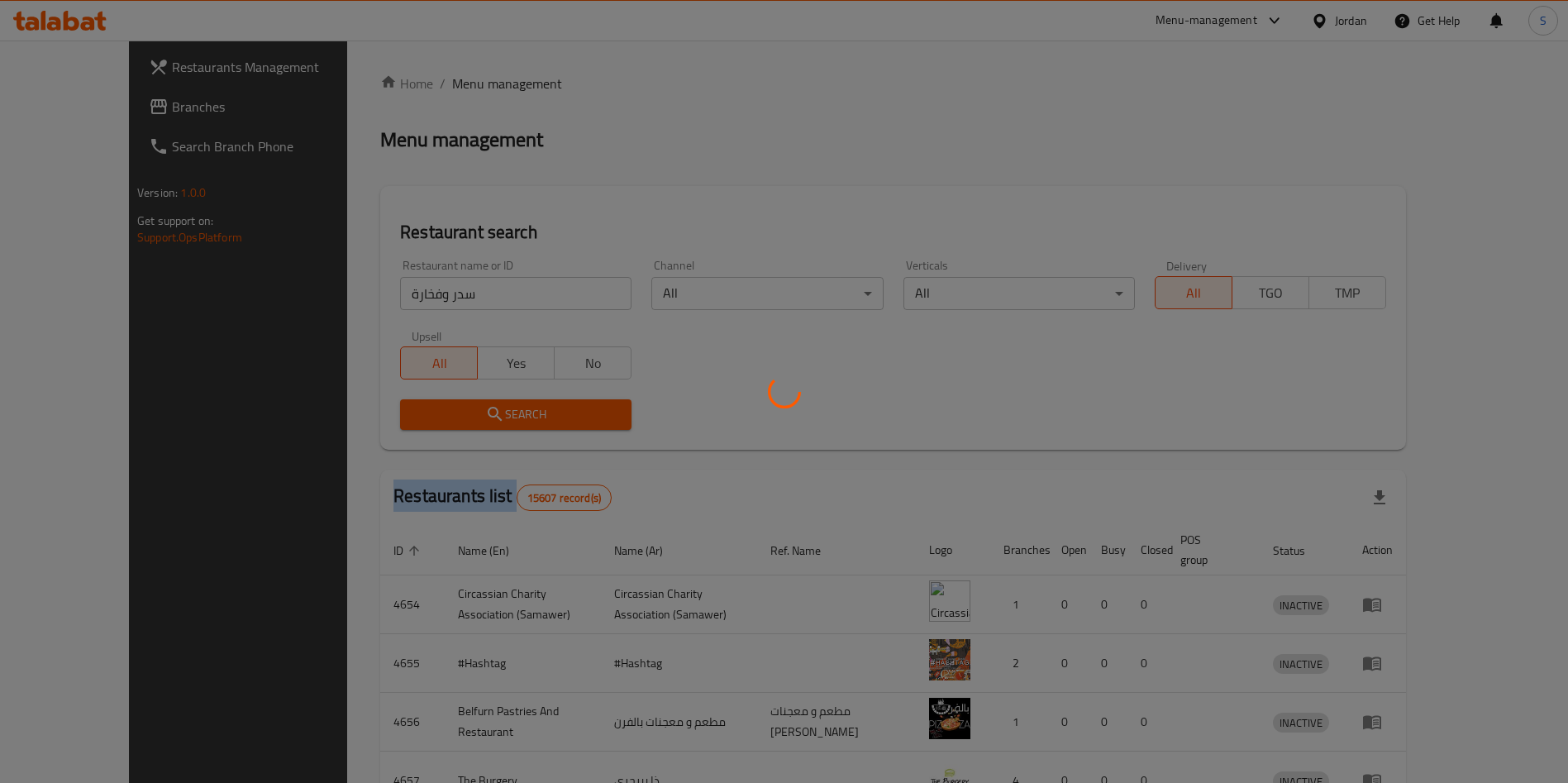
click at [475, 421] on div at bounding box center [784, 392] width 1568 height 783
click at [465, 409] on div at bounding box center [784, 392] width 1568 height 783
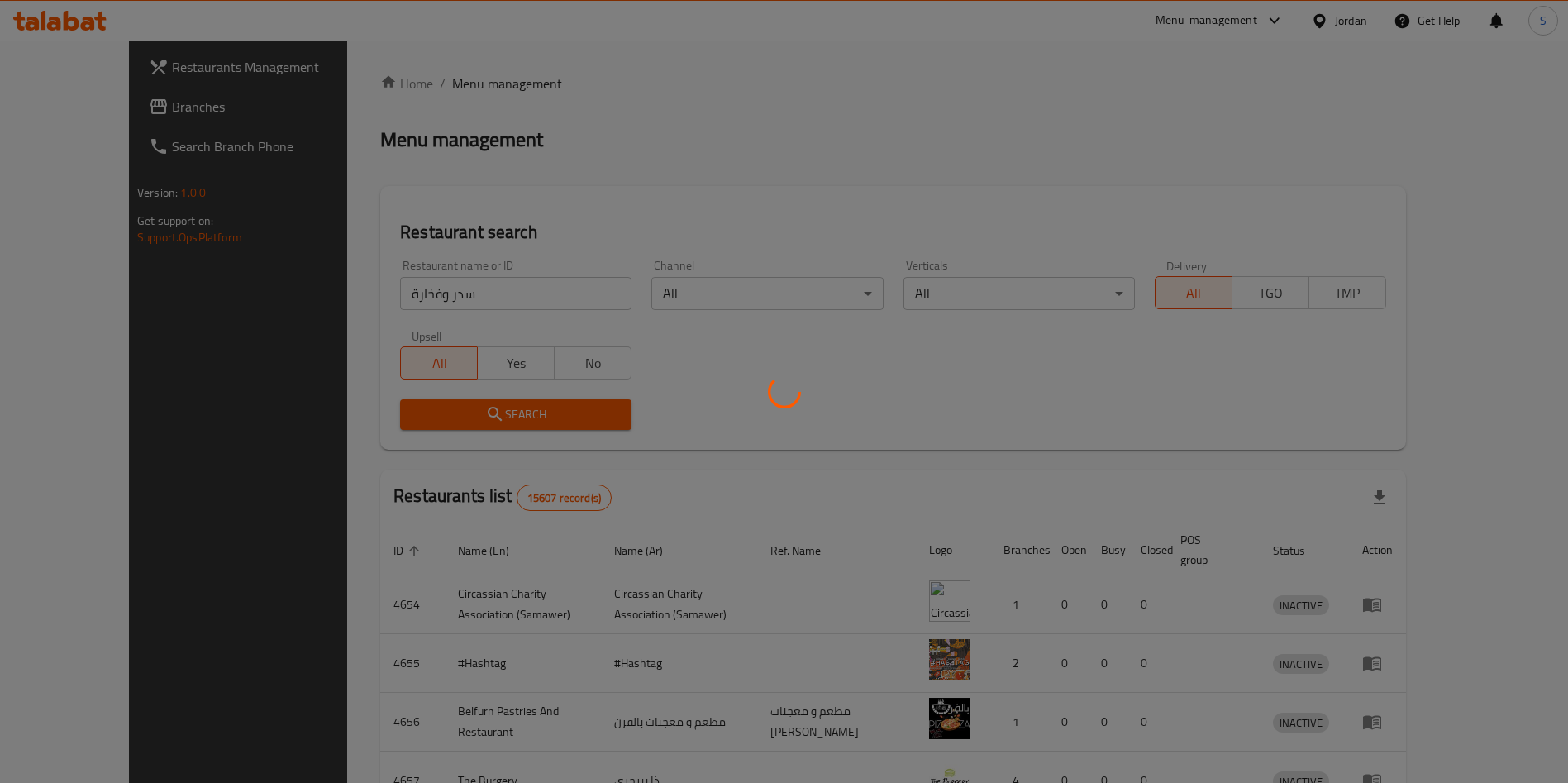
click at [465, 409] on div at bounding box center [784, 392] width 1568 height 783
click at [399, 280] on div at bounding box center [784, 392] width 1568 height 783
click at [358, 311] on div at bounding box center [784, 392] width 1568 height 783
click at [368, 298] on div at bounding box center [784, 392] width 1568 height 783
click at [376, 298] on div at bounding box center [784, 392] width 1568 height 783
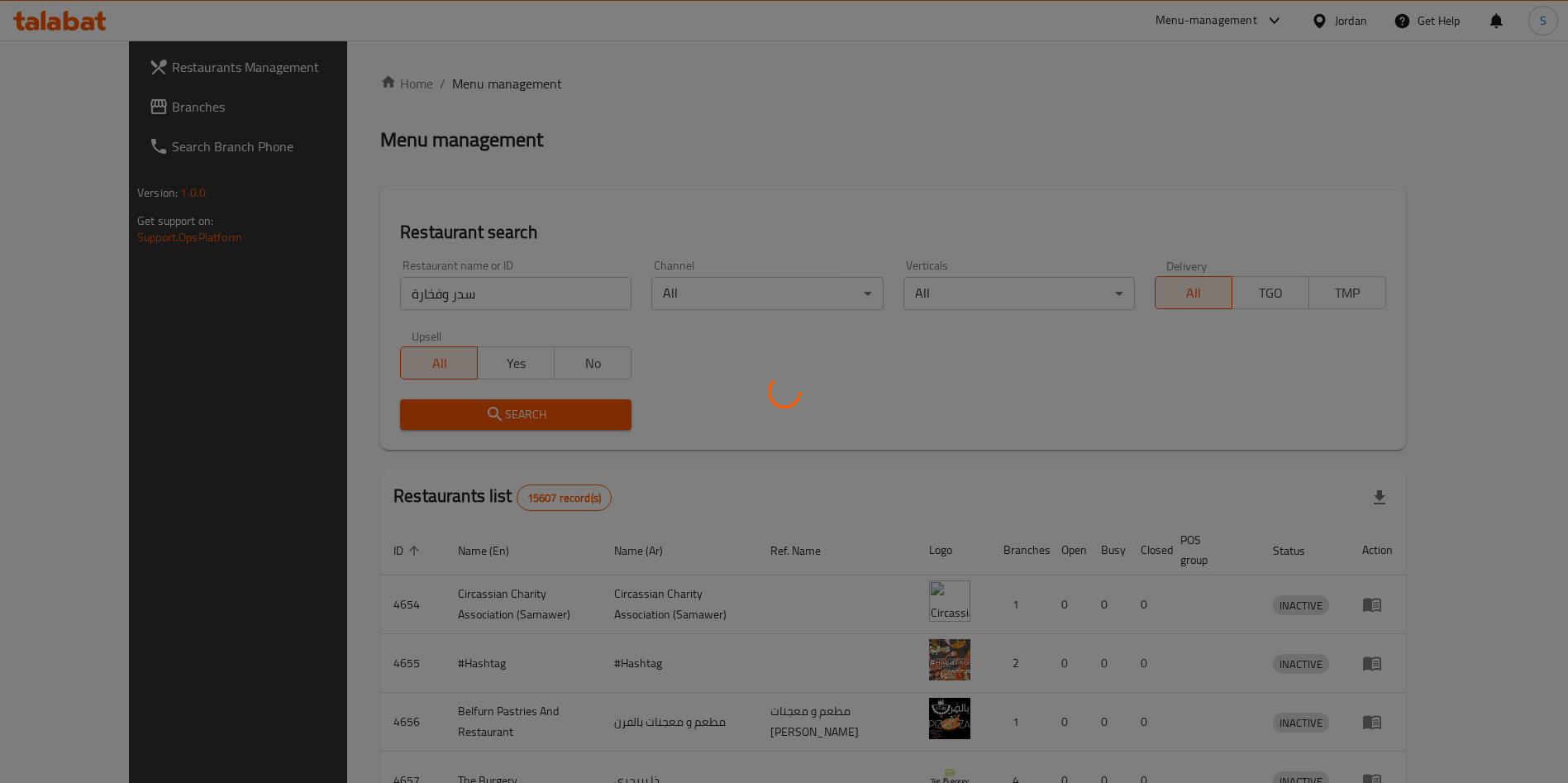
click at [343, 292] on div at bounding box center [784, 392] width 1568 height 783
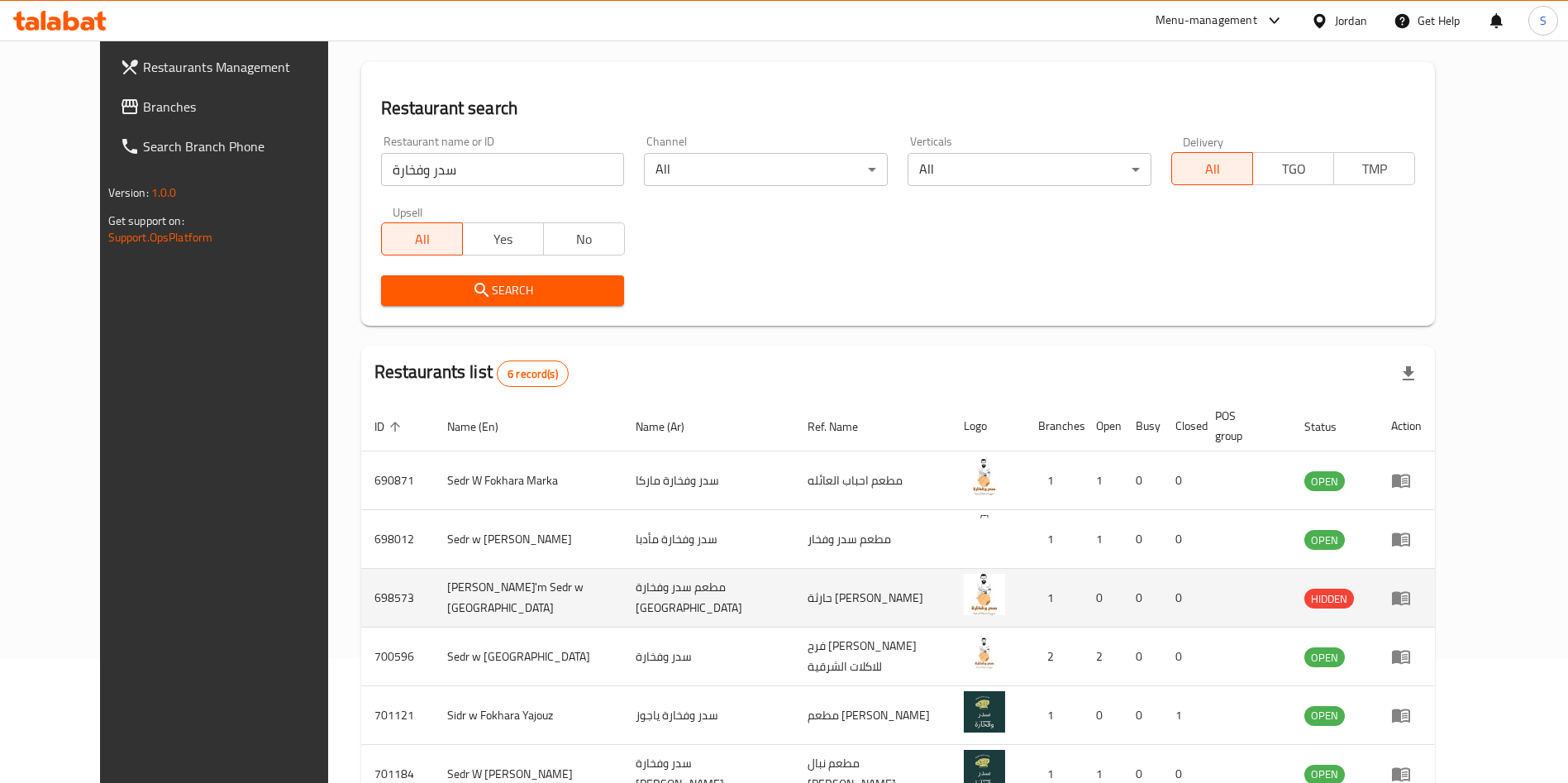
scroll to position [216, 0]
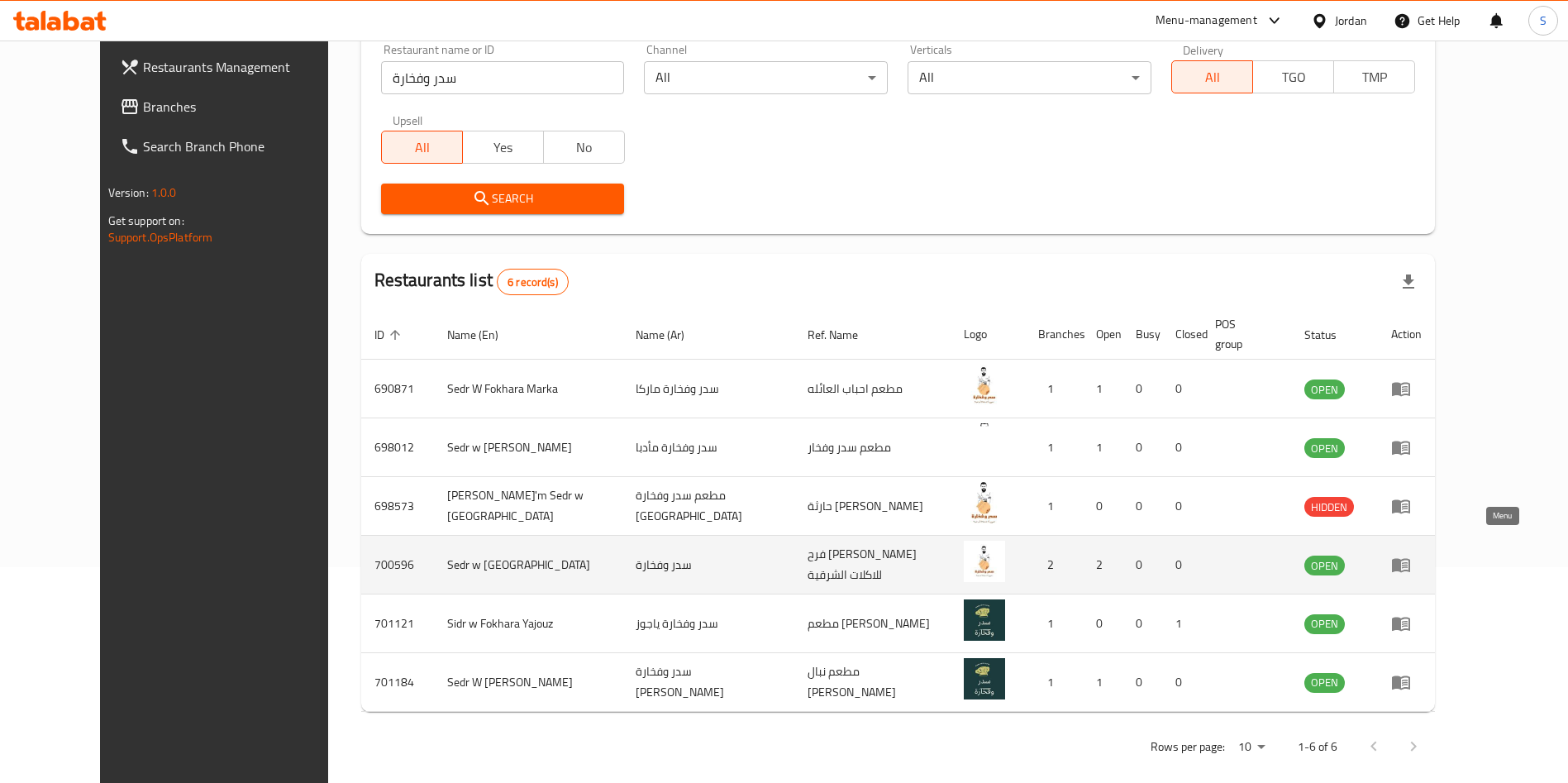
click at [1410, 559] on icon "enhanced table" at bounding box center [1401, 565] width 18 height 14
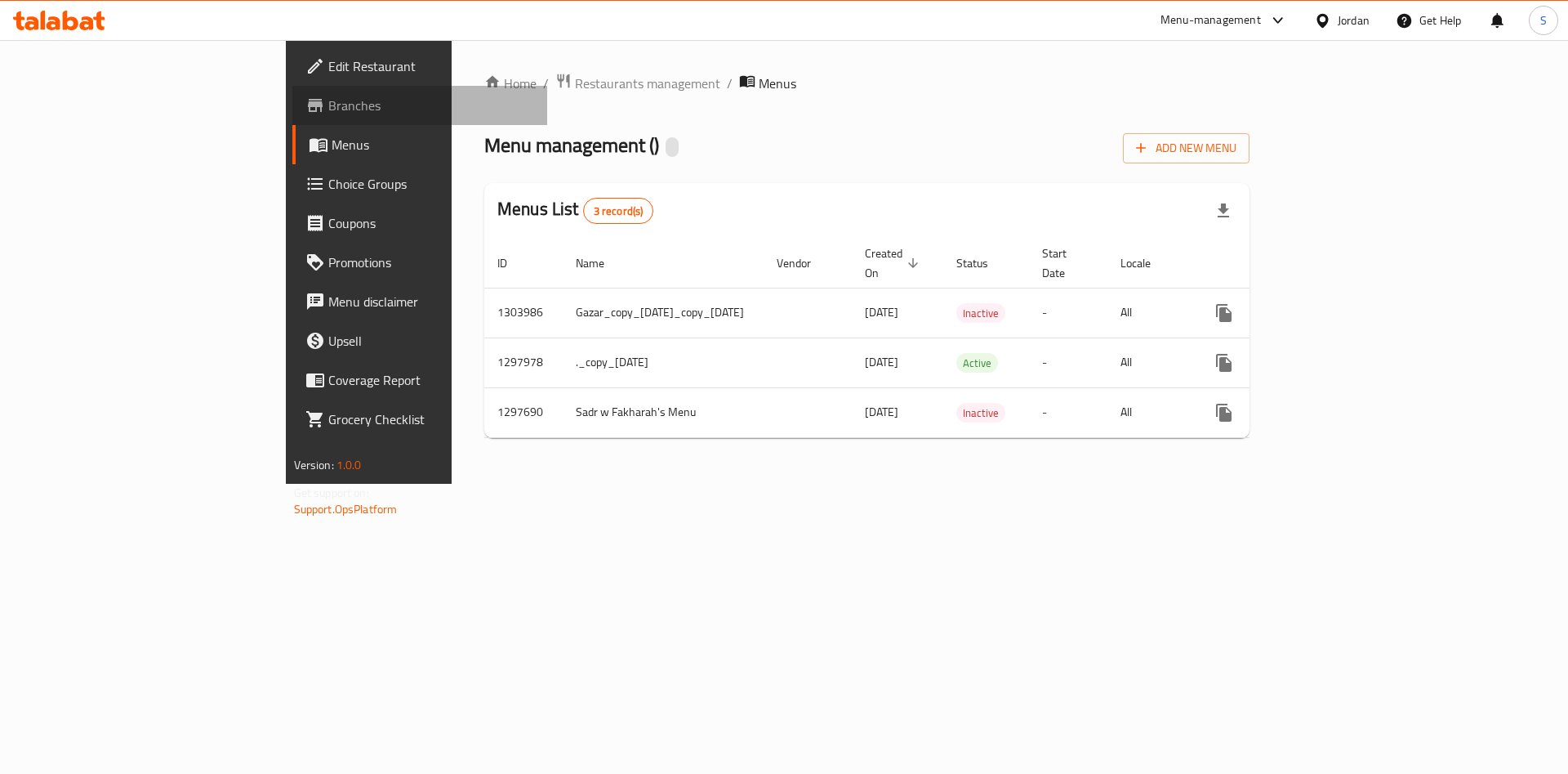
click at [329, 105] on span "Branches" at bounding box center [432, 105] width 207 height 20
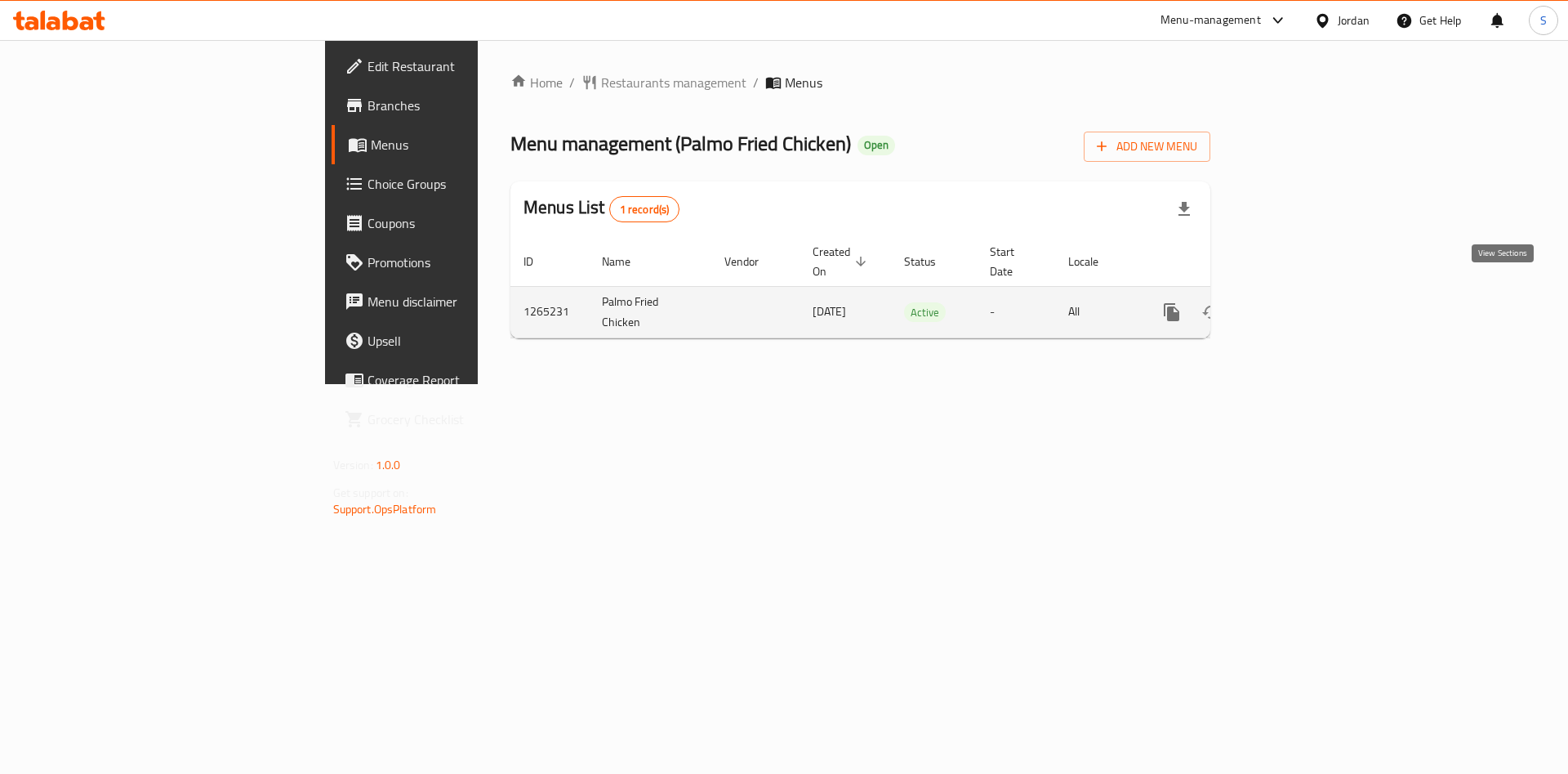
click at [1299, 302] on icon "enhanced table" at bounding box center [1290, 312] width 20 height 20
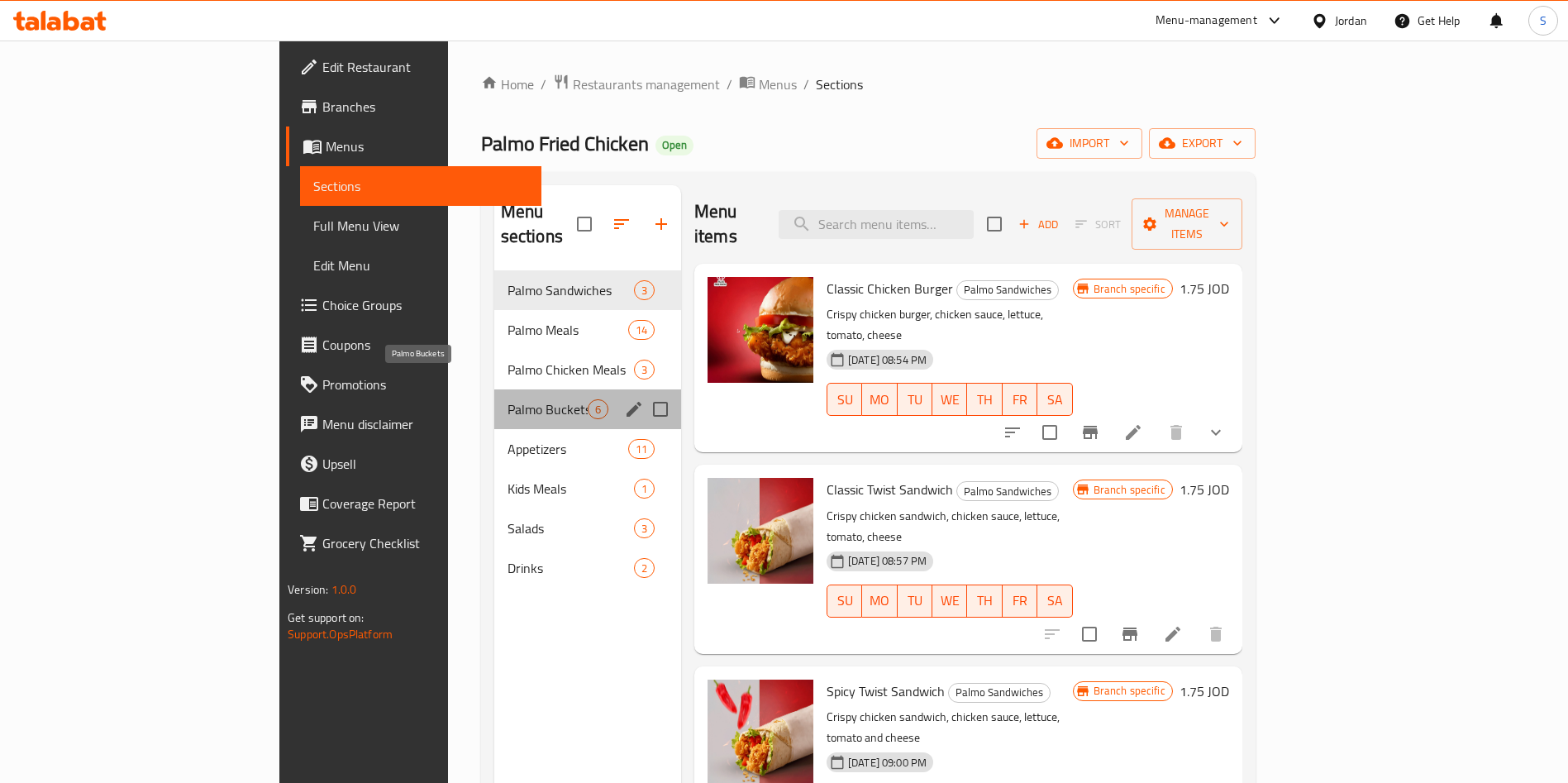
click at [508, 399] on span "Palmo Buckets" at bounding box center [548, 409] width 80 height 20
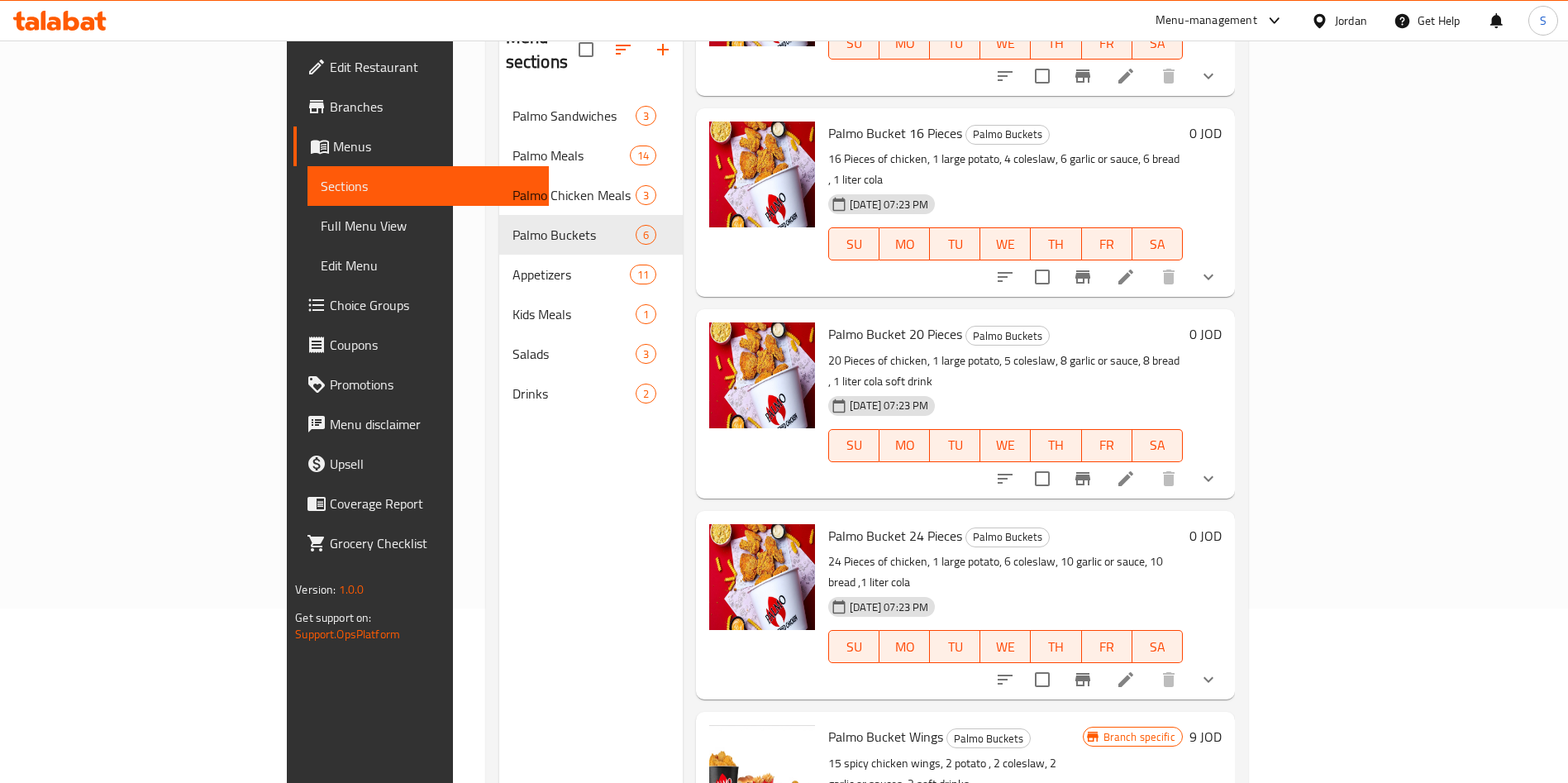
scroll to position [231, 0]
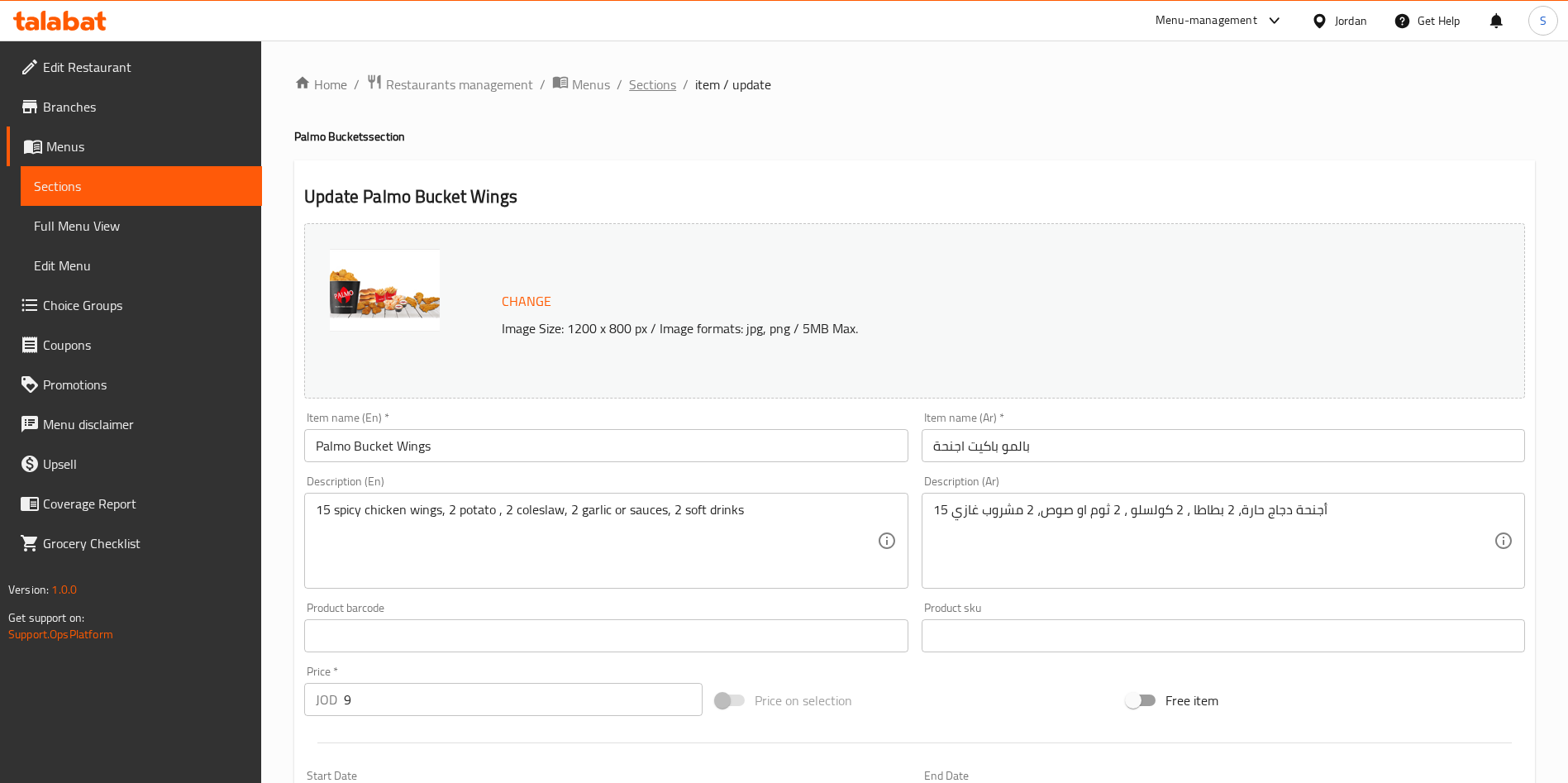
click at [632, 86] on span "Sections" at bounding box center [652, 85] width 47 height 20
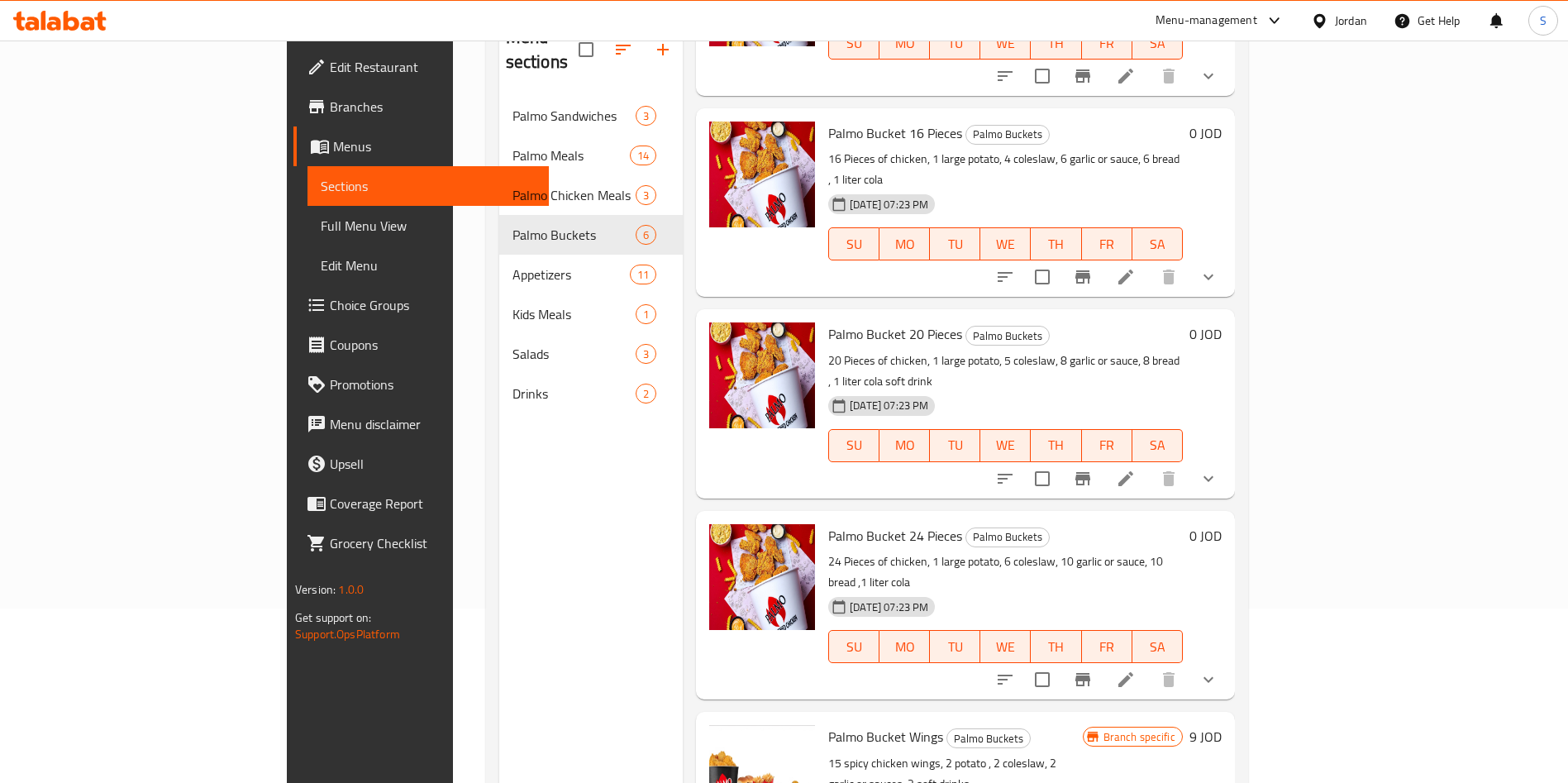
scroll to position [231, 0]
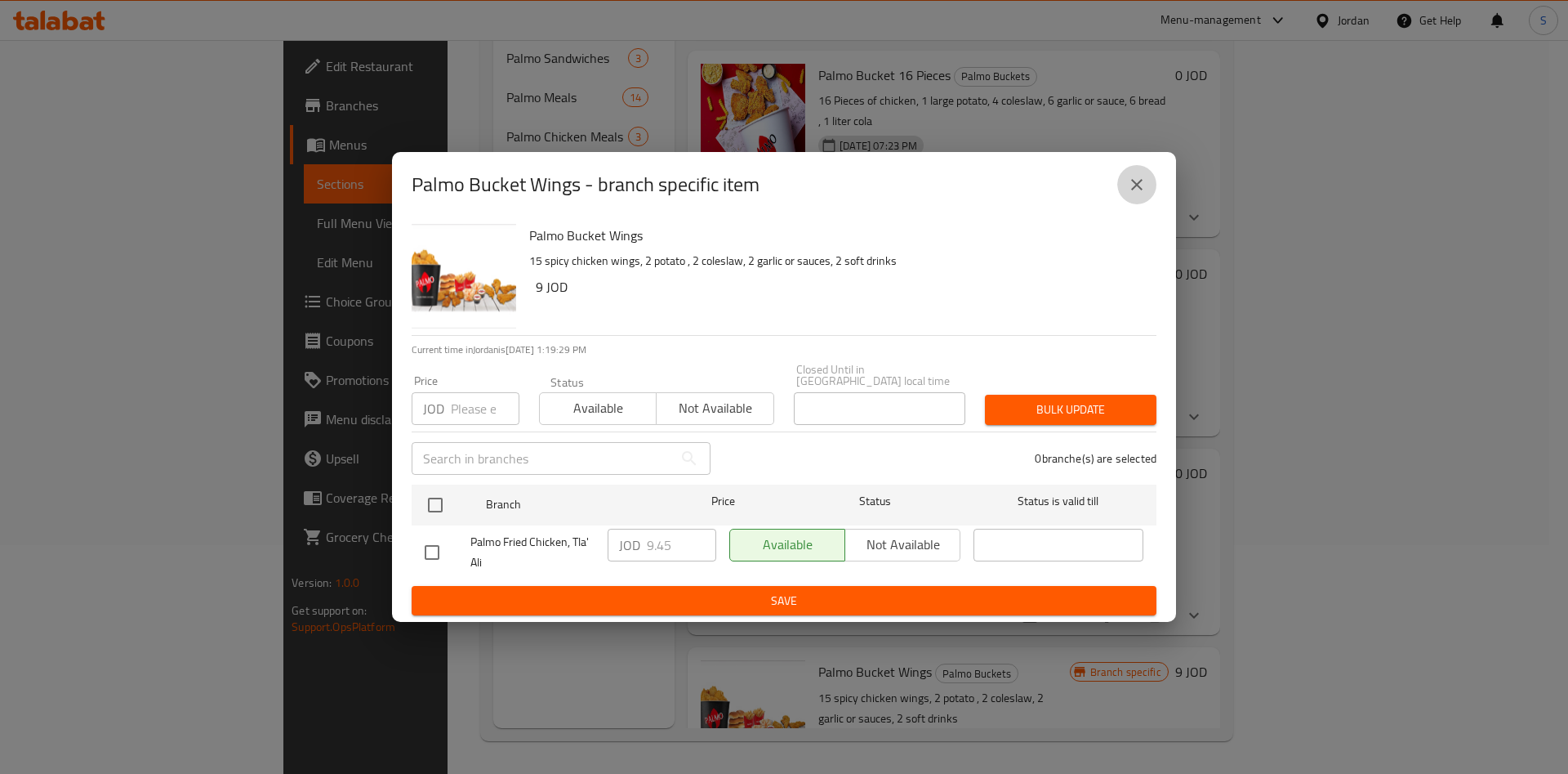
click at [1143, 187] on icon "close" at bounding box center [1137, 185] width 20 height 20
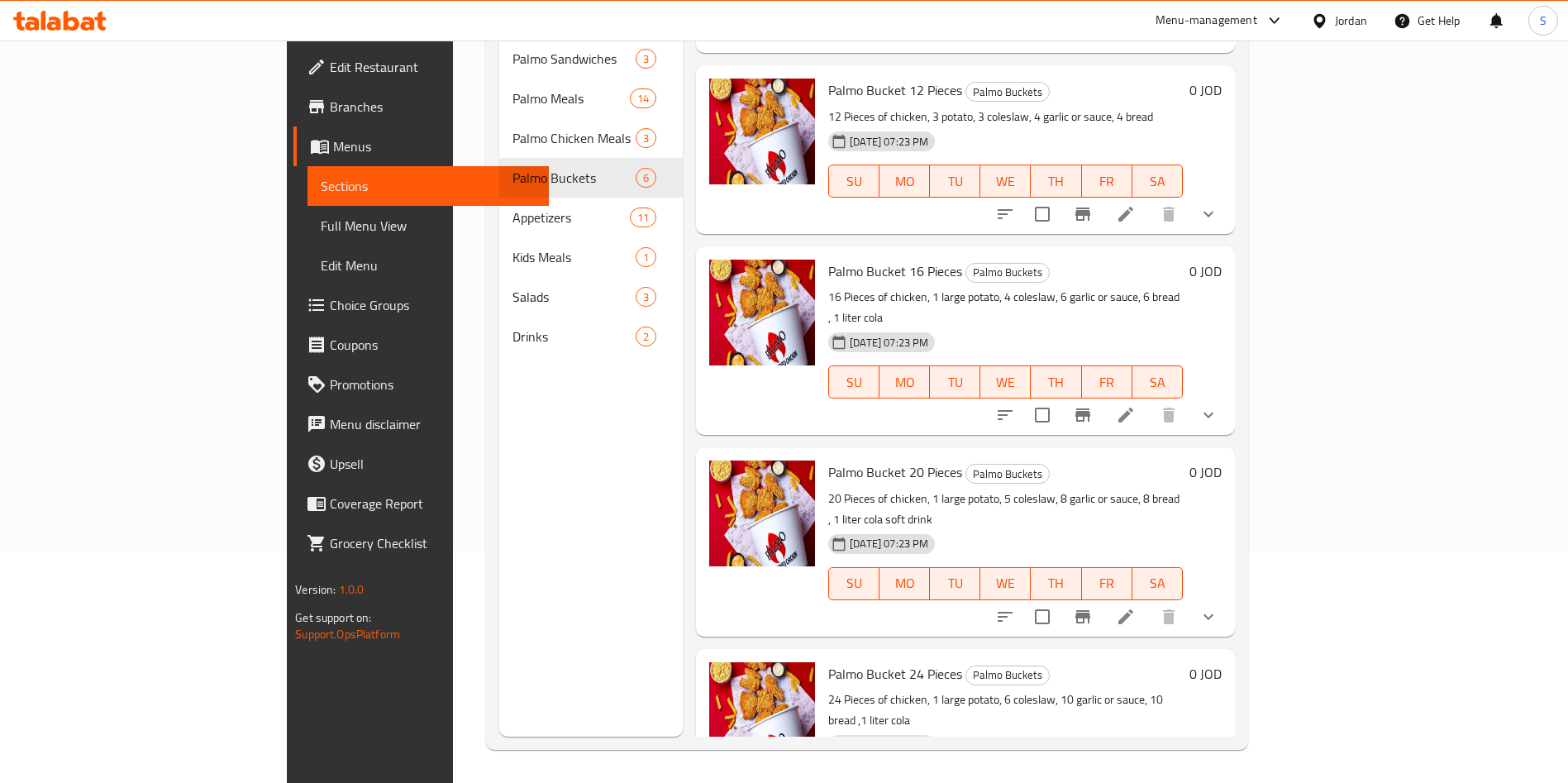
scroll to position [0, 0]
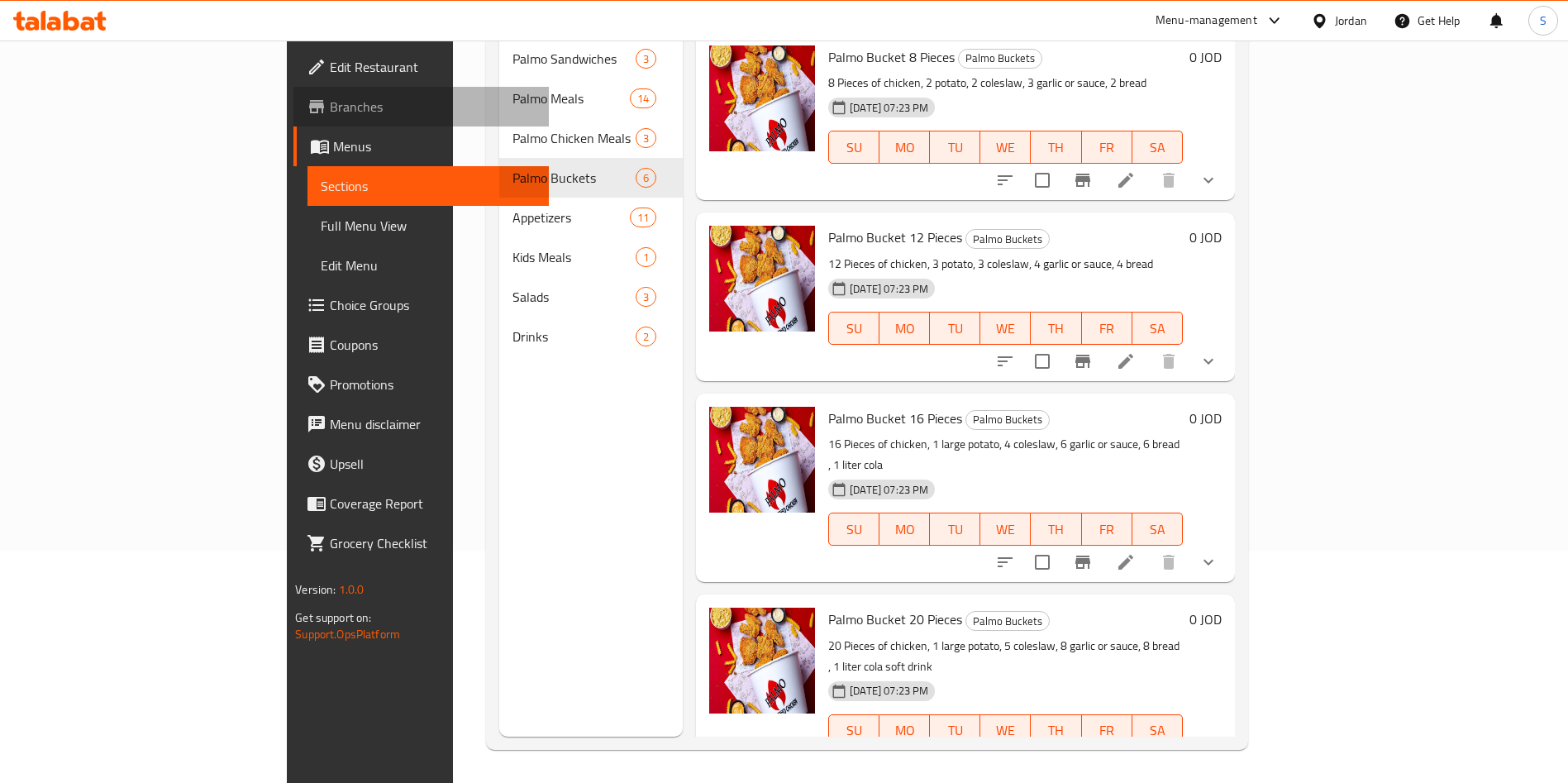
click at [330, 96] on span "Branches" at bounding box center [433, 106] width 206 height 20
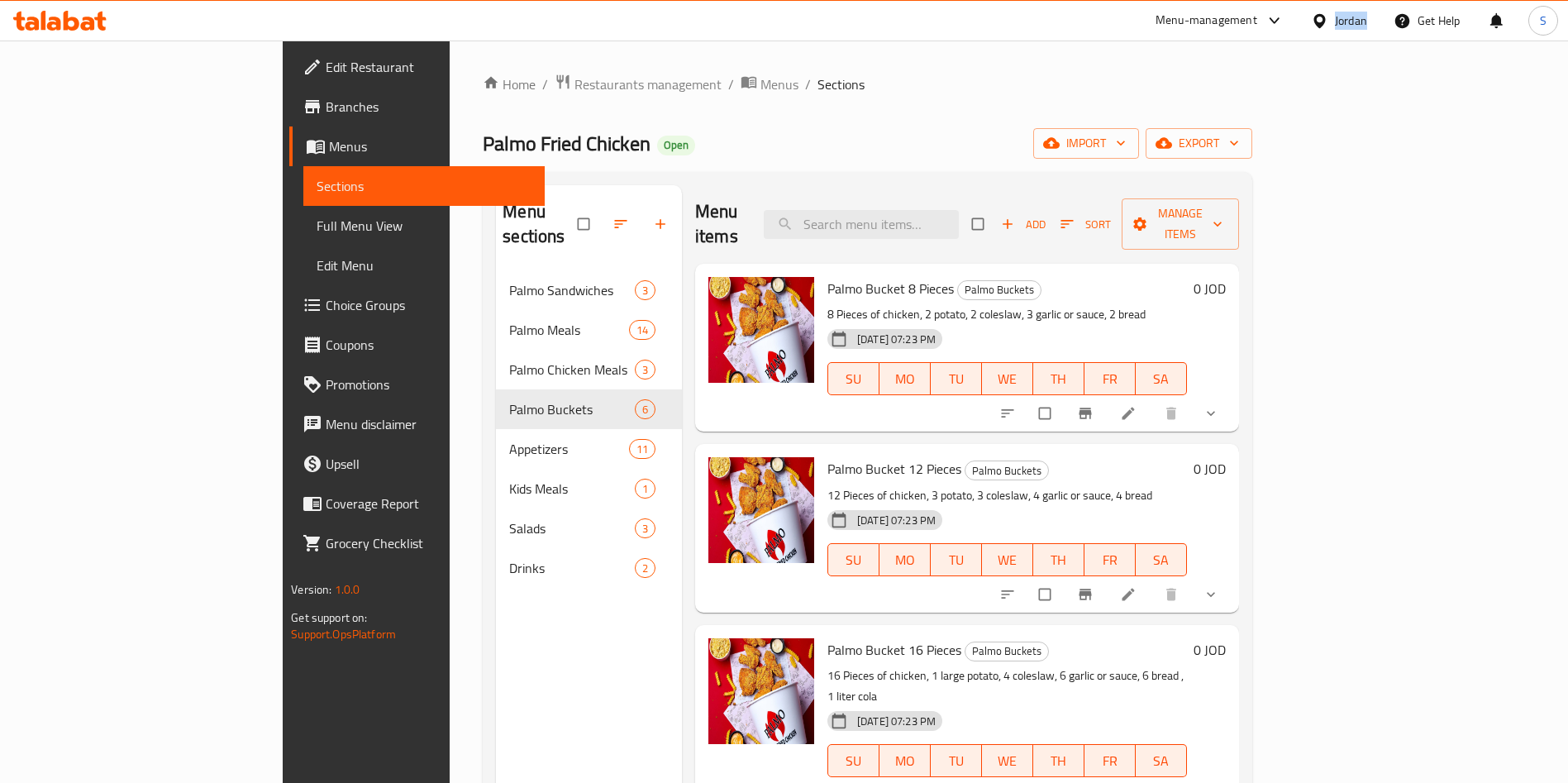
click at [1261, 24] on div at bounding box center [1271, 21] width 27 height 20
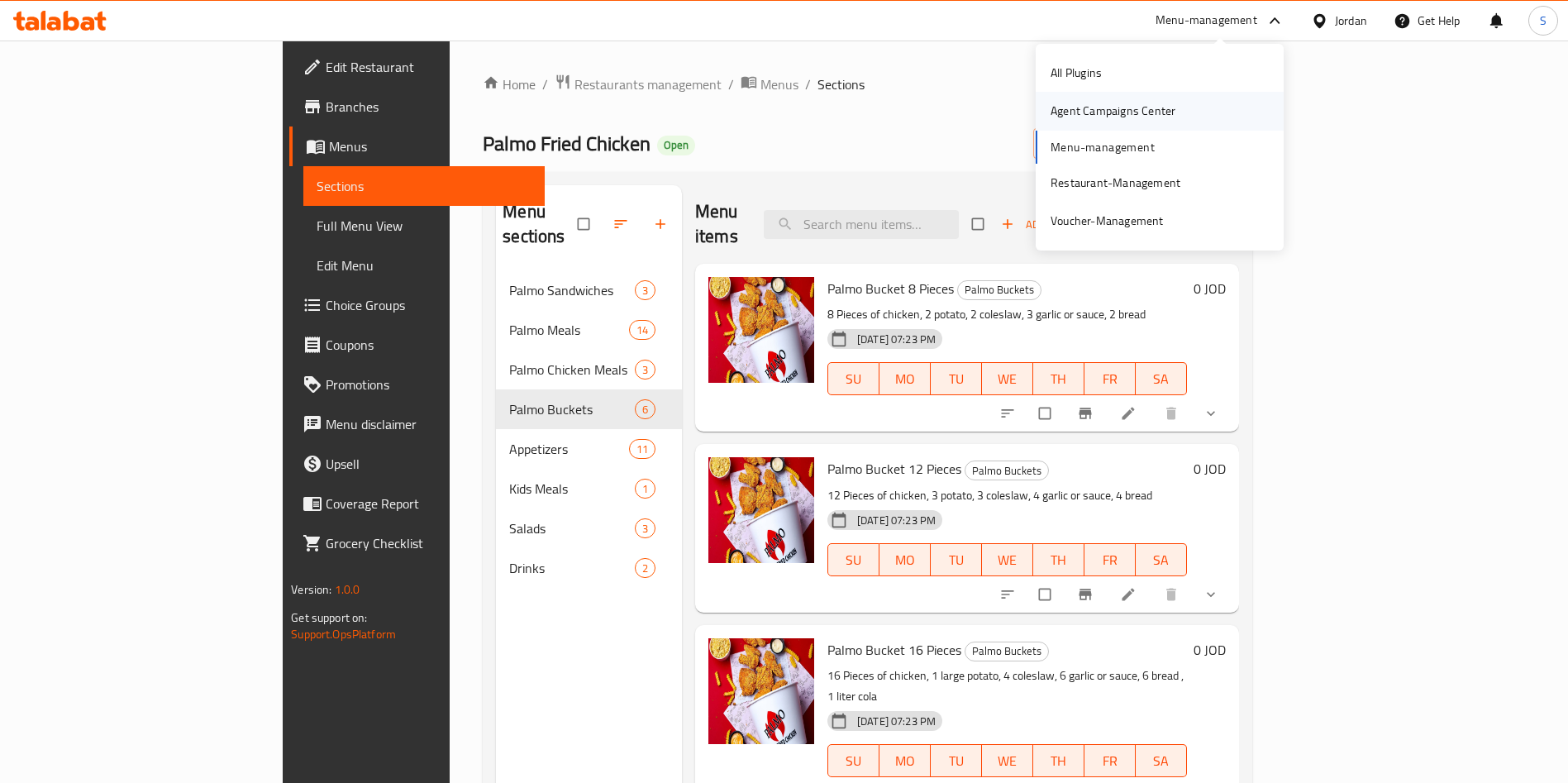
click at [1151, 114] on div "Agent Campaigns Center" at bounding box center [1113, 111] width 125 height 18
